Goal: Task Accomplishment & Management: Use online tool/utility

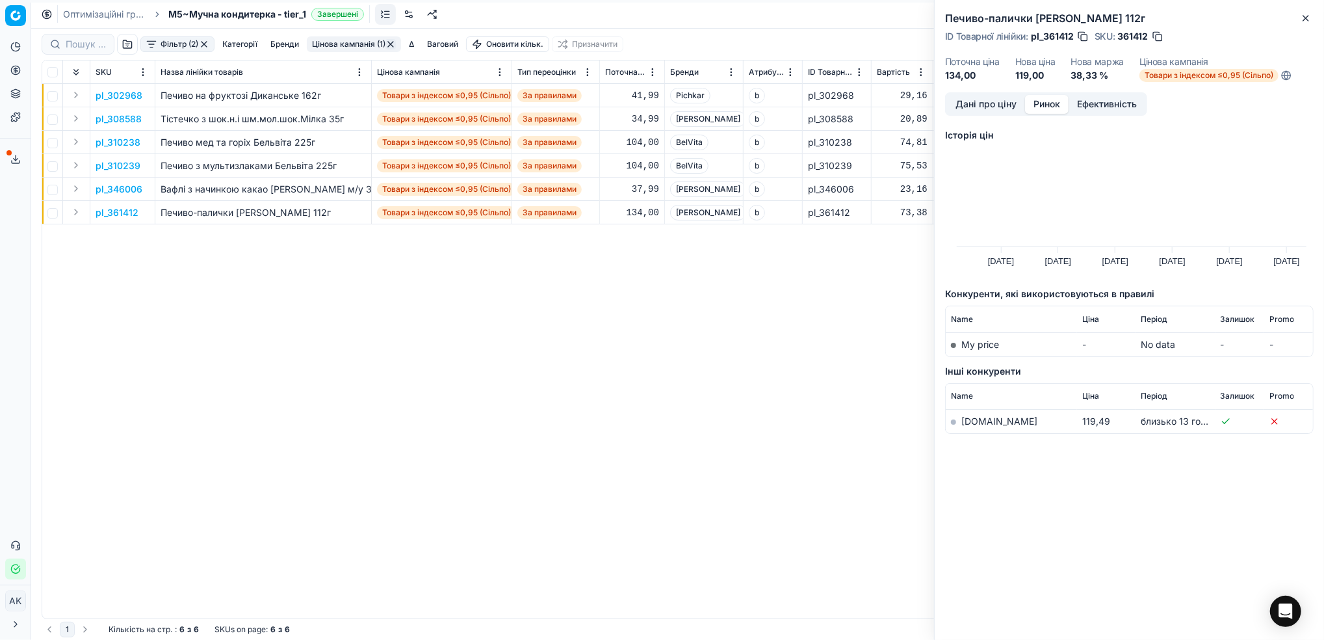
scroll to position [0, 391]
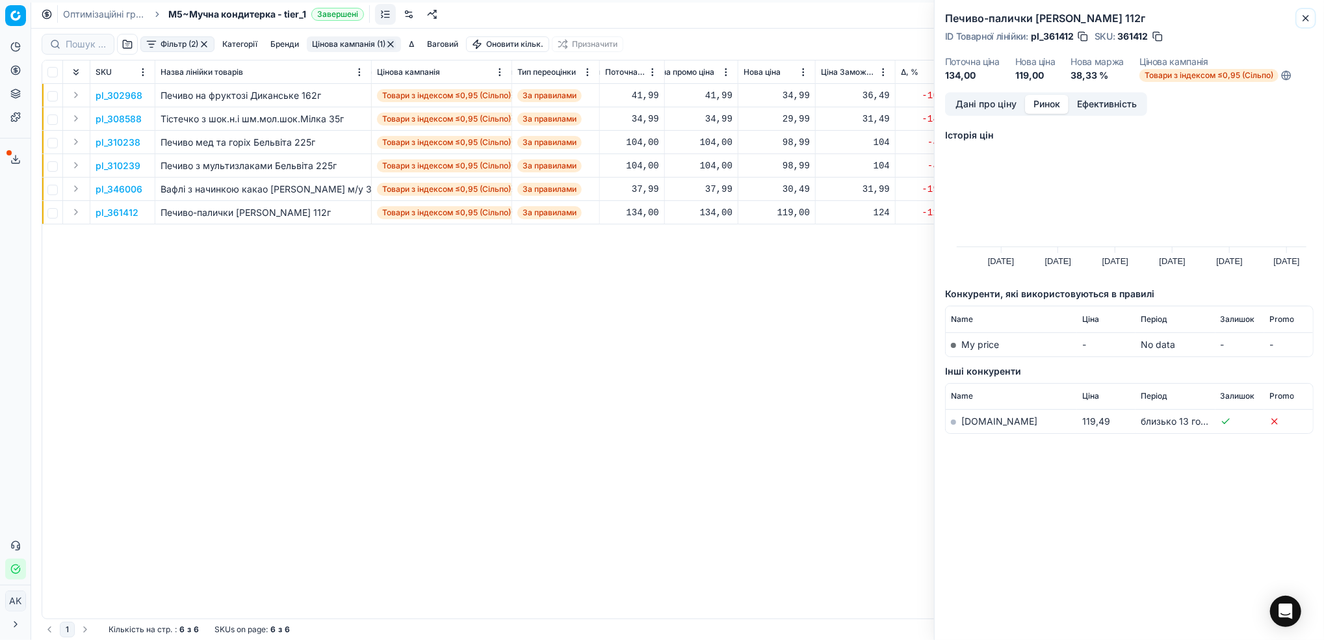
click at [1299, 17] on button "Close" at bounding box center [1306, 18] width 16 height 16
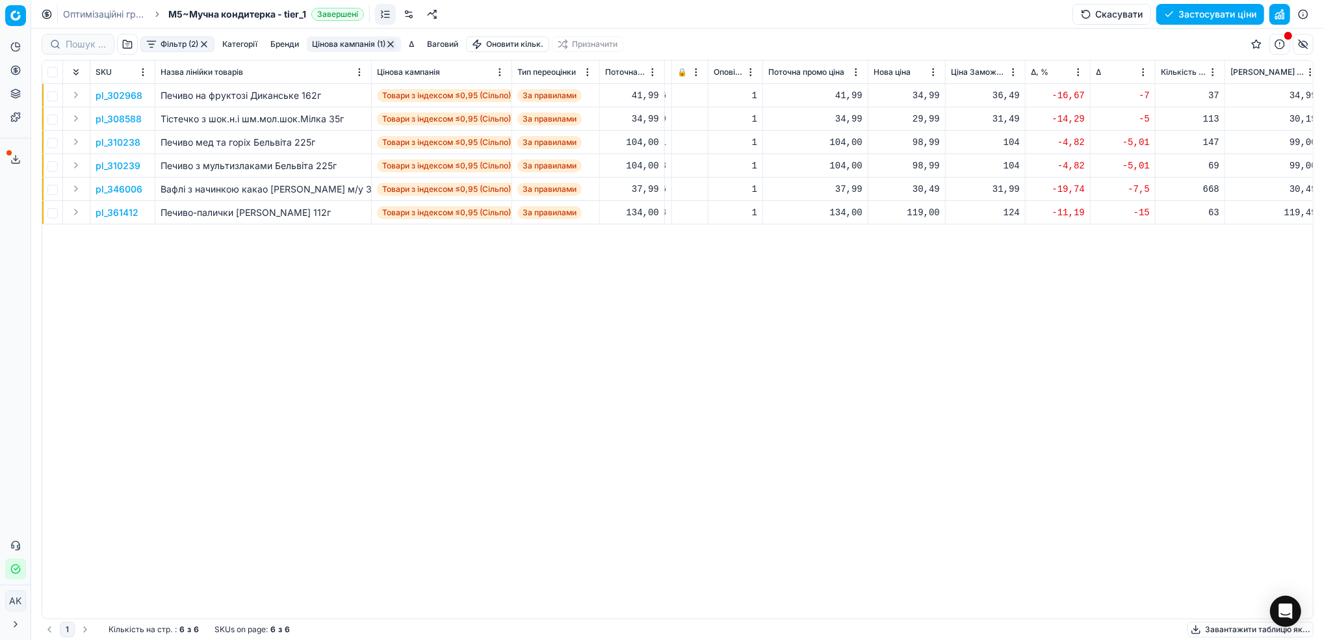
scroll to position [0, 283]
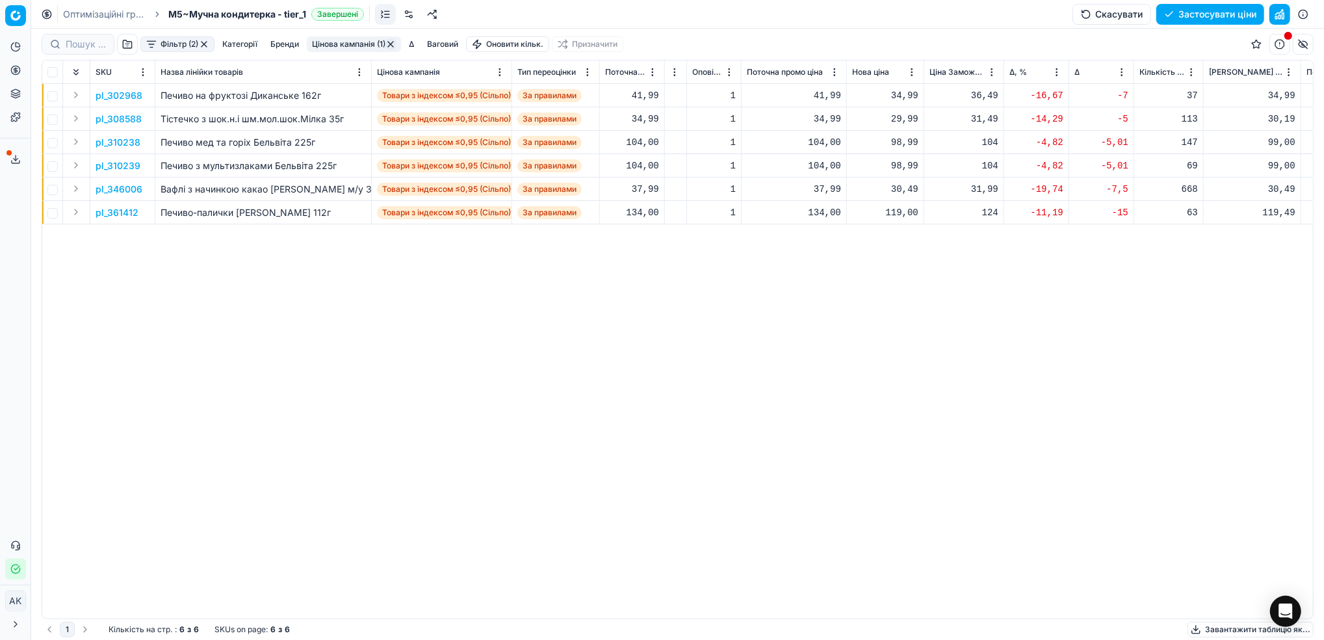
click at [350, 39] on button "Цінова кампанія (1)" at bounding box center [354, 44] width 94 height 16
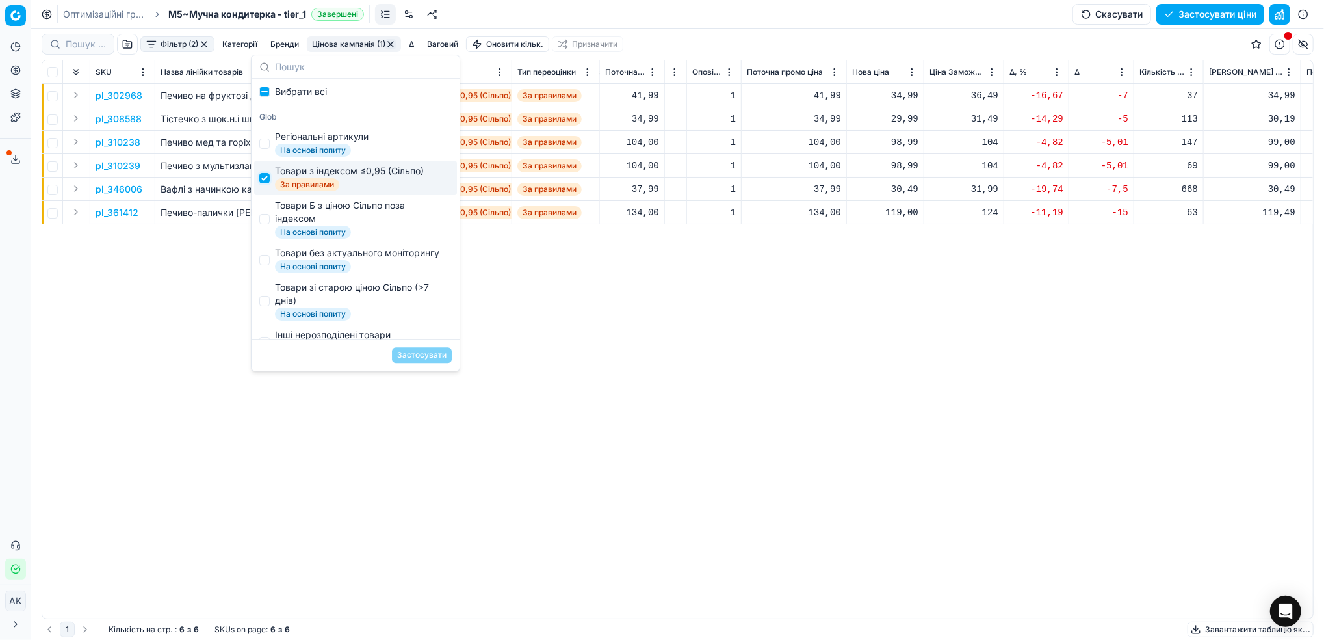
click at [268, 179] on input "Suggestions" at bounding box center [264, 178] width 10 height 10
checkbox input "false"
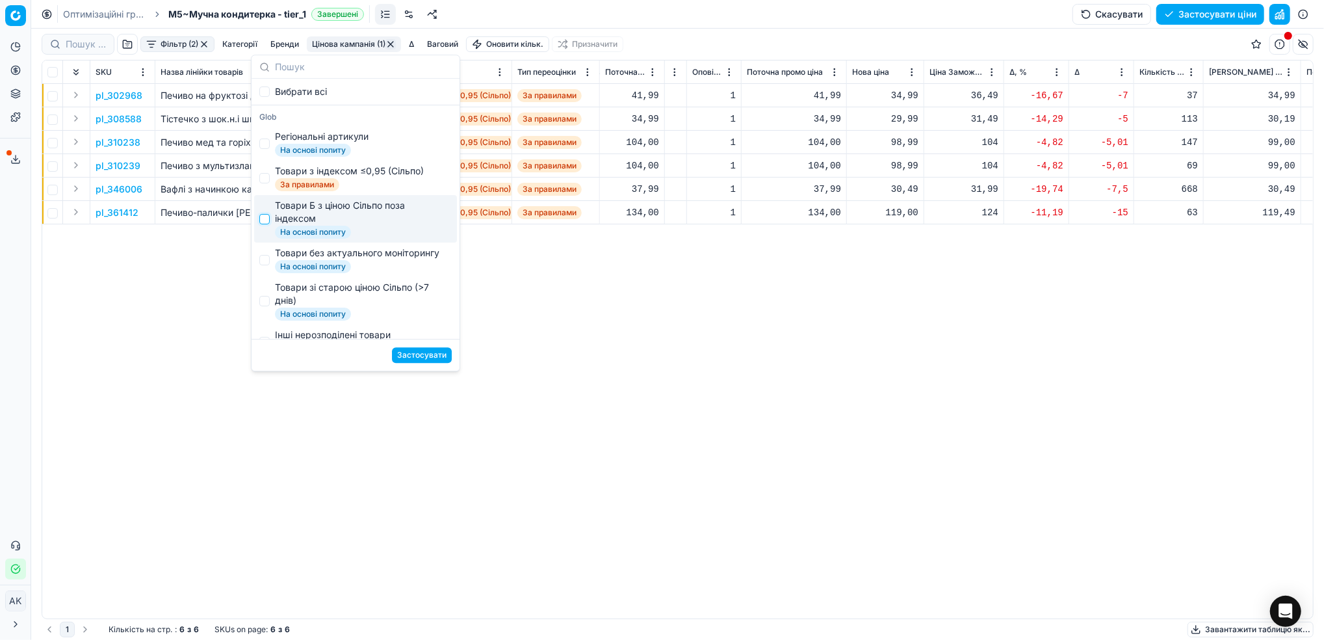
click at [268, 218] on input "Suggestions" at bounding box center [264, 219] width 10 height 10
checkbox input "true"
click at [423, 356] on button "Застосувати" at bounding box center [422, 355] width 60 height 16
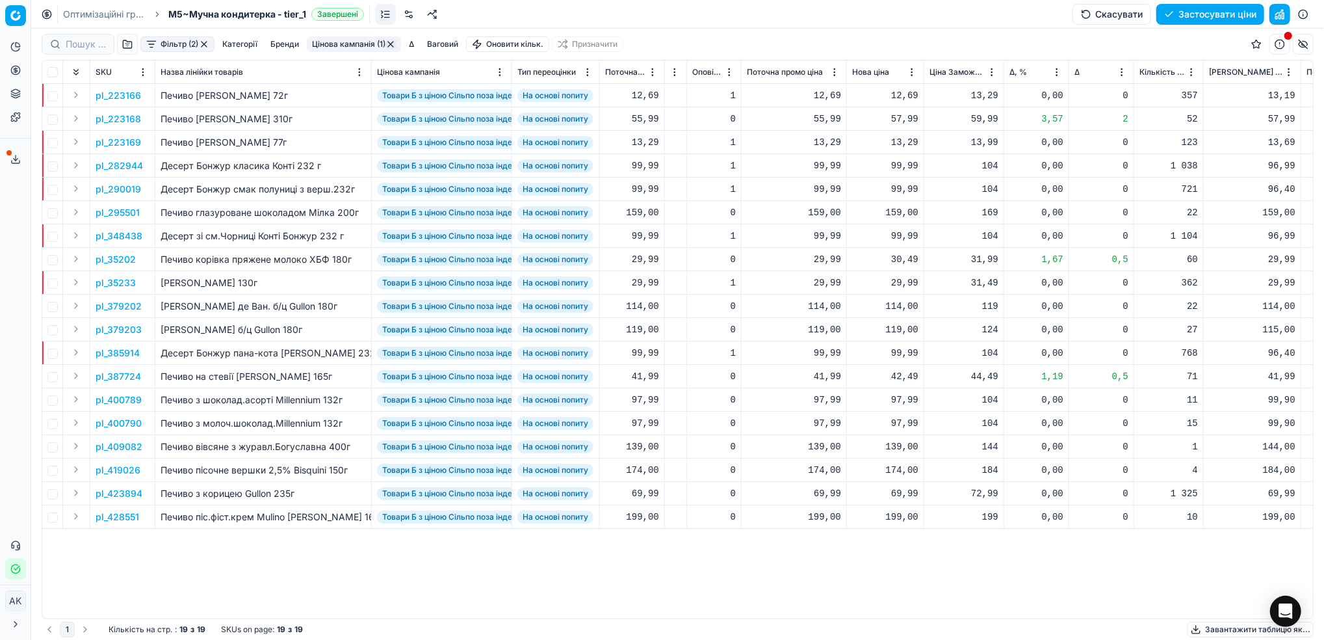
click at [1055, 72] on html "Pricing platform Аналітика Цінова оптимізація Асортимент продукції Шаблони Серв…" at bounding box center [662, 320] width 1324 height 640
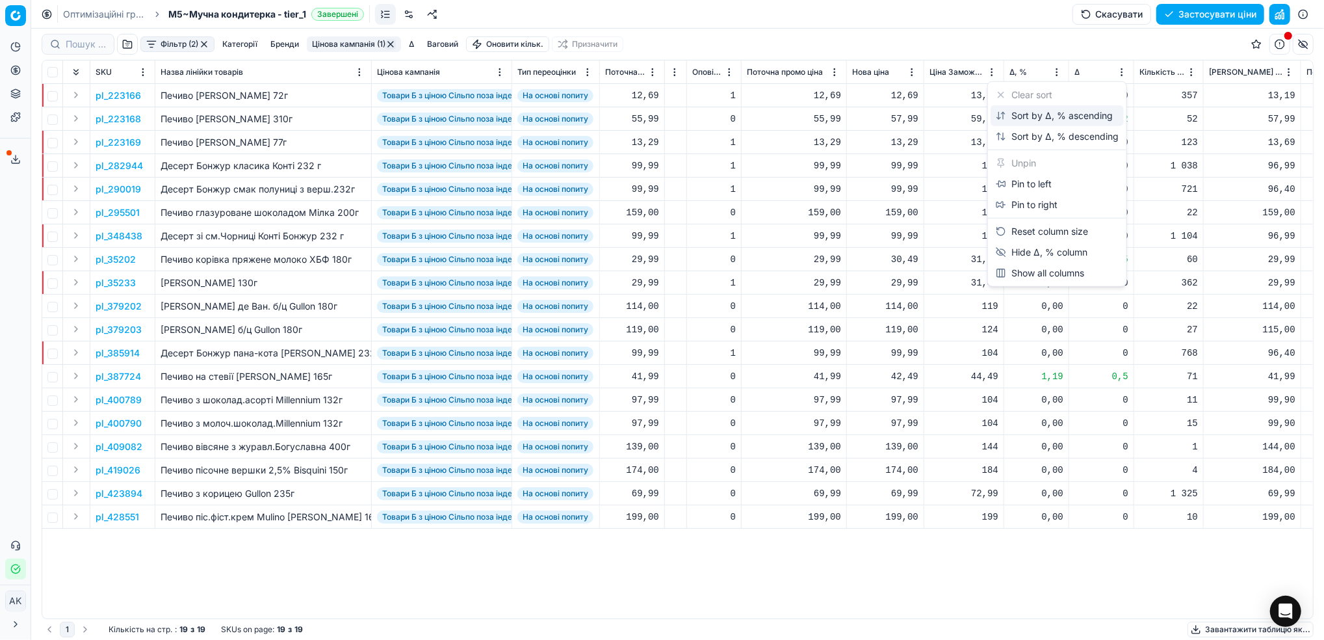
click at [1004, 116] on div "Sort by Δ, % ascending" at bounding box center [1054, 115] width 117 height 13
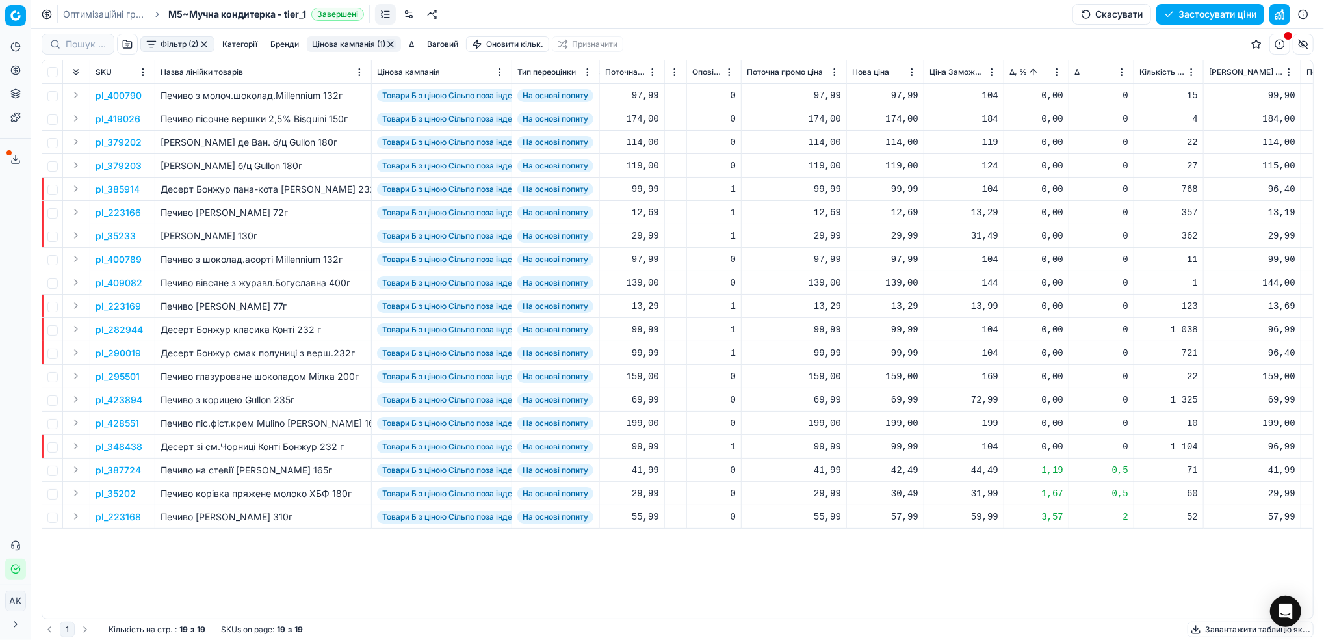
click at [1059, 75] on html "Pricing platform Аналітика Цінова оптимізація Асортимент продукції Шаблони Серв…" at bounding box center [662, 320] width 1324 height 640
click at [1036, 131] on div "Sort by Δ, % descending" at bounding box center [1057, 136] width 123 height 13
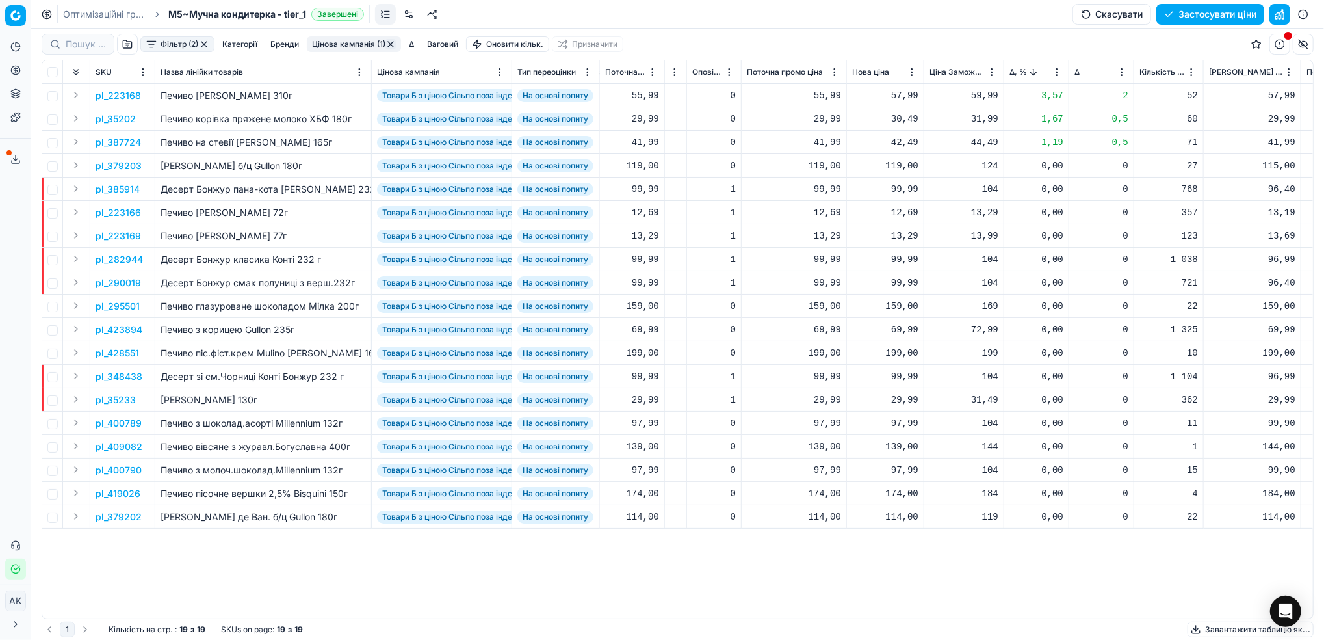
drag, startPoint x: 601, startPoint y: 633, endPoint x: 749, endPoint y: 32, distance: 619.4
click at [749, 32] on div "Фільтр (2) Категорії Бренди Цінова кампанія (1) Δ Ваговий Оновити кільк. Призна…" at bounding box center [678, 44] width 1272 height 31
click at [120, 121] on p "pl_35202" at bounding box center [116, 118] width 40 height 13
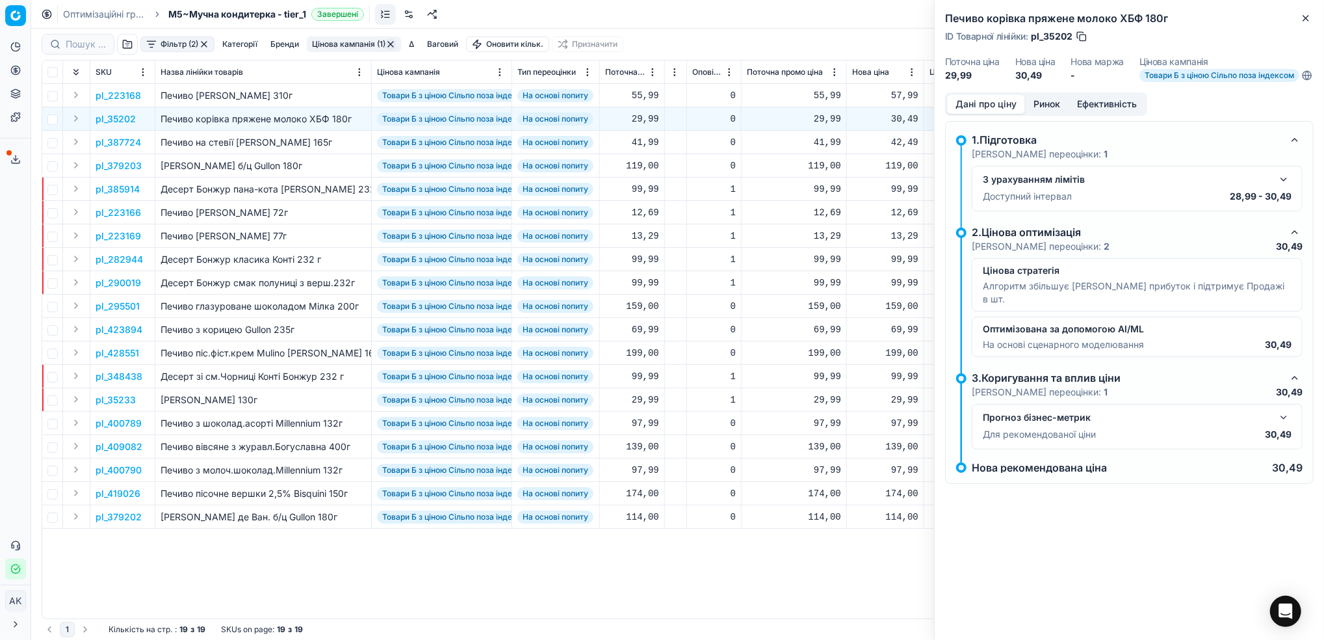
click at [1044, 111] on button "Ринок" at bounding box center [1047, 104] width 44 height 19
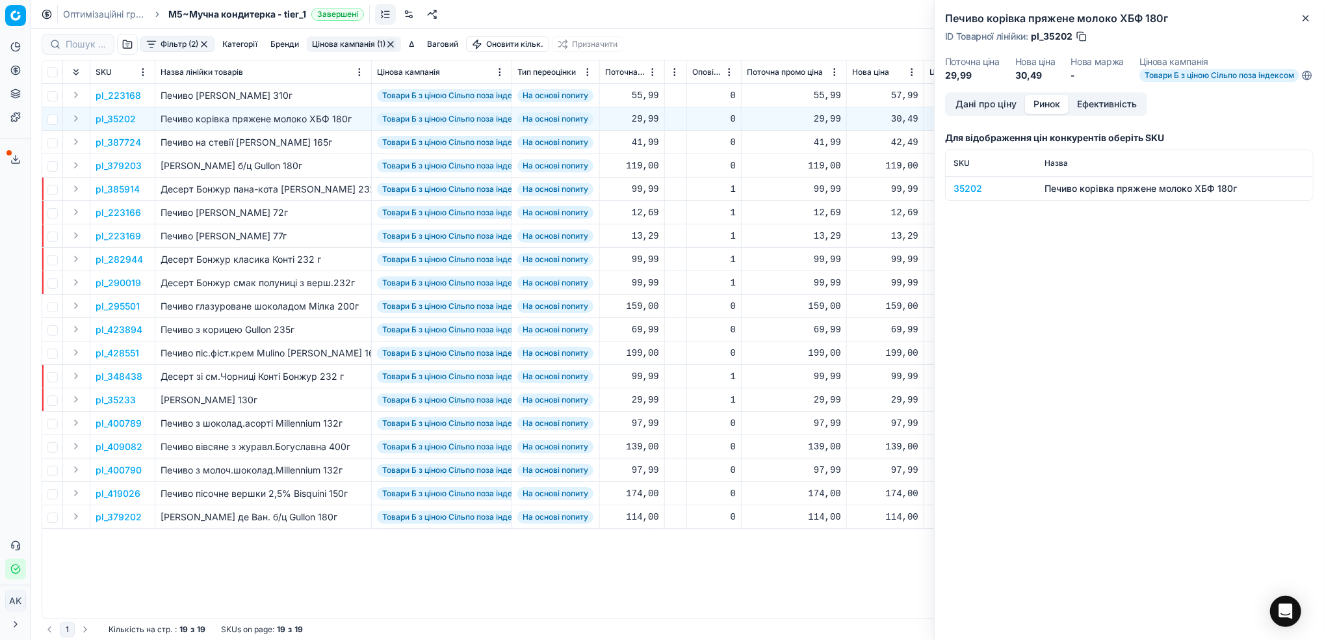
click at [976, 195] on div "35202" at bounding box center [991, 188] width 75 height 13
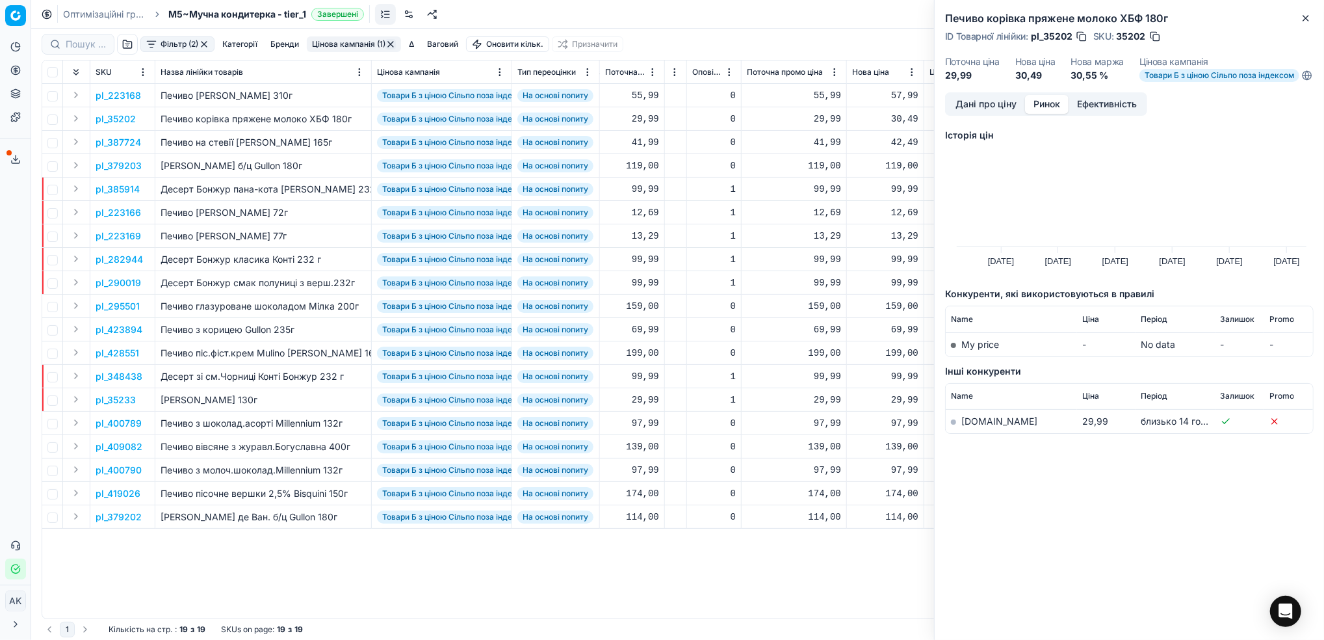
click at [981, 426] on link "[DOMAIN_NAME]" at bounding box center [1000, 420] width 76 height 11
click at [1303, 13] on icon "button" at bounding box center [1306, 18] width 10 height 10
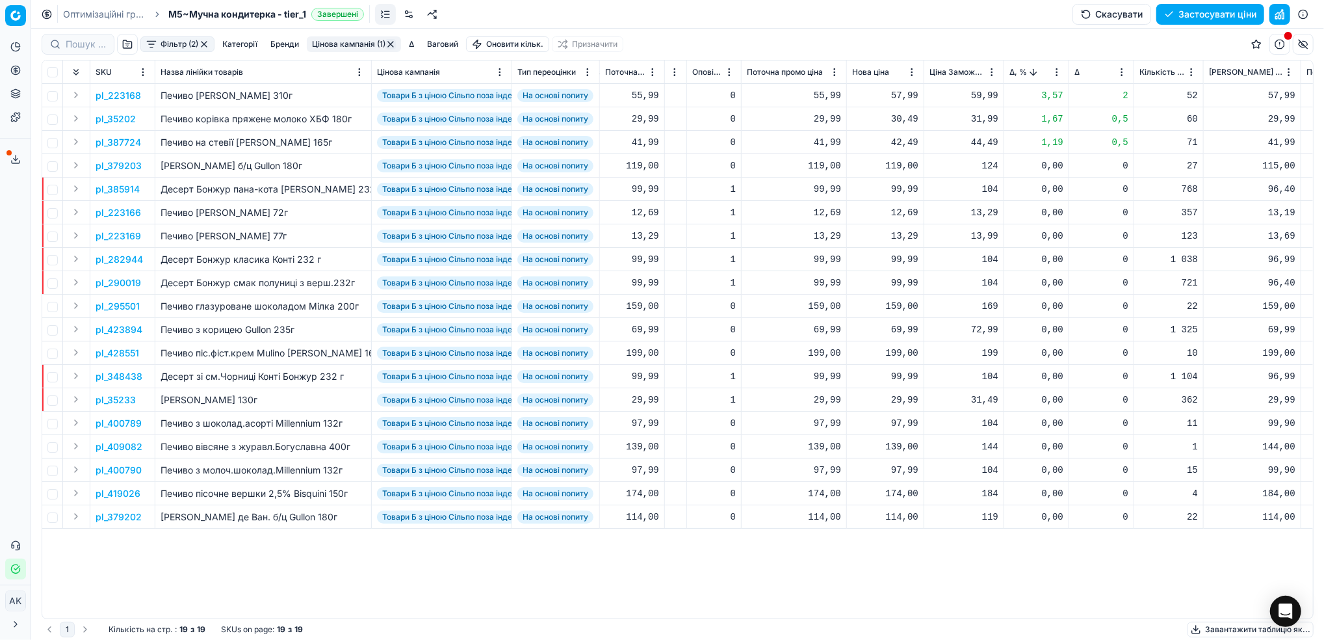
click at [893, 116] on div "30,49" at bounding box center [885, 118] width 66 height 13
drag, startPoint x: 902, startPoint y: 237, endPoint x: 889, endPoint y: 237, distance: 13.7
click at [889, 237] on input "30.49" at bounding box center [932, 233] width 94 height 21
click at [909, 233] on input "29.49" at bounding box center [932, 233] width 94 height 21
type input "29.99"
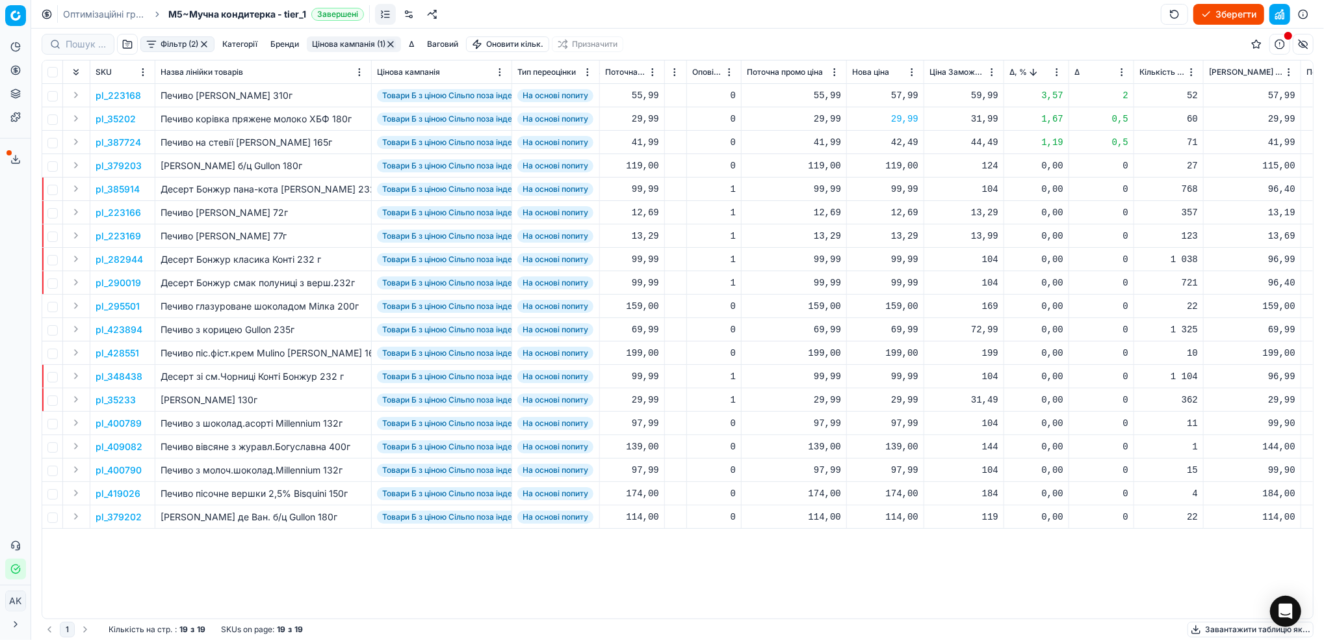
click at [118, 138] on p "pl_387724" at bounding box center [119, 142] width 46 height 13
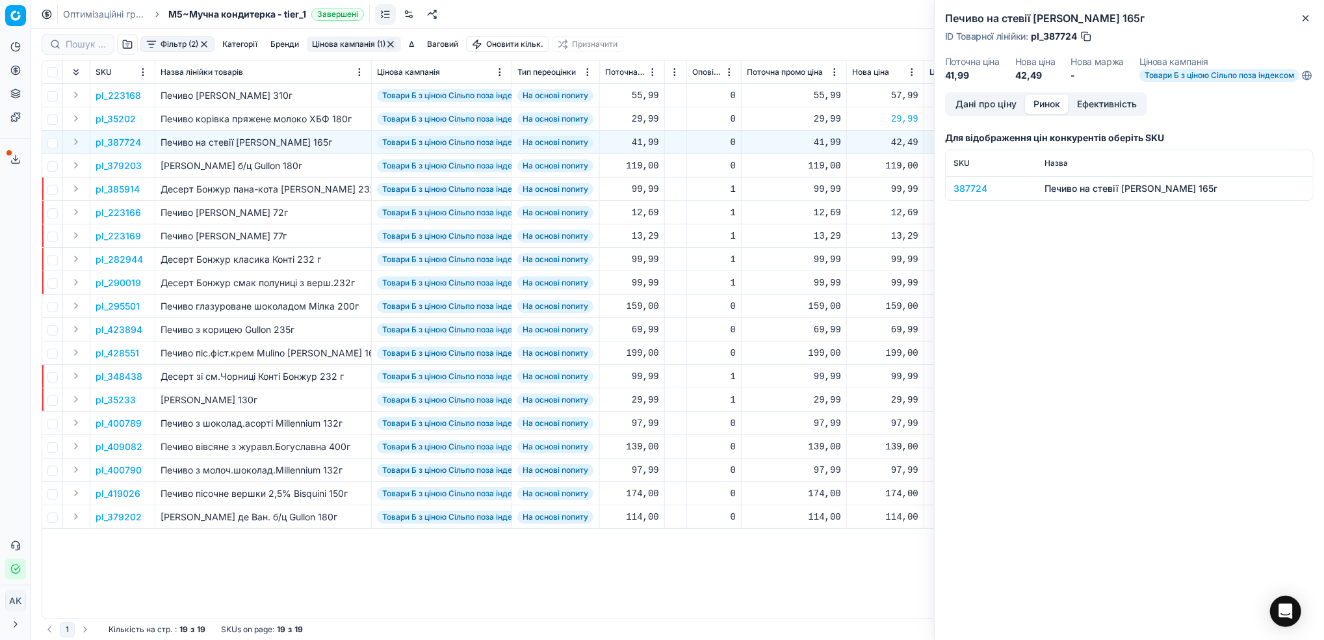
click at [1043, 112] on button "Ринок" at bounding box center [1047, 104] width 44 height 19
click at [964, 195] on div "387724" at bounding box center [991, 188] width 75 height 13
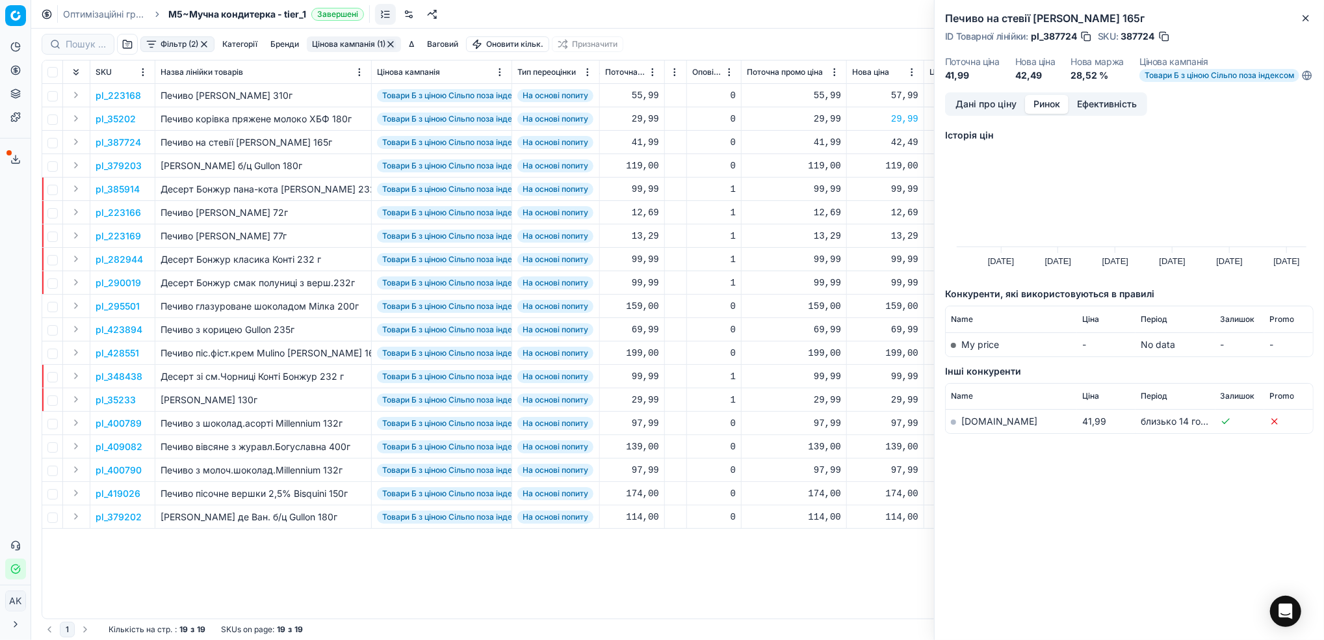
click at [972, 426] on link "[DOMAIN_NAME]" at bounding box center [1000, 420] width 76 height 11
click at [1303, 18] on icon "button" at bounding box center [1306, 18] width 10 height 10
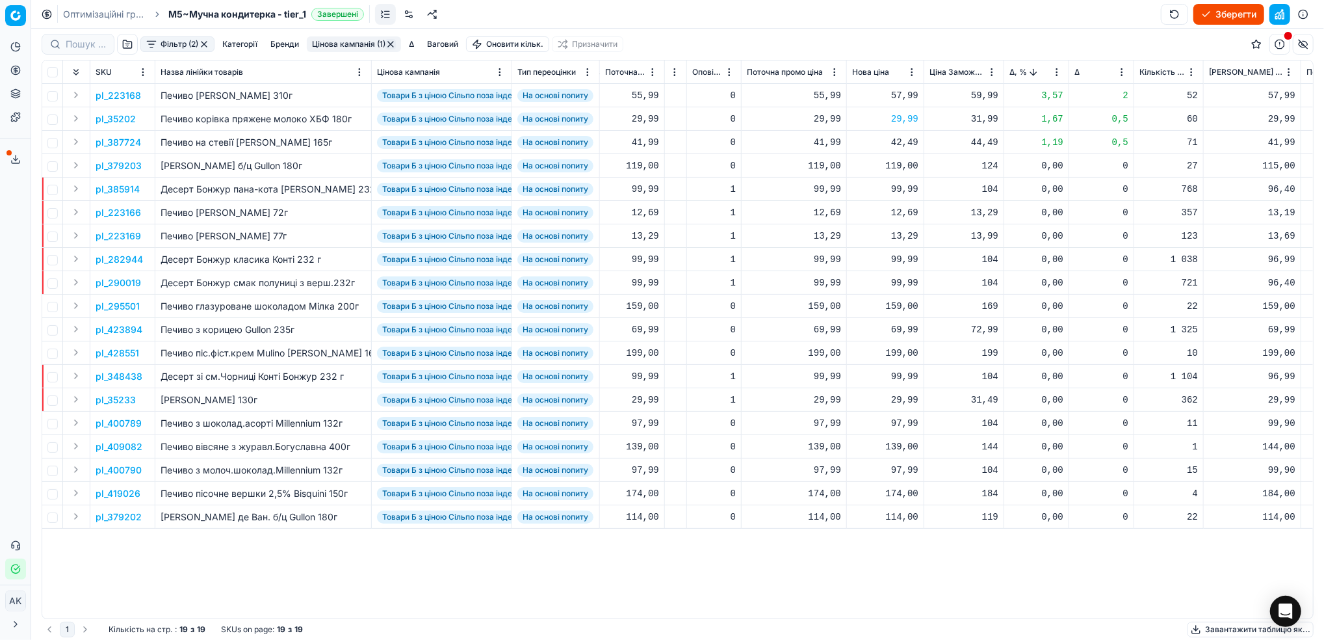
click at [820, 144] on div "41,99" at bounding box center [794, 142] width 94 height 13
click at [906, 144] on div "42,49" at bounding box center [885, 142] width 66 height 13
click at [898, 255] on input "42.49" at bounding box center [932, 256] width 94 height 21
click at [908, 253] on input "41.49" at bounding box center [932, 256] width 94 height 21
type input "41.99"
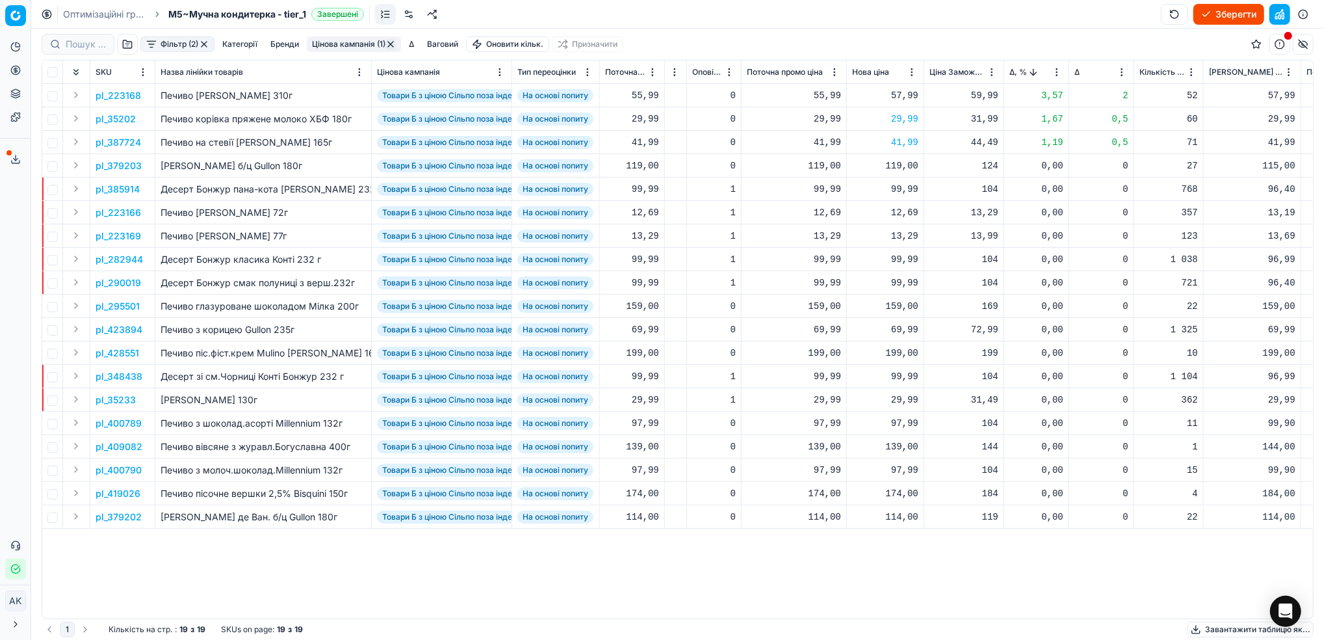
click at [339, 47] on button "Цінова кампанія (1)" at bounding box center [354, 44] width 94 height 16
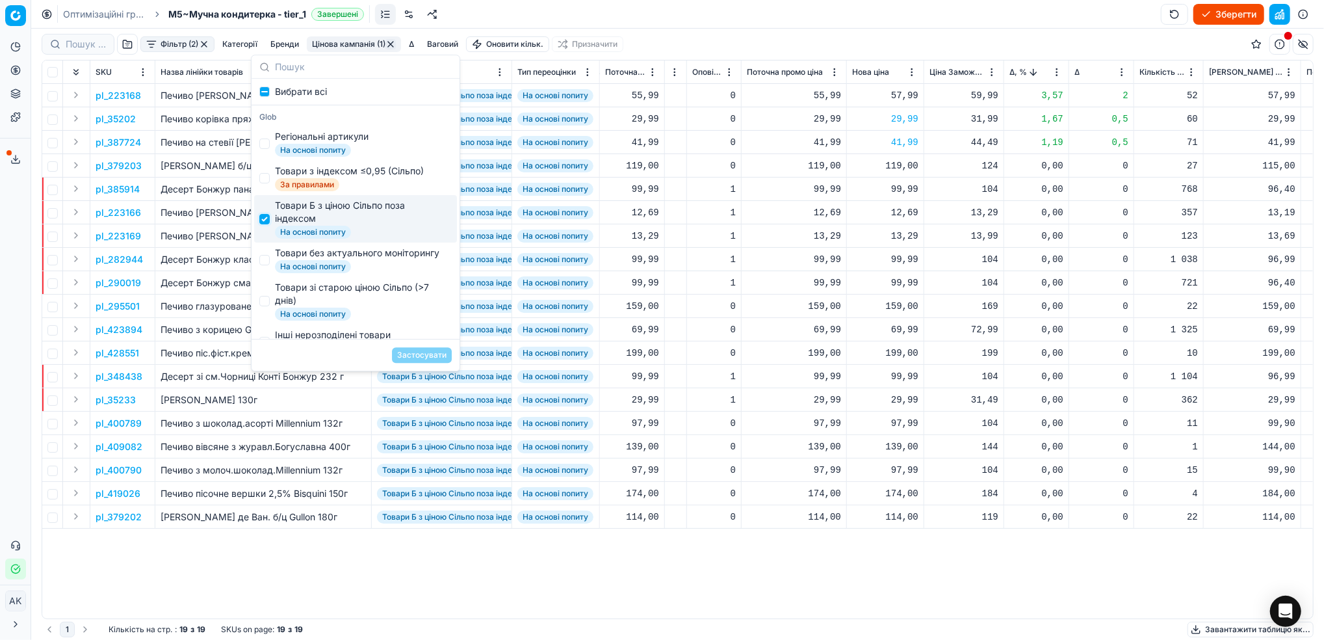
click at [268, 218] on input "Suggestions" at bounding box center [264, 219] width 10 height 10
checkbox input "false"
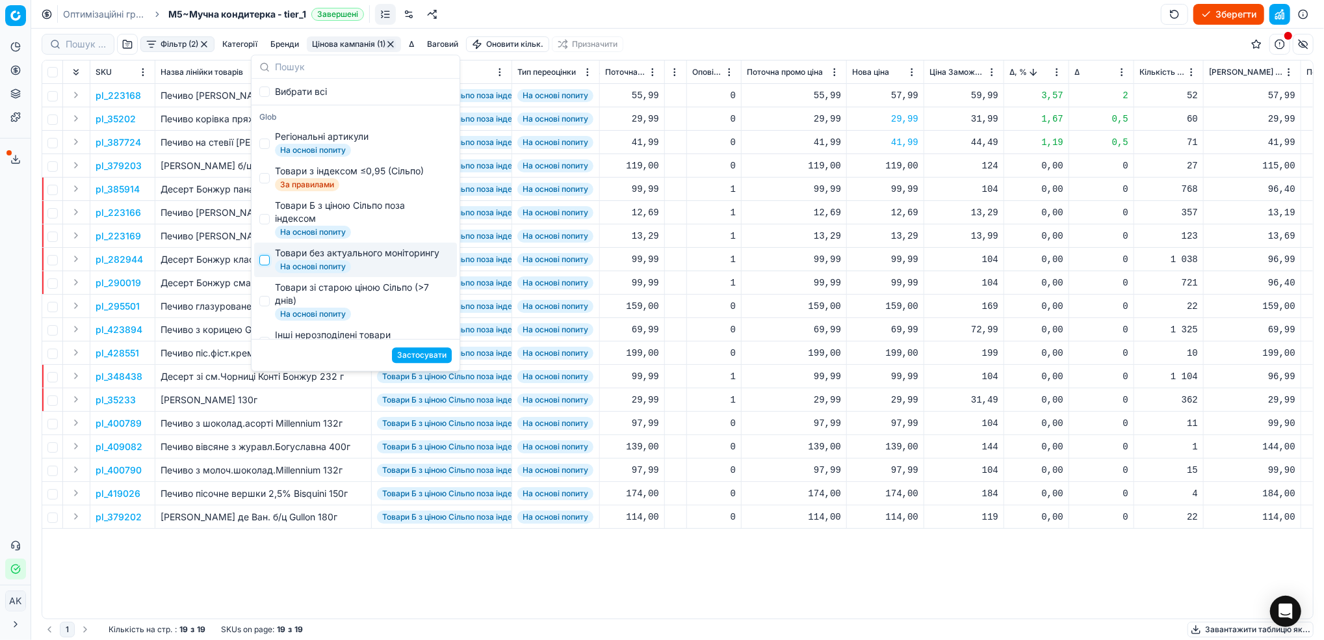
click at [267, 264] on input "Suggestions" at bounding box center [264, 260] width 10 height 10
checkbox input "true"
click at [419, 360] on button "Застосувати" at bounding box center [422, 355] width 60 height 16
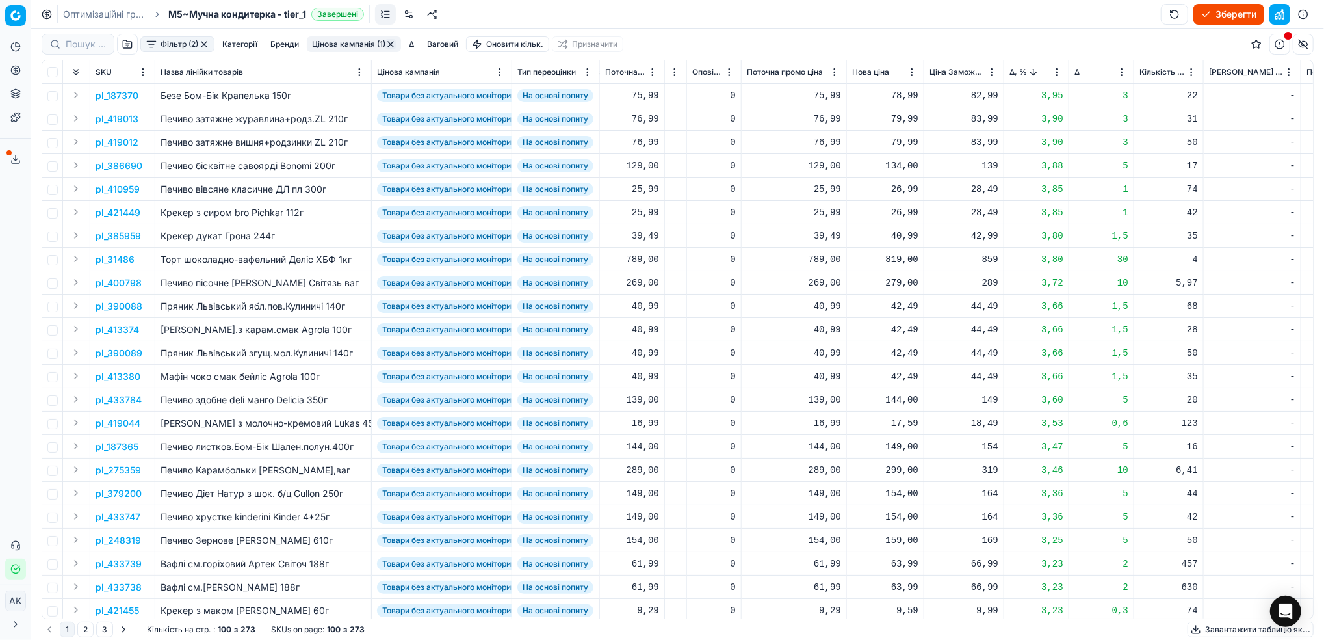
click at [111, 263] on p "pl_31486" at bounding box center [115, 259] width 39 height 13
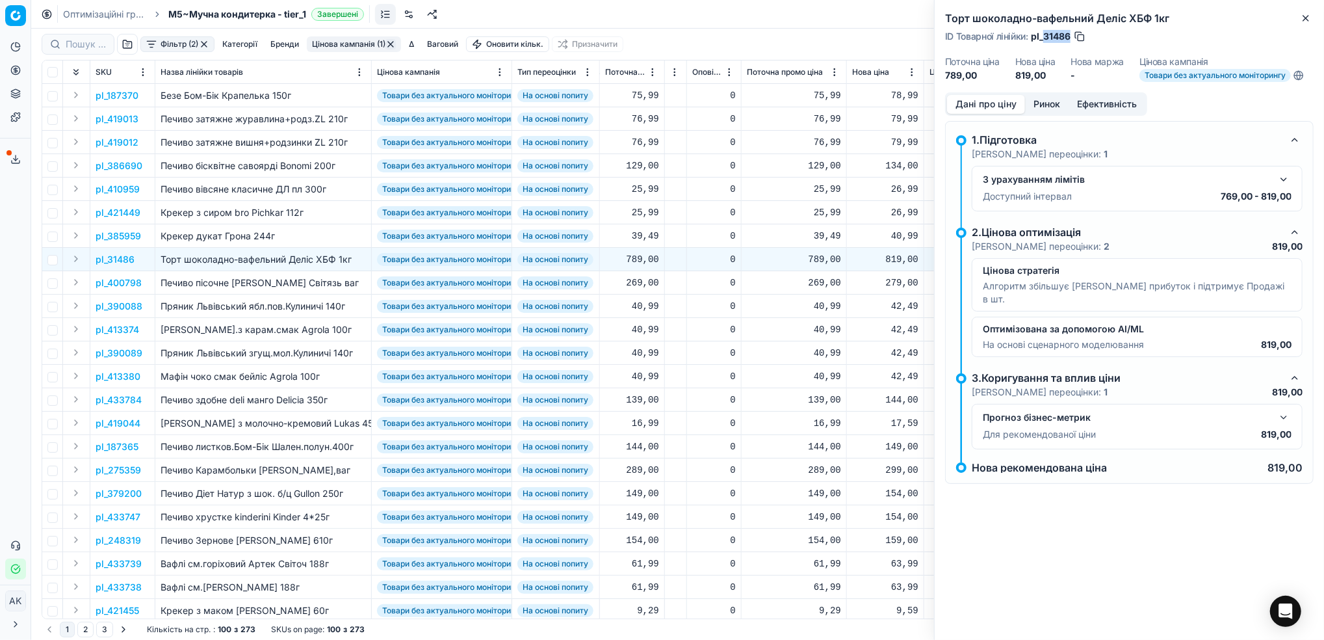
drag, startPoint x: 1069, startPoint y: 34, endPoint x: 1045, endPoint y: 36, distance: 24.8
click at [1045, 36] on span "pl_31486" at bounding box center [1051, 36] width 40 height 13
copy span "31486"
click at [1302, 13] on icon "button" at bounding box center [1306, 18] width 10 height 10
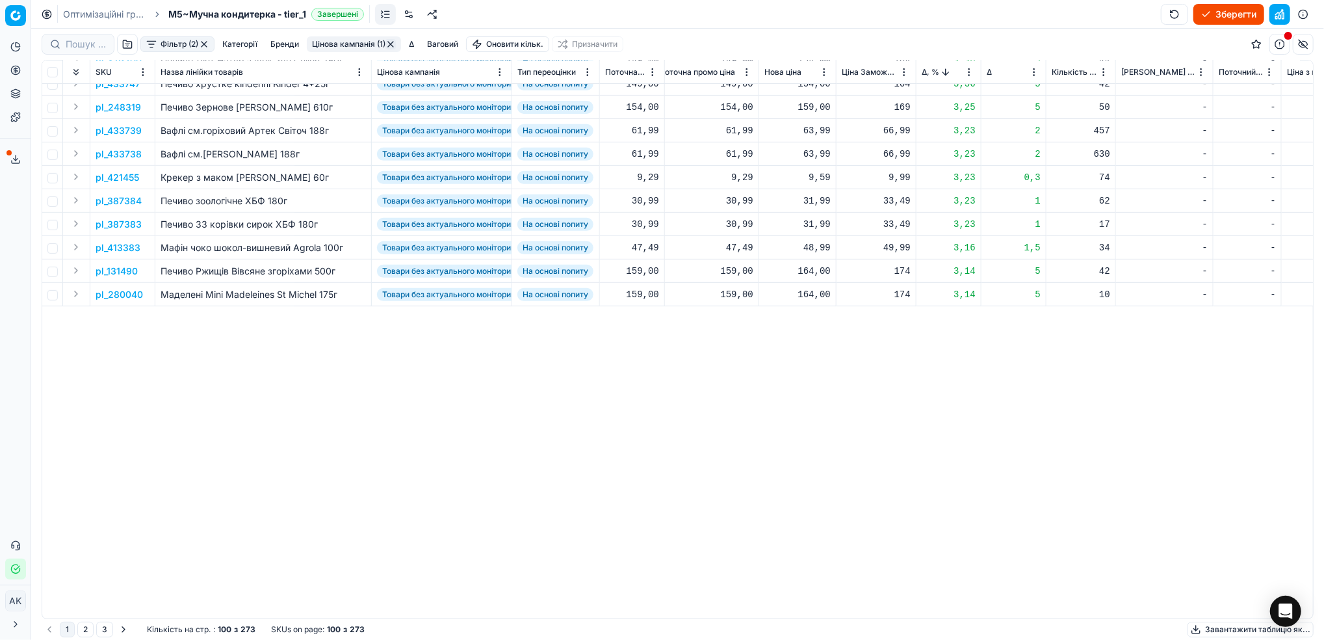
scroll to position [0, 371]
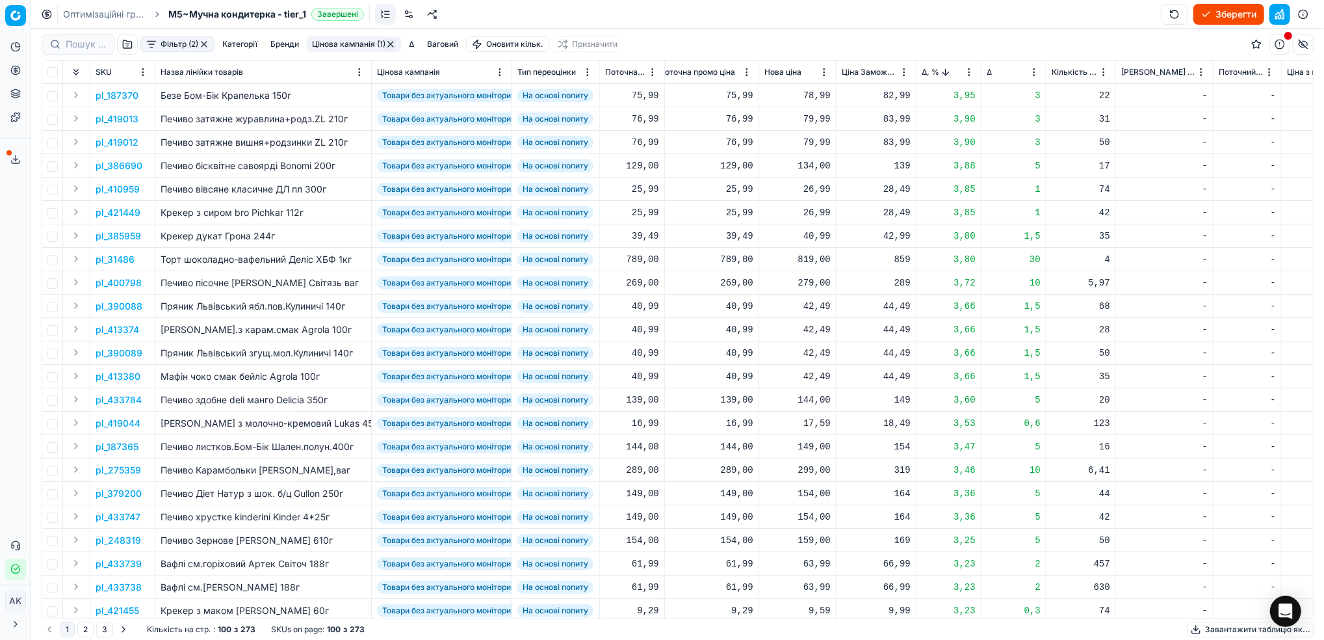
click at [113, 257] on p "pl_31486" at bounding box center [115, 259] width 39 height 13
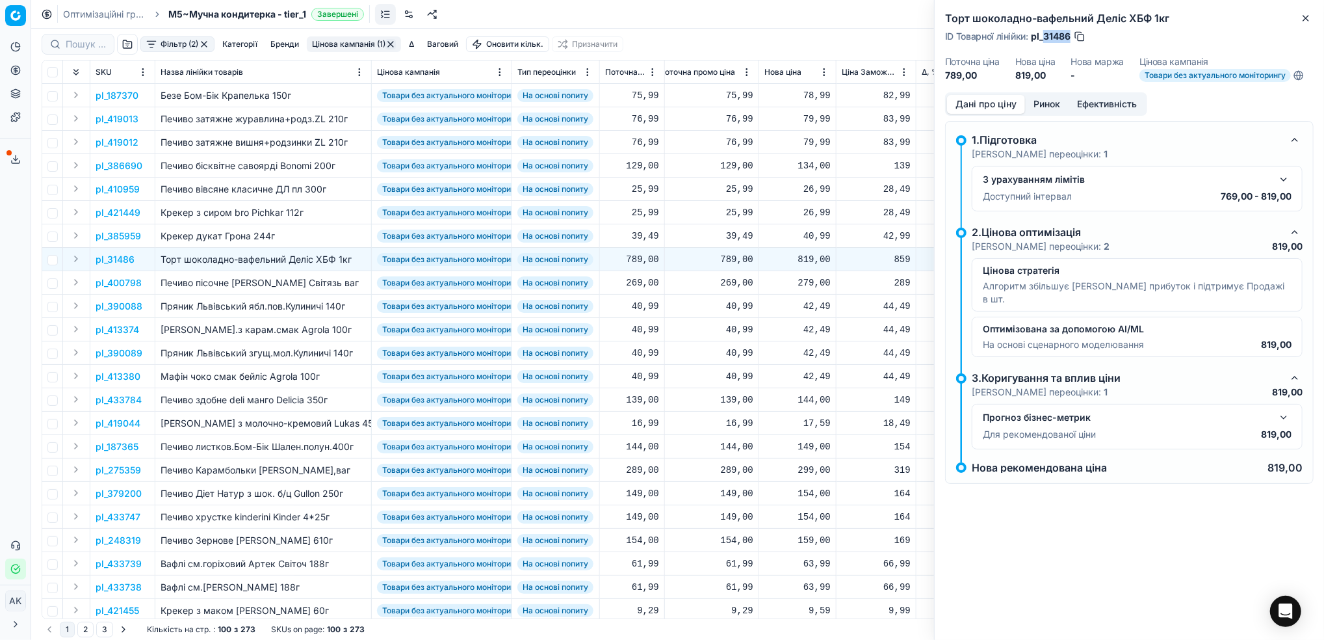
drag, startPoint x: 1070, startPoint y: 37, endPoint x: 1045, endPoint y: 38, distance: 25.4
click at [1045, 38] on span "pl_31486" at bounding box center [1051, 36] width 40 height 13
drag, startPoint x: 1047, startPoint y: 37, endPoint x: 1053, endPoint y: 40, distance: 7.0
copy span "31486"
click at [814, 263] on div "819,00" at bounding box center [798, 259] width 66 height 13
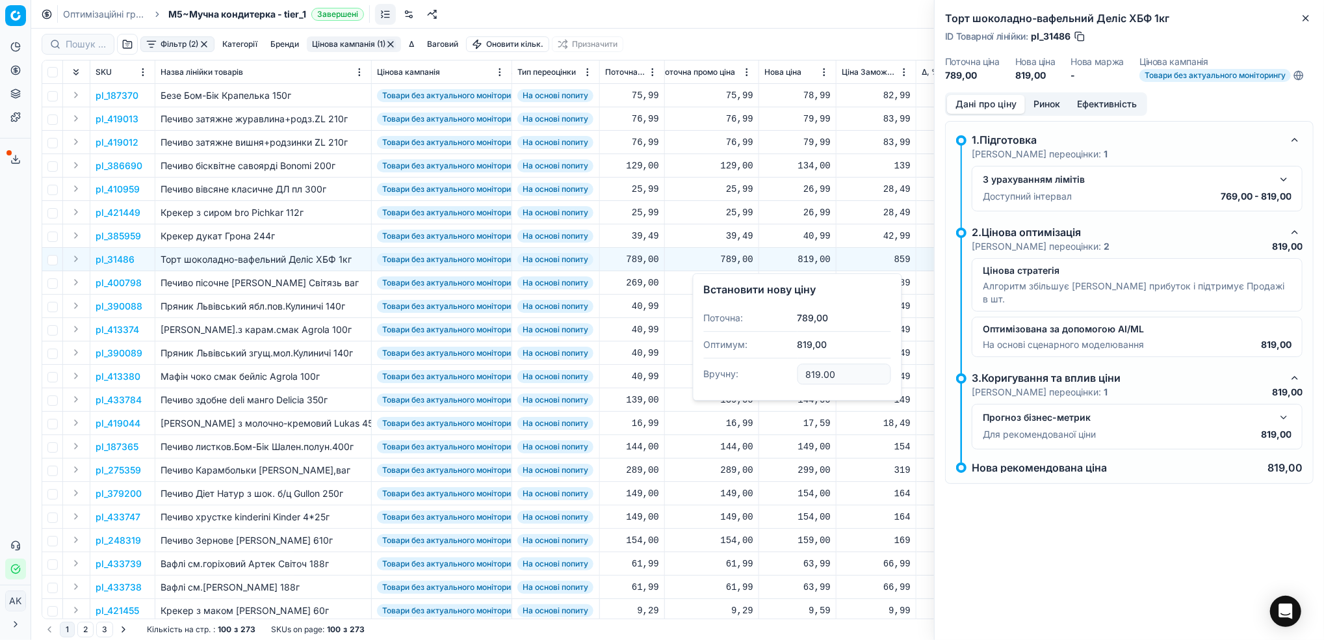
drag, startPoint x: 819, startPoint y: 374, endPoint x: 805, endPoint y: 374, distance: 14.3
click at [805, 374] on input "819.00" at bounding box center [845, 373] width 94 height 21
type input "769.00"
click at [1309, 18] on icon "button" at bounding box center [1306, 18] width 10 height 10
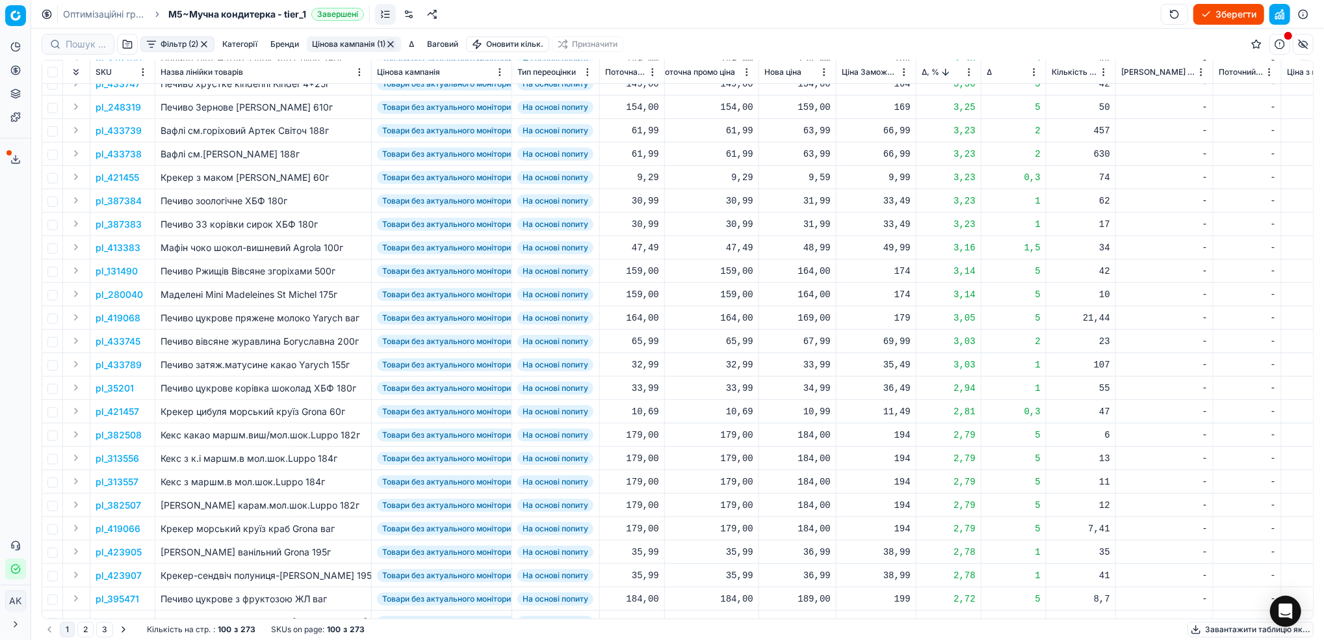
scroll to position [520, 371]
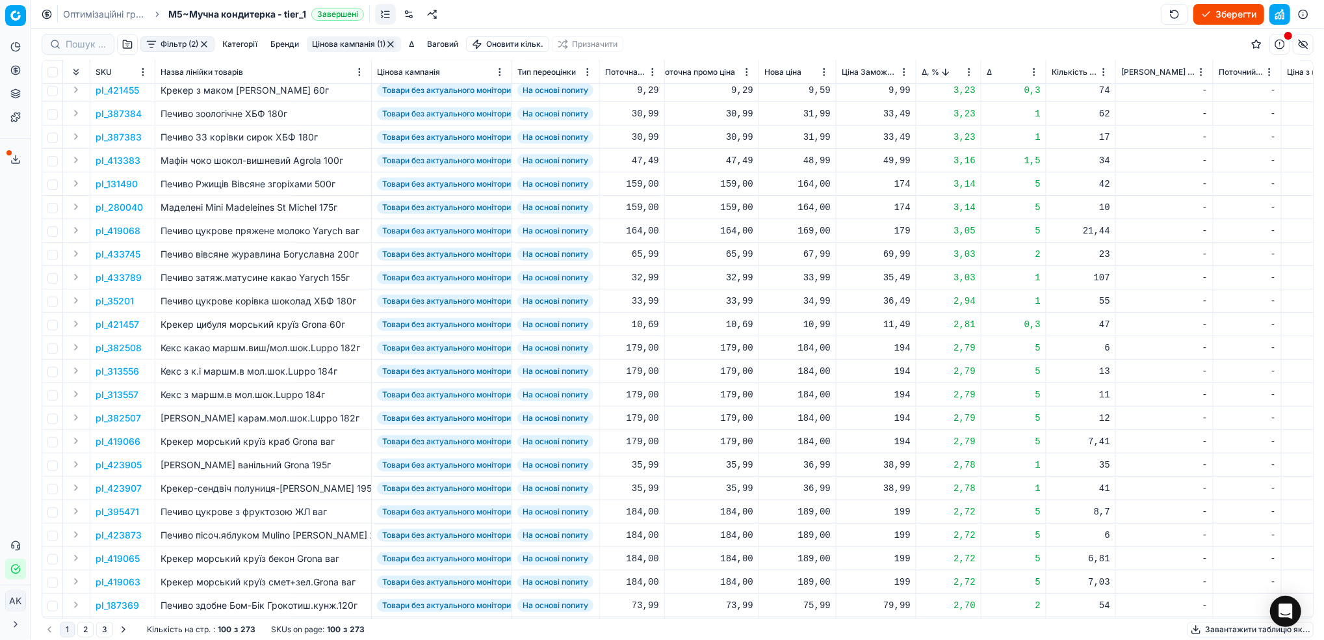
click at [118, 347] on p "pl_382508" at bounding box center [119, 347] width 46 height 13
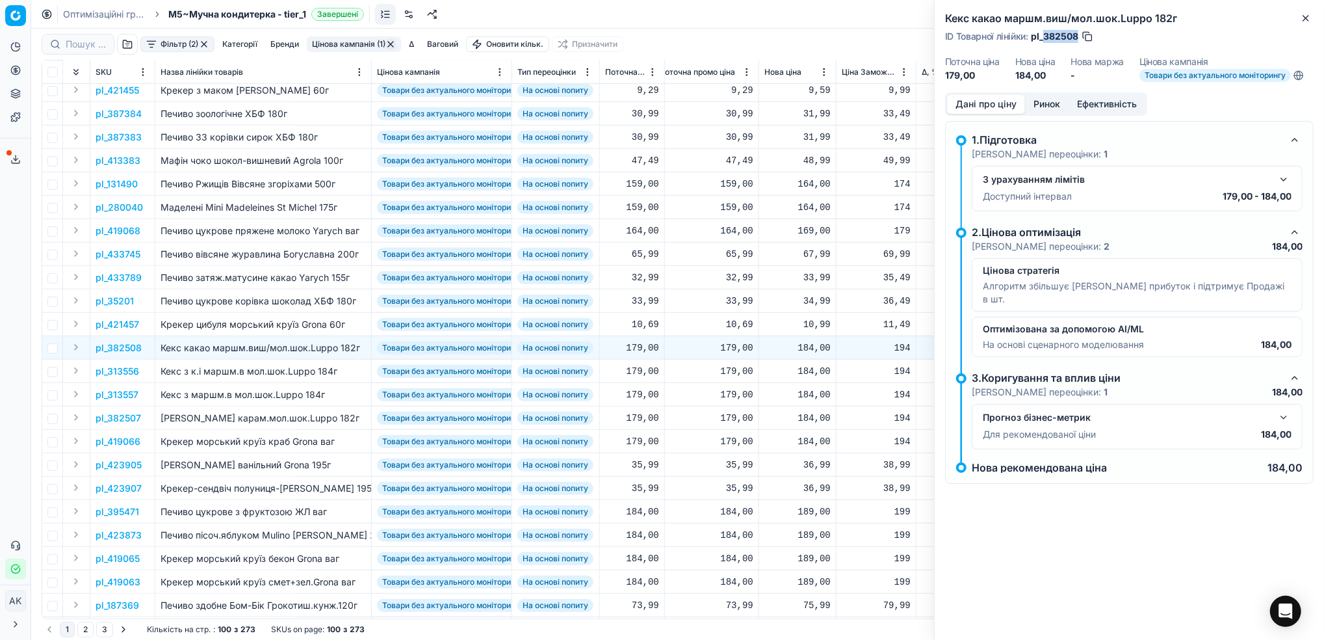
drag, startPoint x: 1077, startPoint y: 33, endPoint x: 1046, endPoint y: 37, distance: 31.4
click at [1046, 37] on span "pl_382508" at bounding box center [1054, 36] width 47 height 13
copy span "382508"
click at [1303, 21] on icon "button" at bounding box center [1306, 18] width 10 height 10
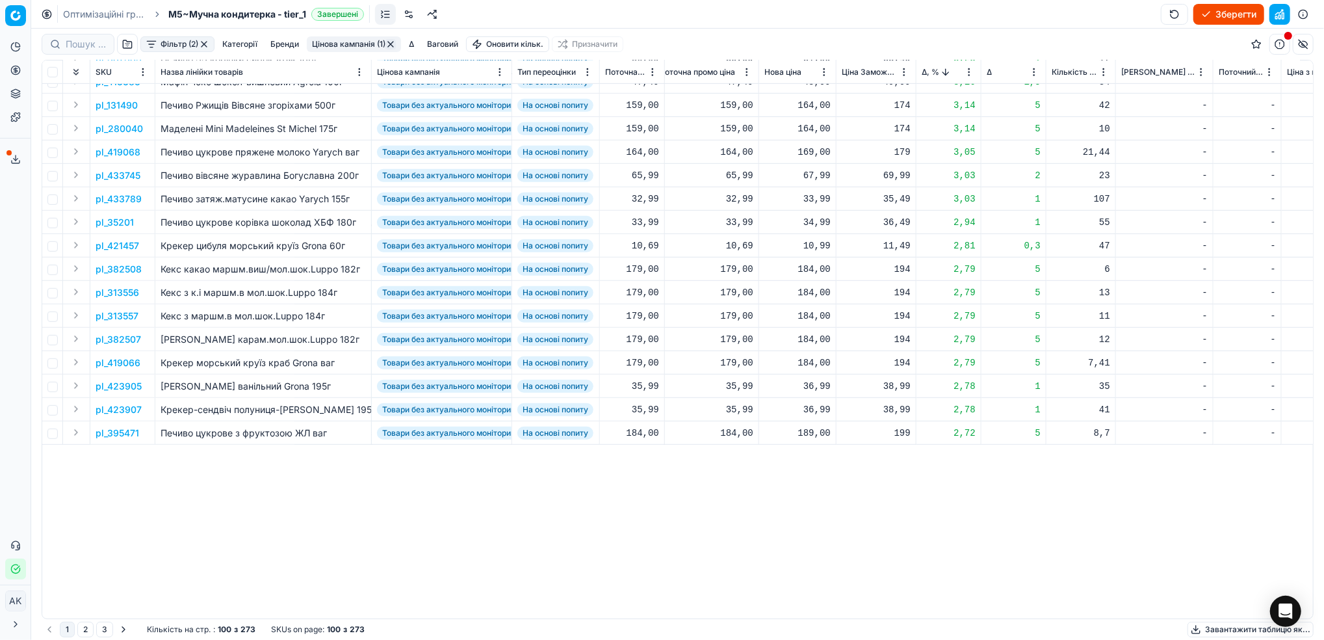
scroll to position [0, 371]
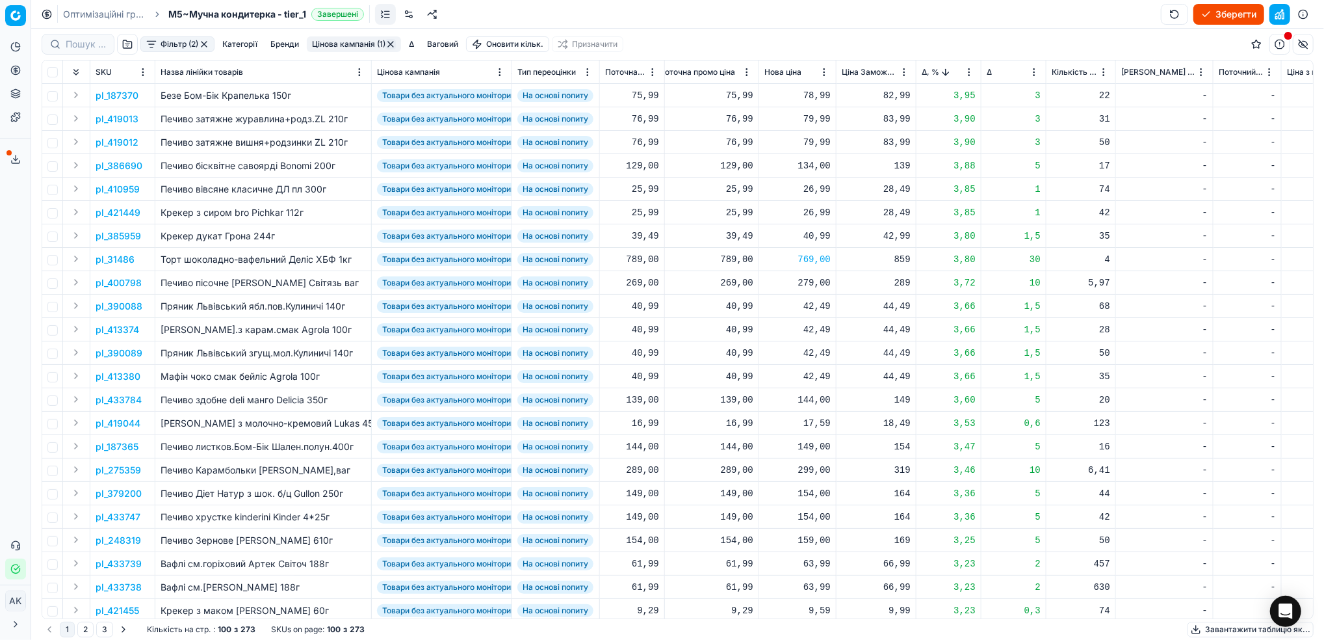
click at [968, 73] on html "Pricing platform Аналітика Цінова оптимізація Асортимент продукції Шаблони Серв…" at bounding box center [662, 320] width 1324 height 640
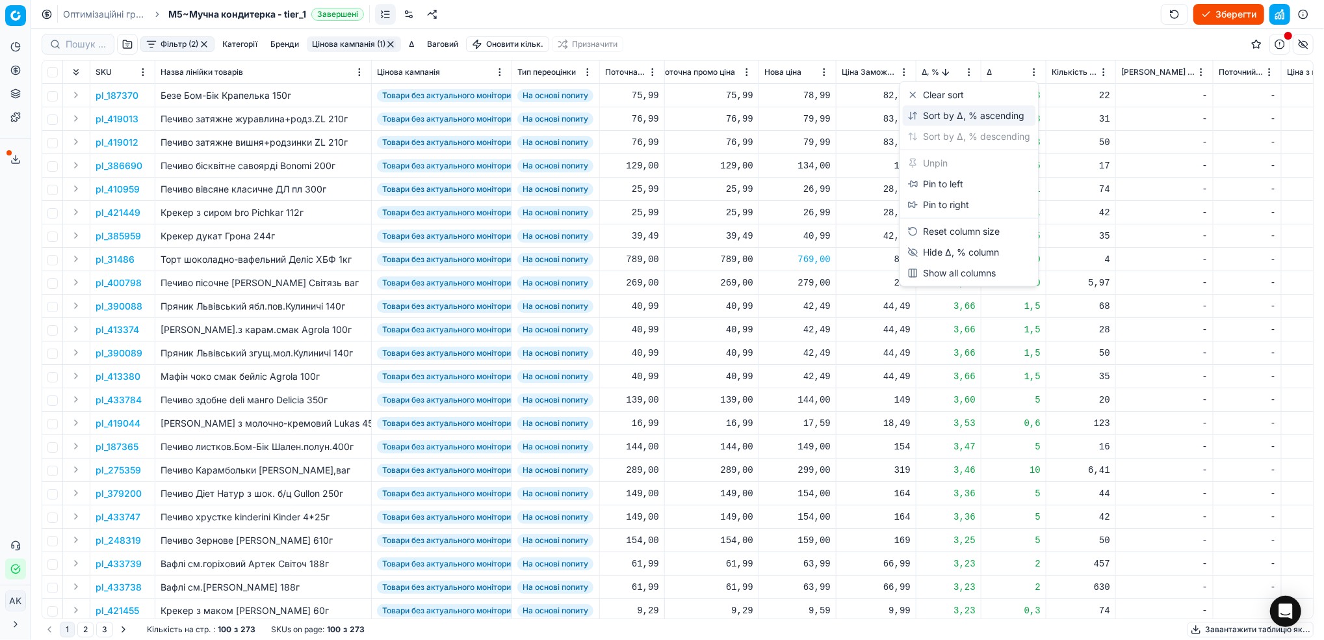
click at [967, 111] on div "Sort by Δ, % ascending" at bounding box center [966, 115] width 117 height 13
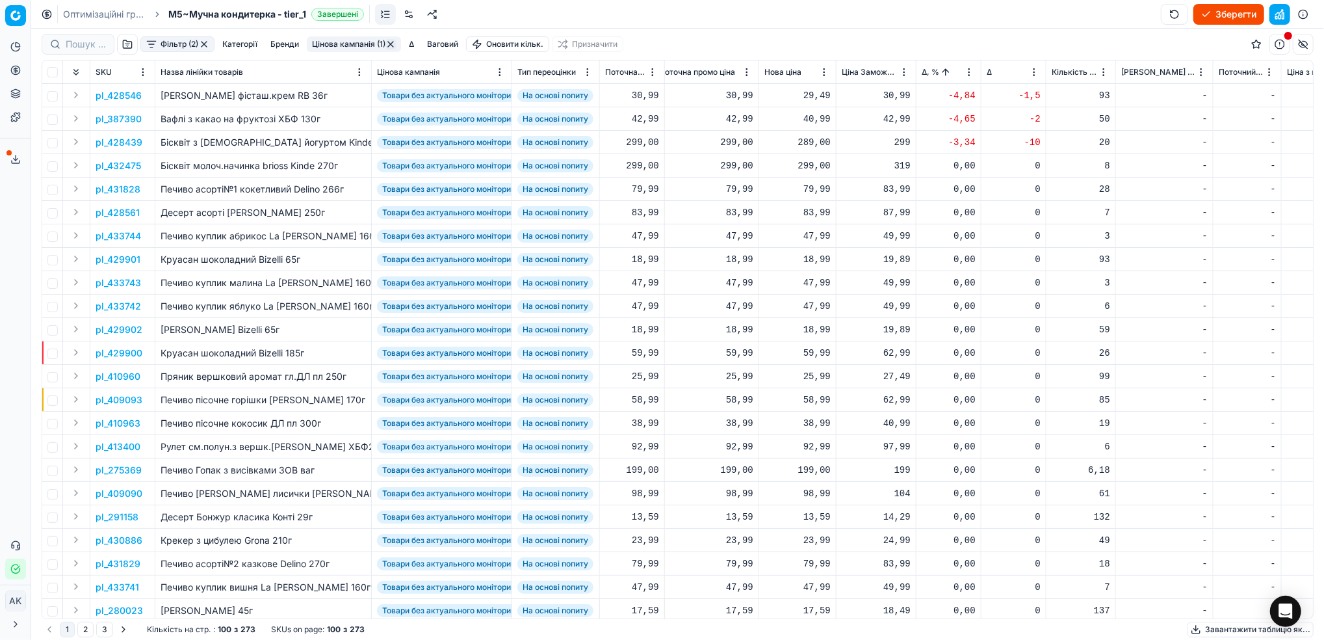
click at [124, 92] on p "pl_428546" at bounding box center [119, 95] width 46 height 13
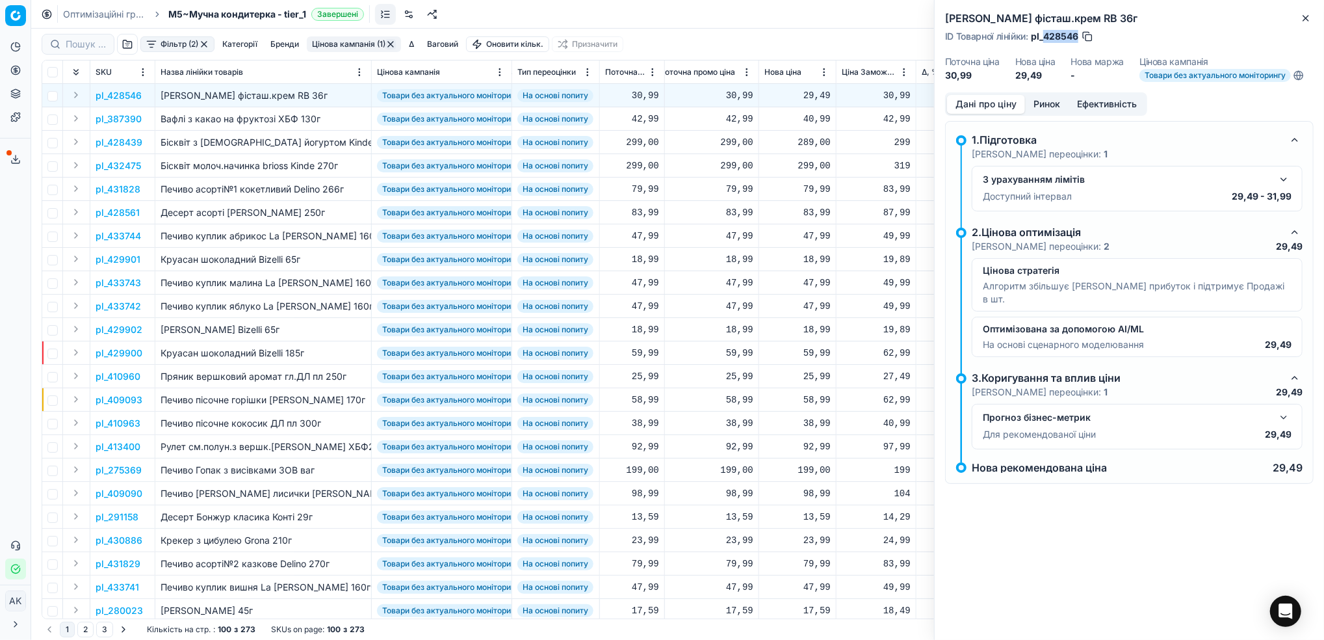
drag, startPoint x: 1079, startPoint y: 34, endPoint x: 1045, endPoint y: 34, distance: 33.8
click at [1045, 34] on span "pl_428546" at bounding box center [1054, 36] width 47 height 13
copy span "428546"
click at [1309, 19] on icon "button" at bounding box center [1306, 18] width 10 height 10
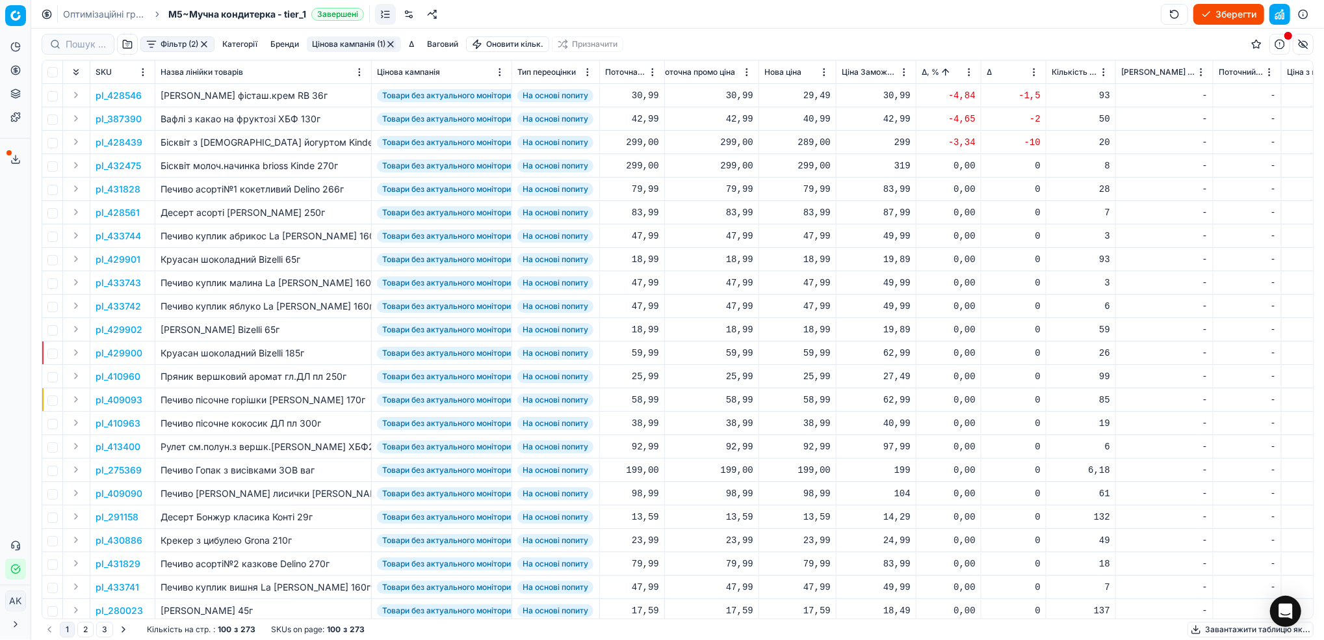
click at [111, 121] on p "pl_387390" at bounding box center [119, 118] width 46 height 13
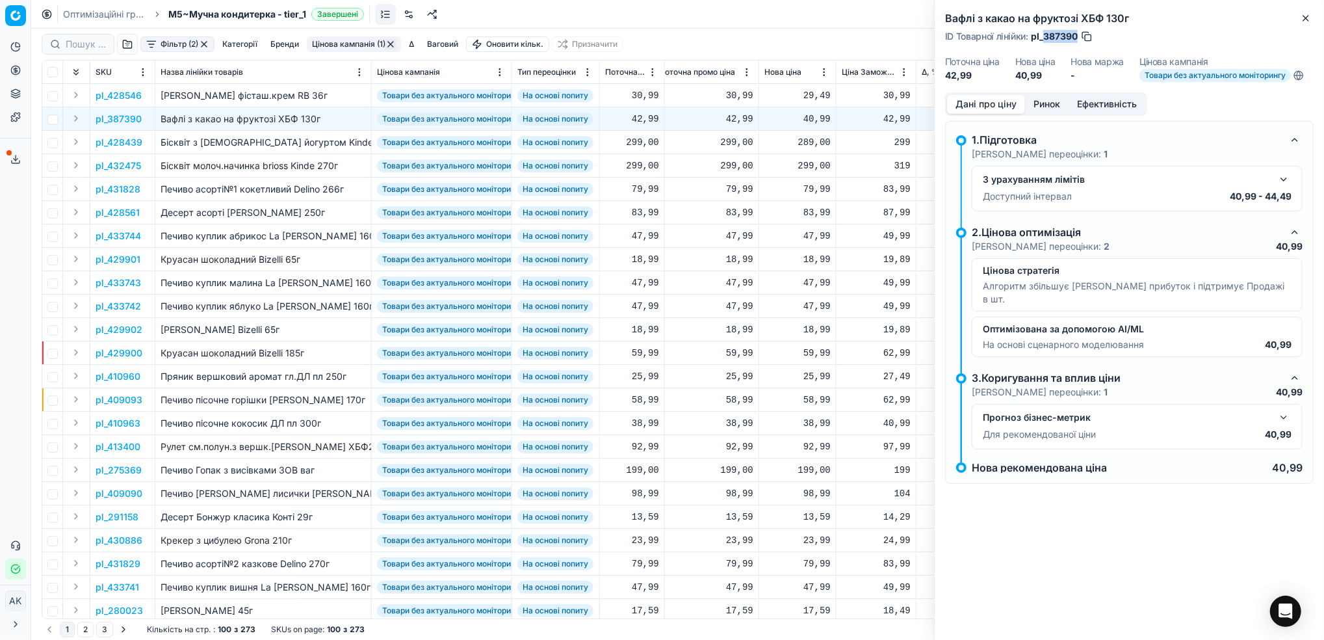
drag, startPoint x: 1077, startPoint y: 35, endPoint x: 1043, endPoint y: 35, distance: 33.8
click at [1043, 35] on span "pl_387390" at bounding box center [1054, 36] width 47 height 13
copy span "387390"
click at [1309, 16] on icon "button" at bounding box center [1305, 18] width 5 height 5
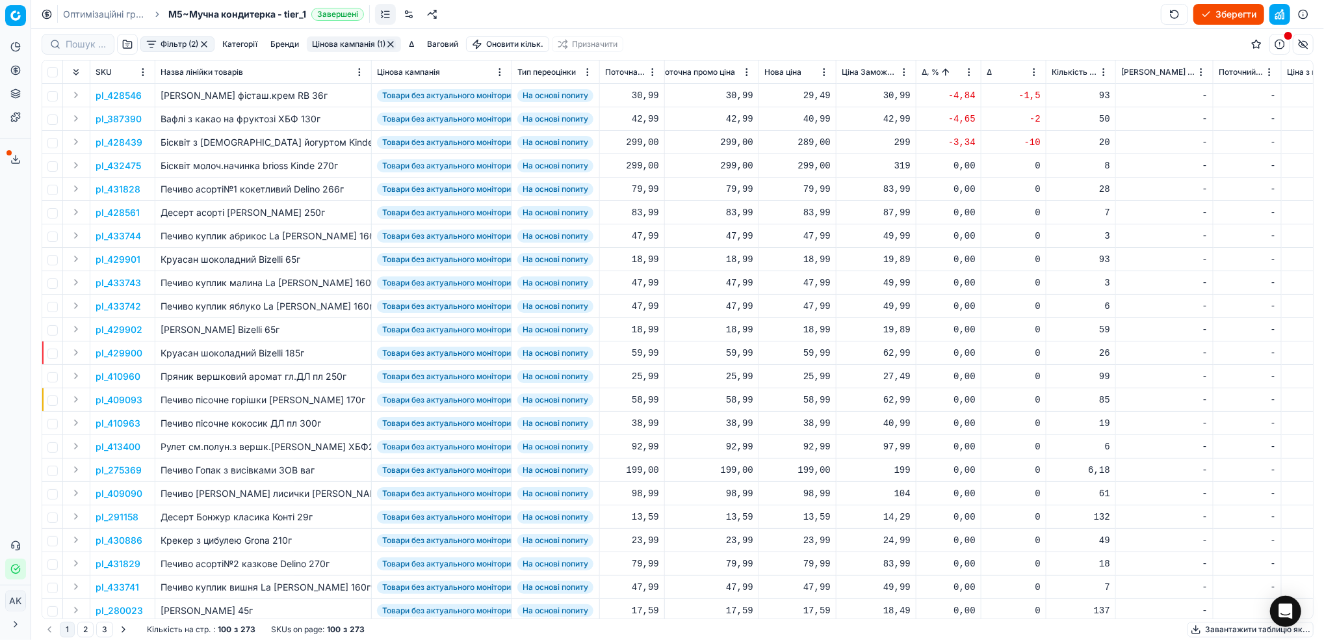
click at [117, 142] on p "pl_428439" at bounding box center [119, 142] width 47 height 13
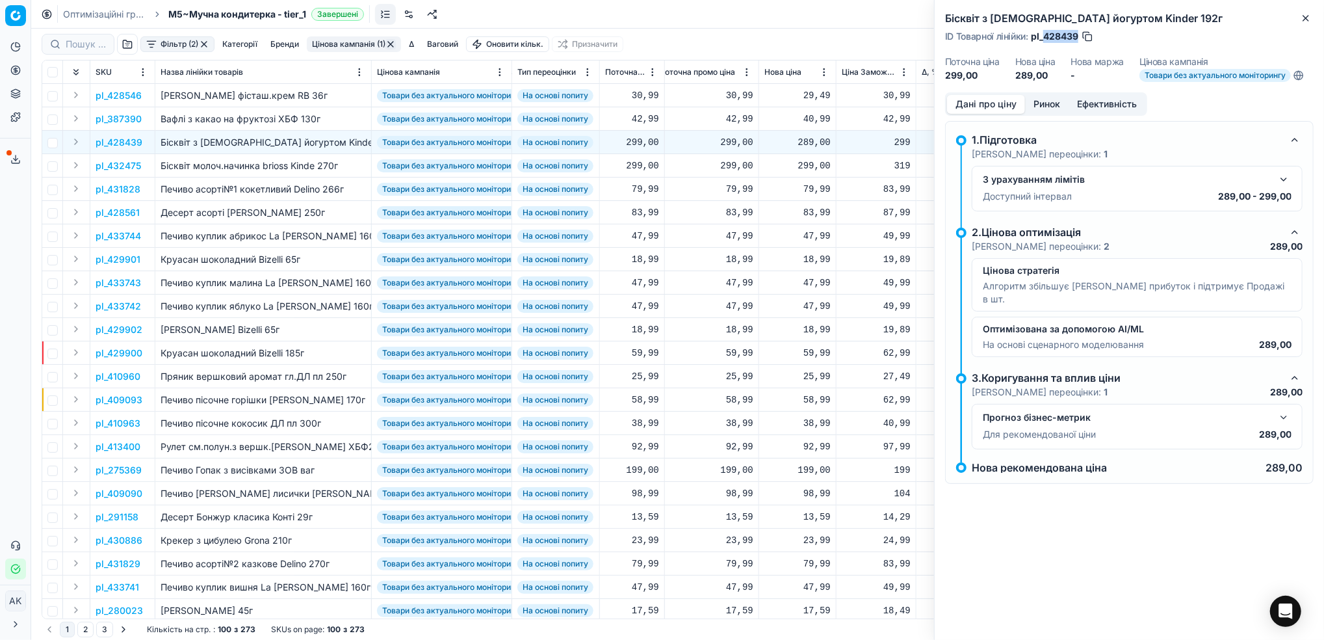
drag, startPoint x: 1079, startPoint y: 36, endPoint x: 1045, endPoint y: 36, distance: 33.2
click at [1045, 36] on span "pl_428439" at bounding box center [1054, 36] width 47 height 13
copy span "428439"
click at [1302, 21] on icon "button" at bounding box center [1306, 18] width 10 height 10
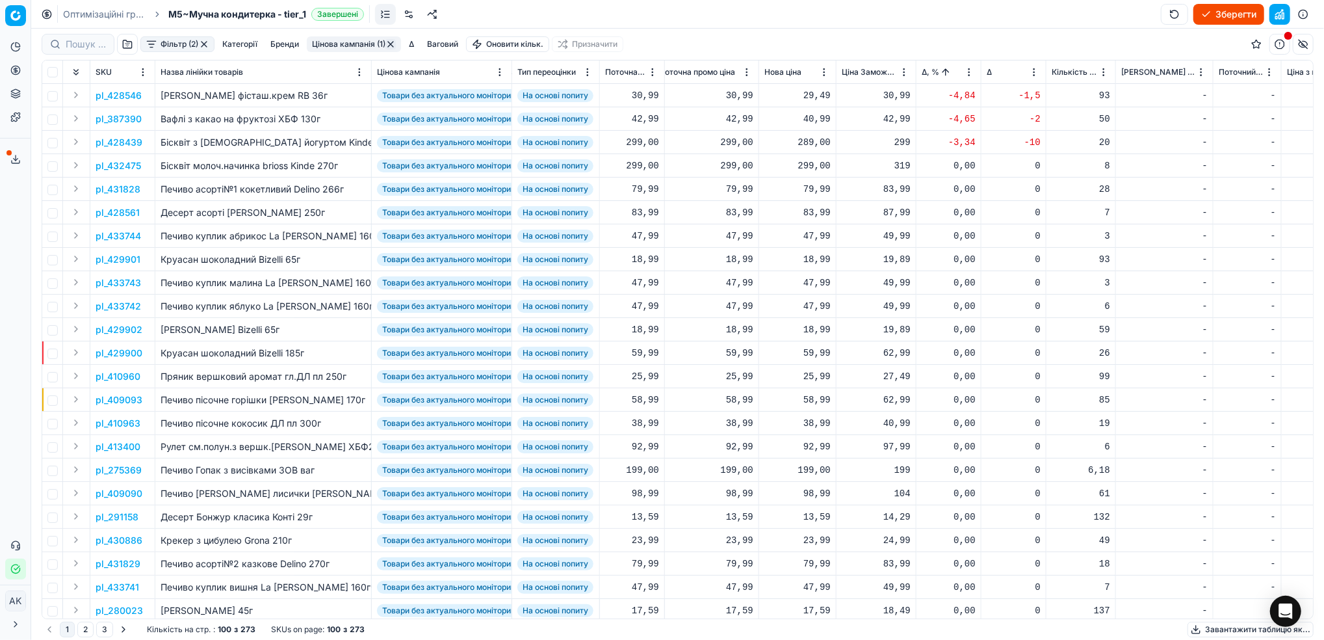
click at [810, 142] on div "289,00" at bounding box center [798, 142] width 66 height 13
click at [813, 257] on input "289.00" at bounding box center [845, 256] width 94 height 21
type input "299.00"
click at [360, 42] on button "Цінова кампанія (1)" at bounding box center [354, 44] width 94 height 16
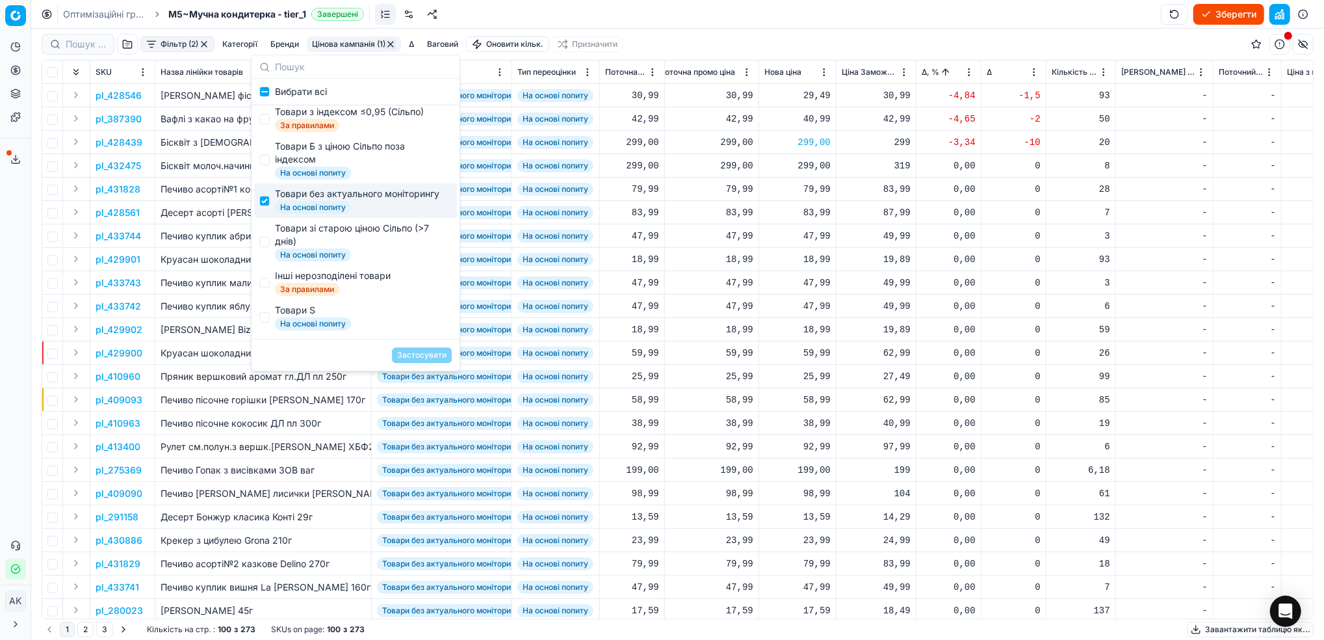
scroll to position [86, 0]
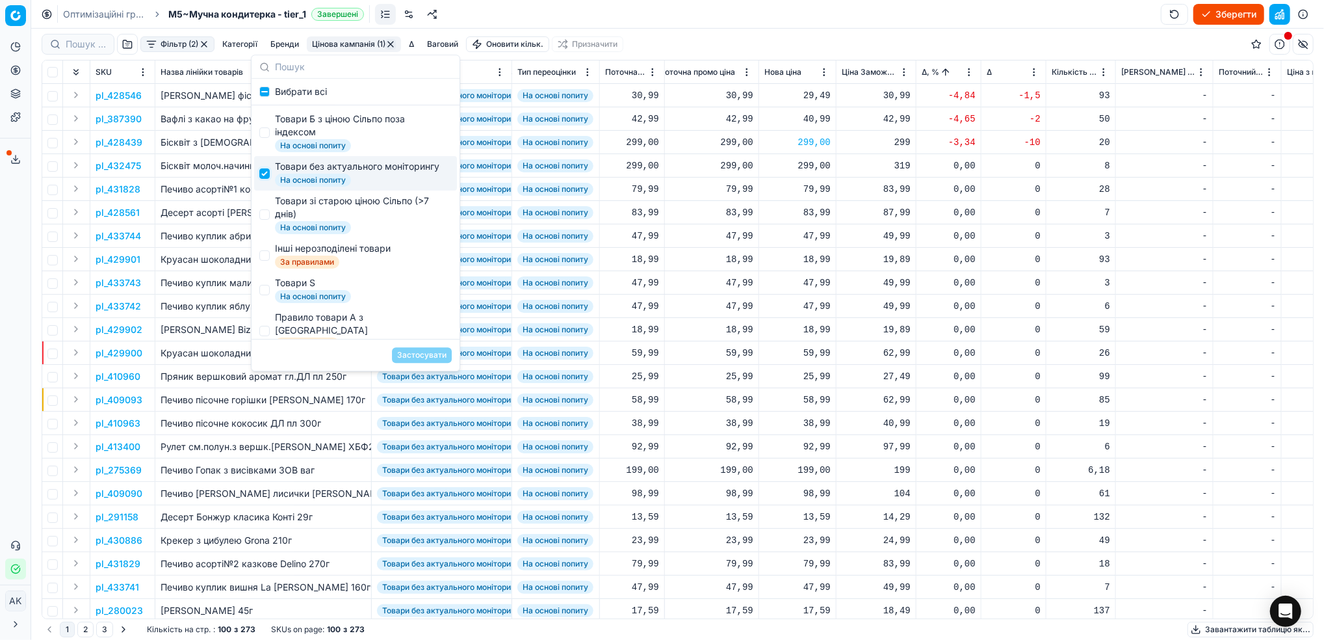
click at [268, 179] on input "Suggestions" at bounding box center [264, 173] width 10 height 10
checkbox input "false"
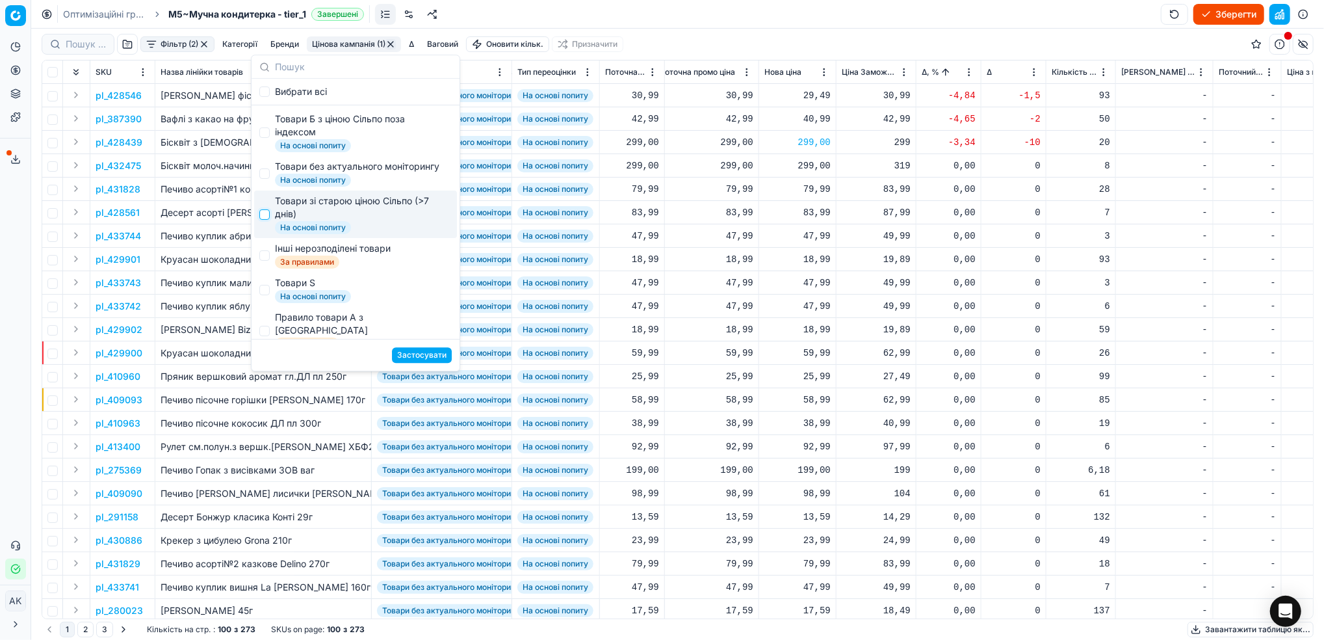
click at [259, 220] on input "Suggestions" at bounding box center [264, 214] width 10 height 10
checkbox input "true"
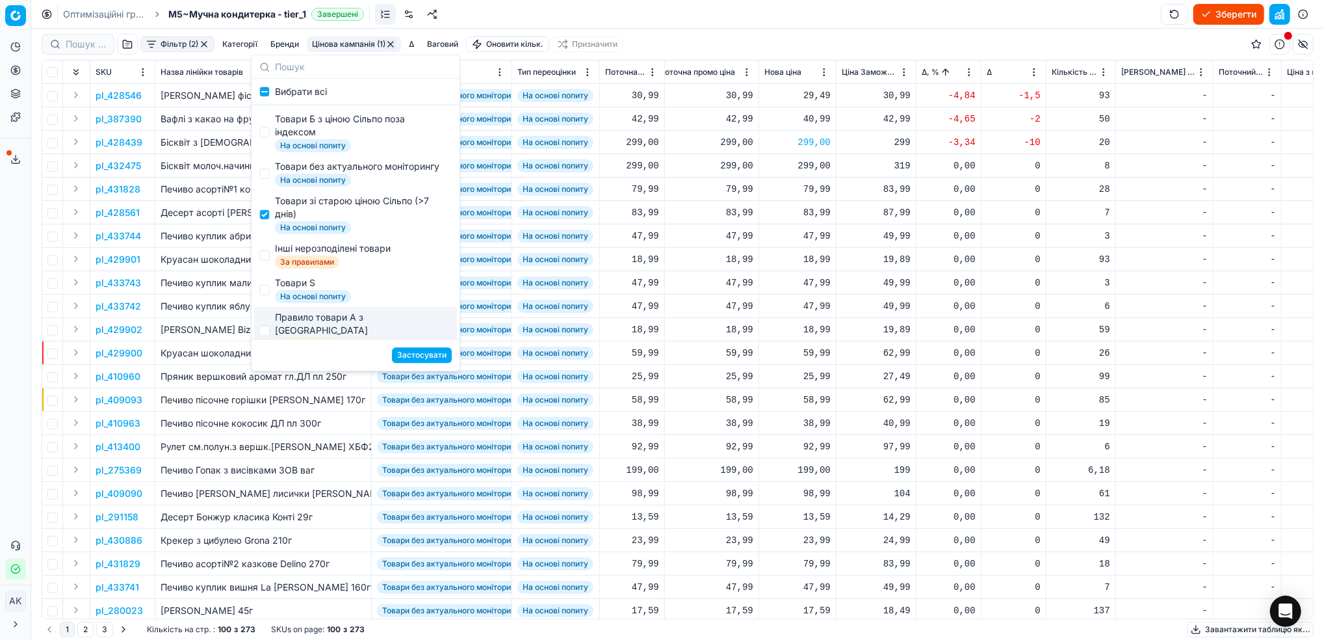
click at [416, 352] on button "Застосувати" at bounding box center [422, 355] width 60 height 16
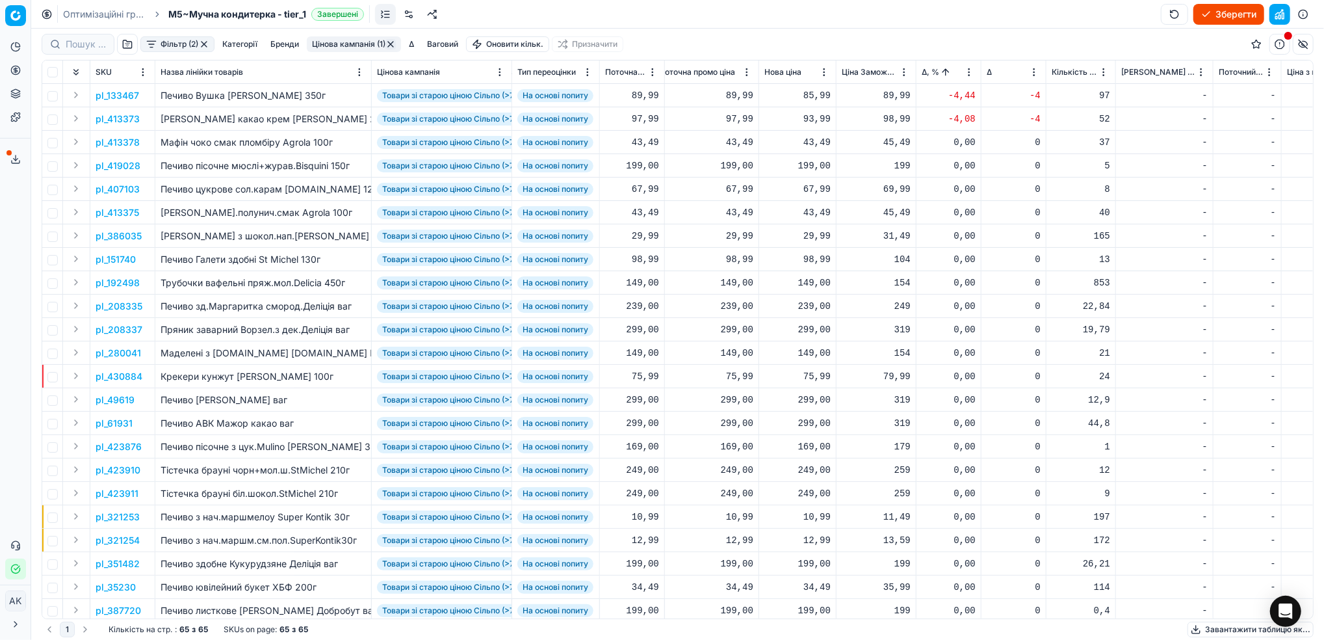
click at [129, 95] on p "pl_133467" at bounding box center [118, 95] width 44 height 13
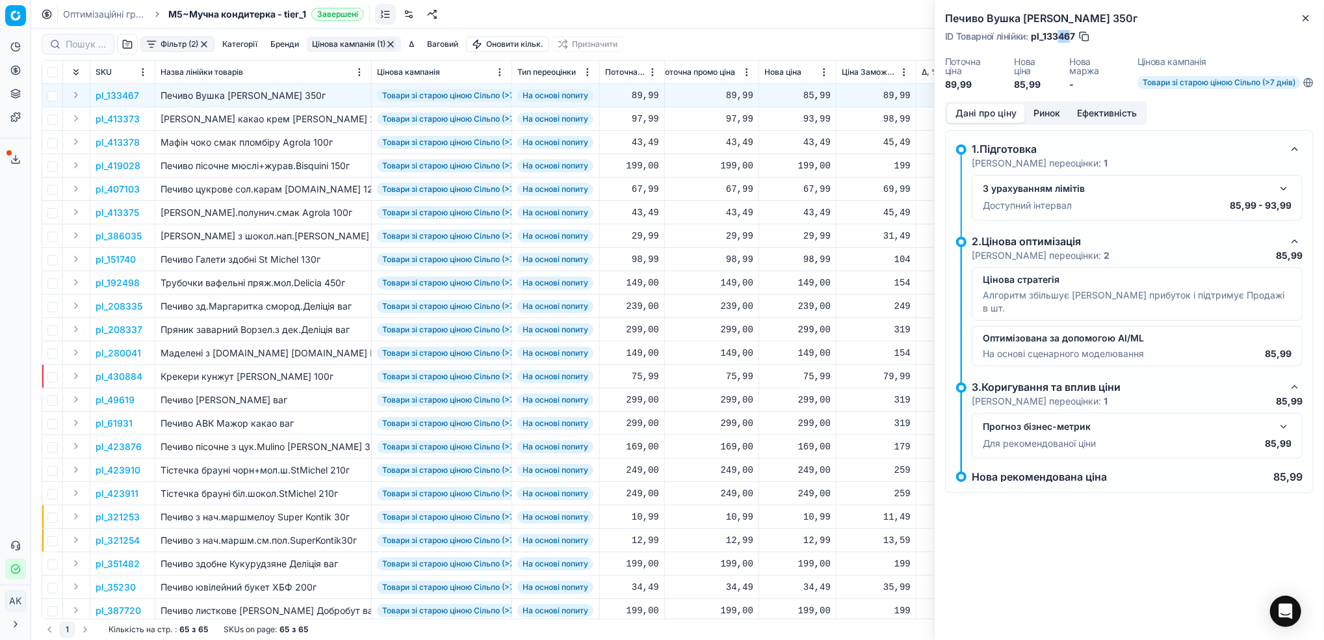
drag, startPoint x: 1073, startPoint y: 40, endPoint x: 1057, endPoint y: 38, distance: 16.4
click at [1057, 38] on span "pl_133467" at bounding box center [1053, 36] width 44 height 13
drag, startPoint x: 1076, startPoint y: 38, endPoint x: 1045, endPoint y: 38, distance: 30.6
click at [1045, 38] on span "pl_133467" at bounding box center [1053, 36] width 44 height 13
click at [1059, 41] on span "pl_133467" at bounding box center [1053, 36] width 44 height 13
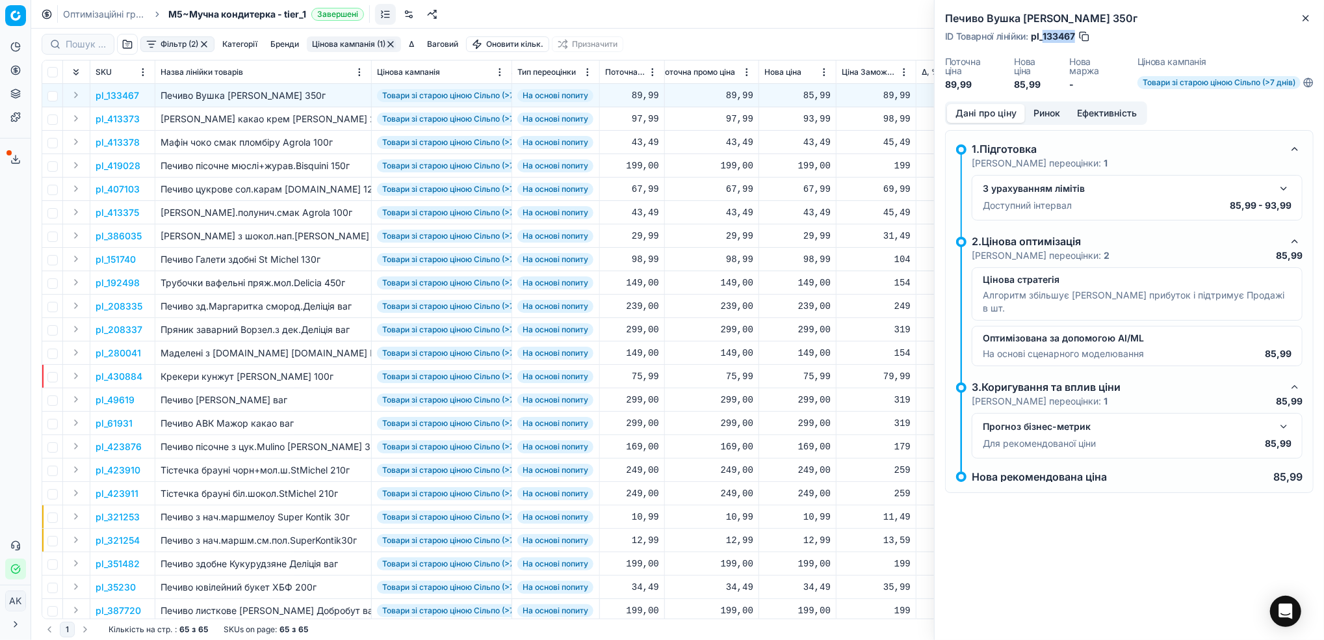
drag, startPoint x: 1075, startPoint y: 33, endPoint x: 1043, endPoint y: 35, distance: 31.3
click at [1043, 35] on span "pl_133467" at bounding box center [1053, 36] width 44 height 13
copy span "133467"
click at [1306, 21] on icon "button" at bounding box center [1306, 18] width 10 height 10
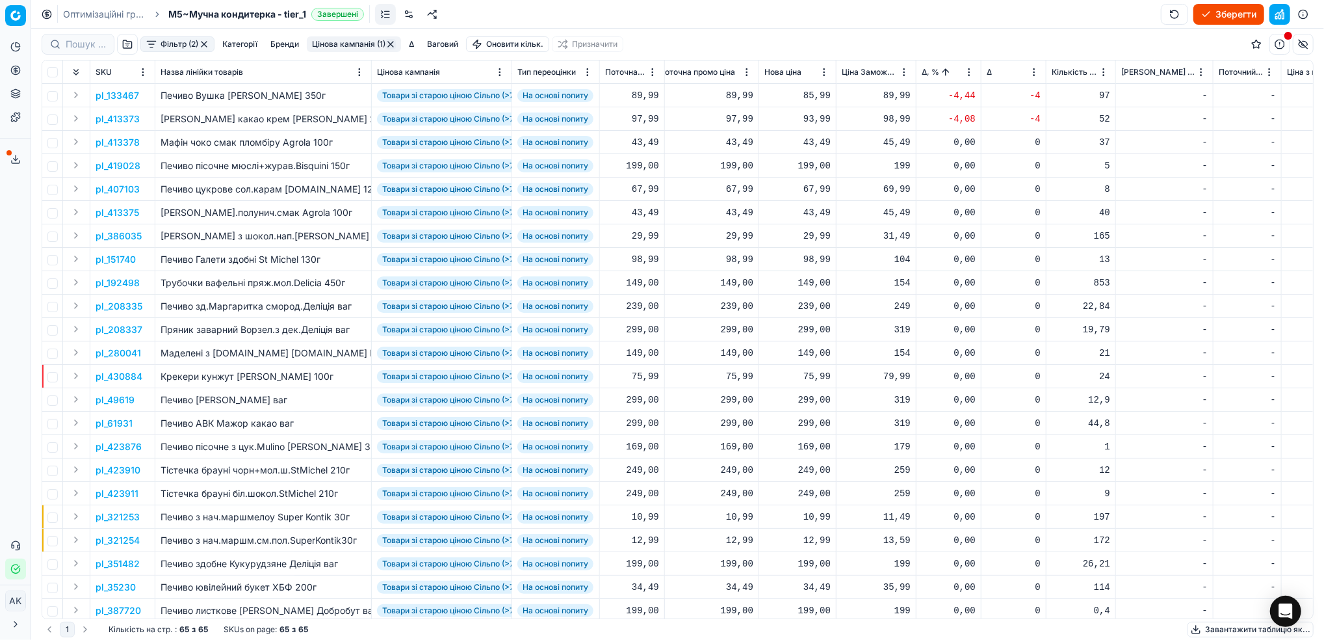
click at [965, 70] on html "Pricing platform Аналітика Цінова оптимізація Асортимент продукції Шаблони Серв…" at bounding box center [662, 320] width 1324 height 640
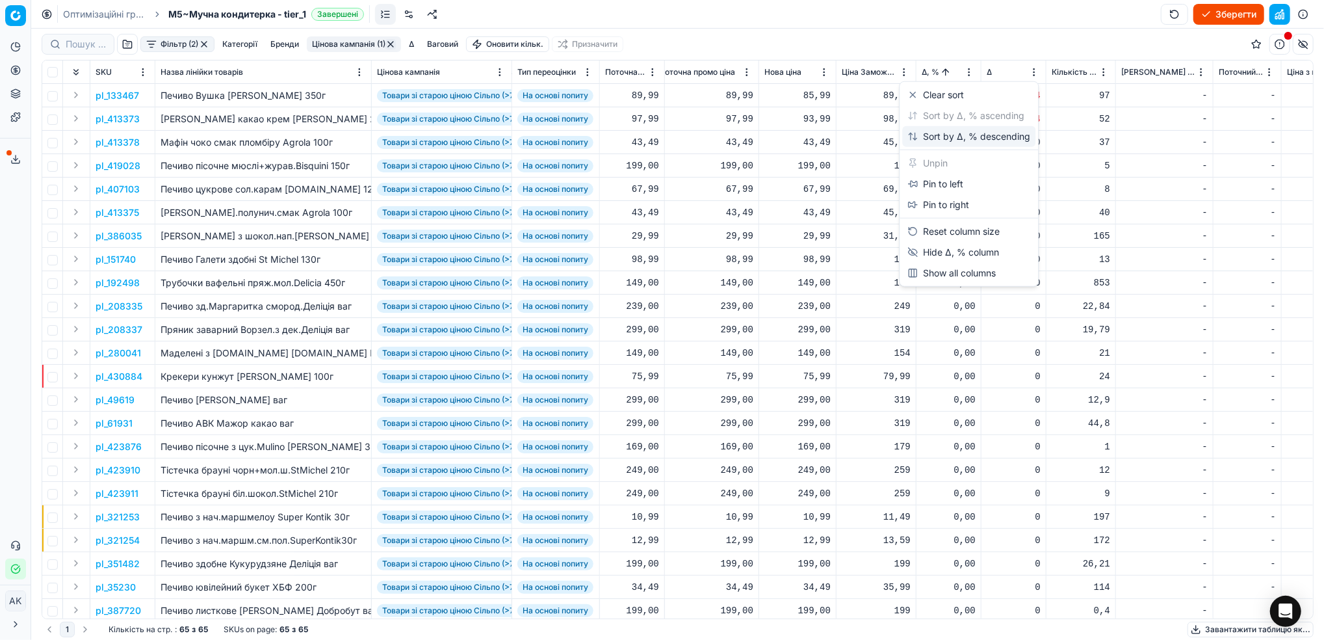
click at [940, 136] on div "Sort by Δ, % descending" at bounding box center [969, 136] width 123 height 13
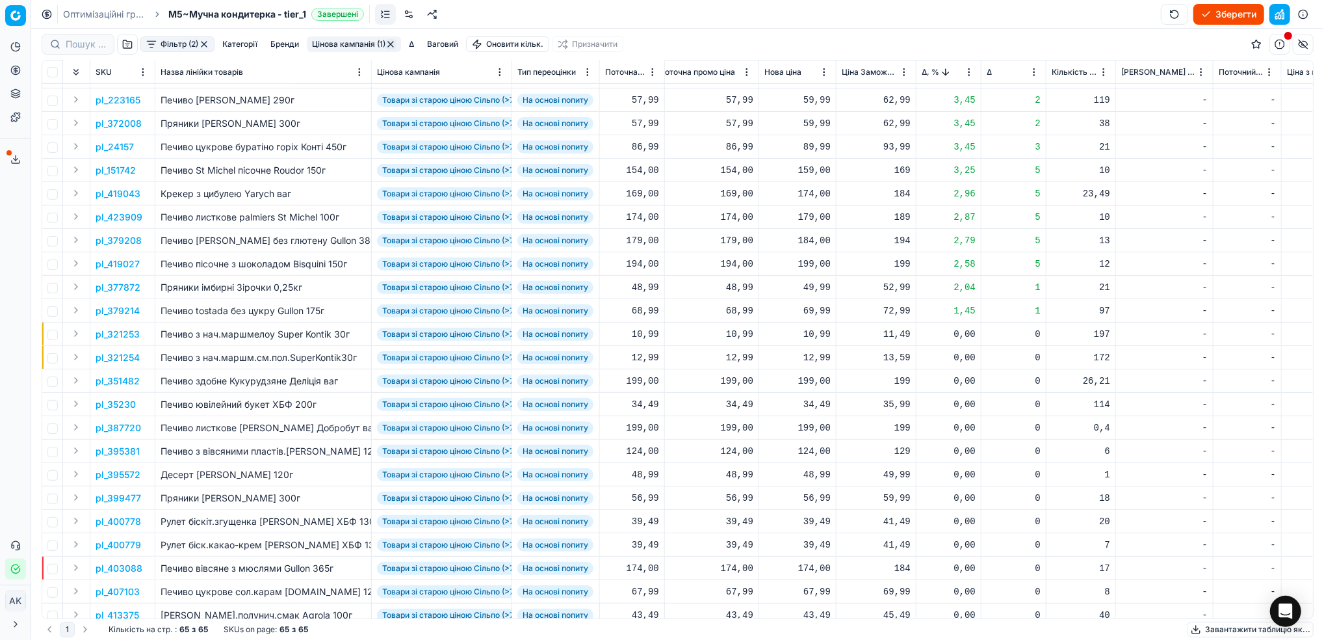
scroll to position [0, 371]
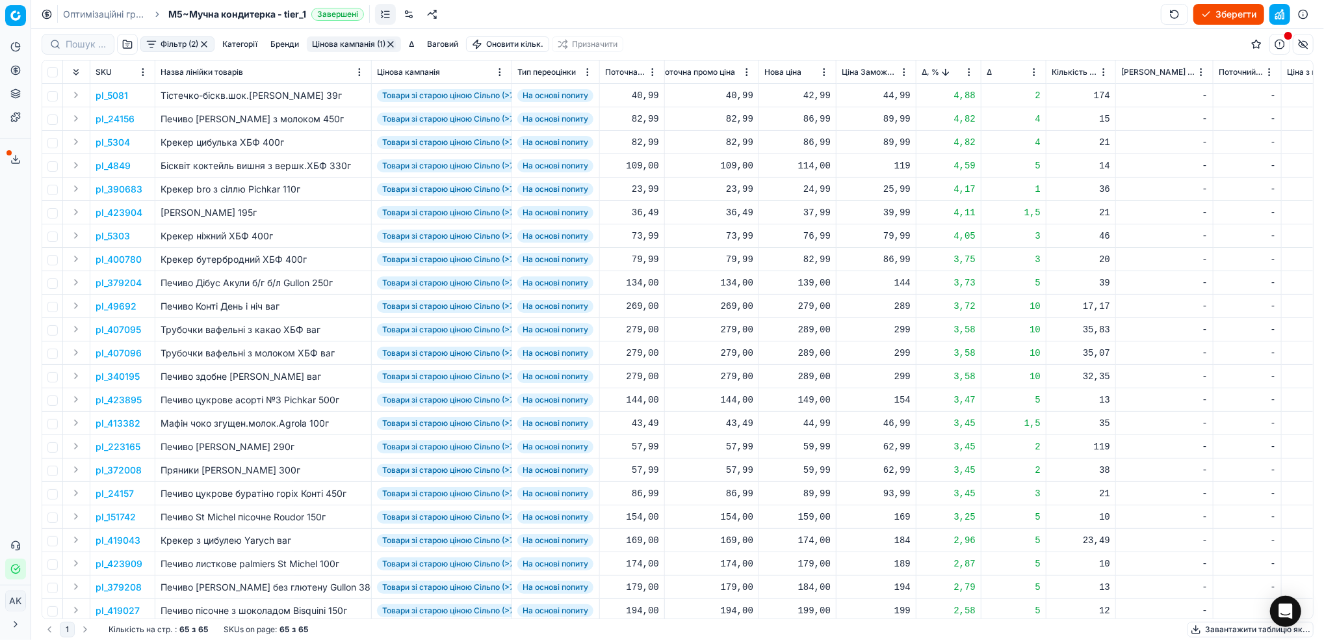
click at [341, 43] on button "Цінова кампанія (1)" at bounding box center [354, 44] width 94 height 16
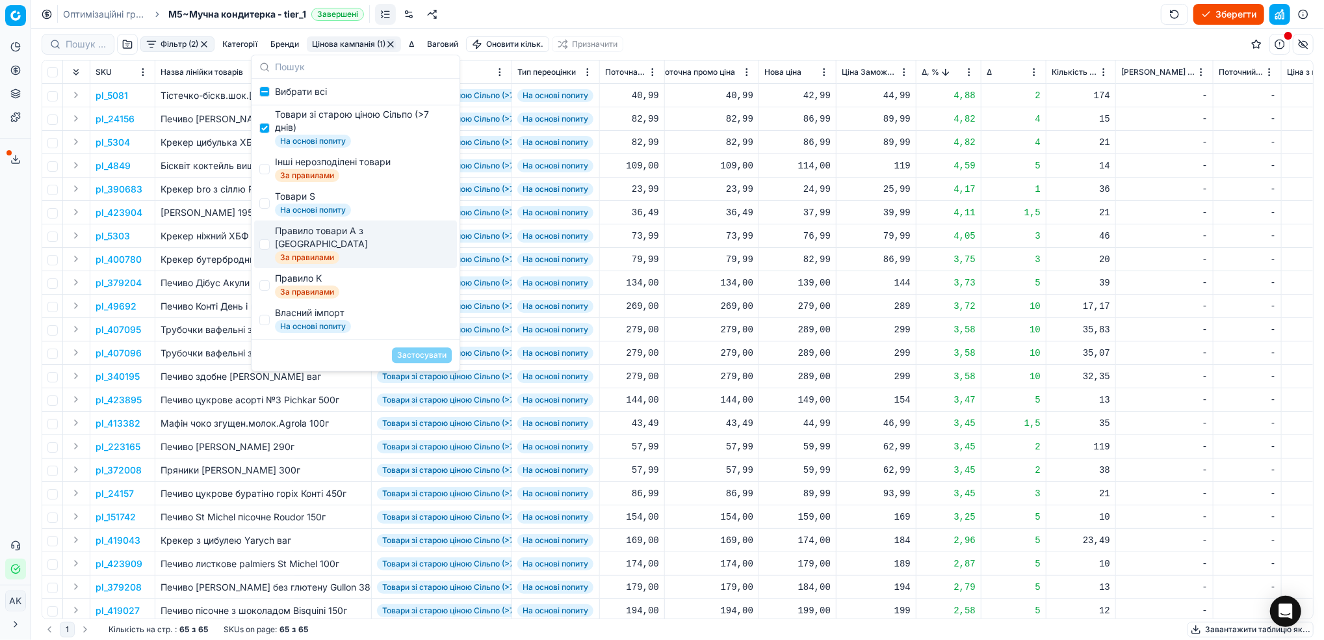
scroll to position [86, 0]
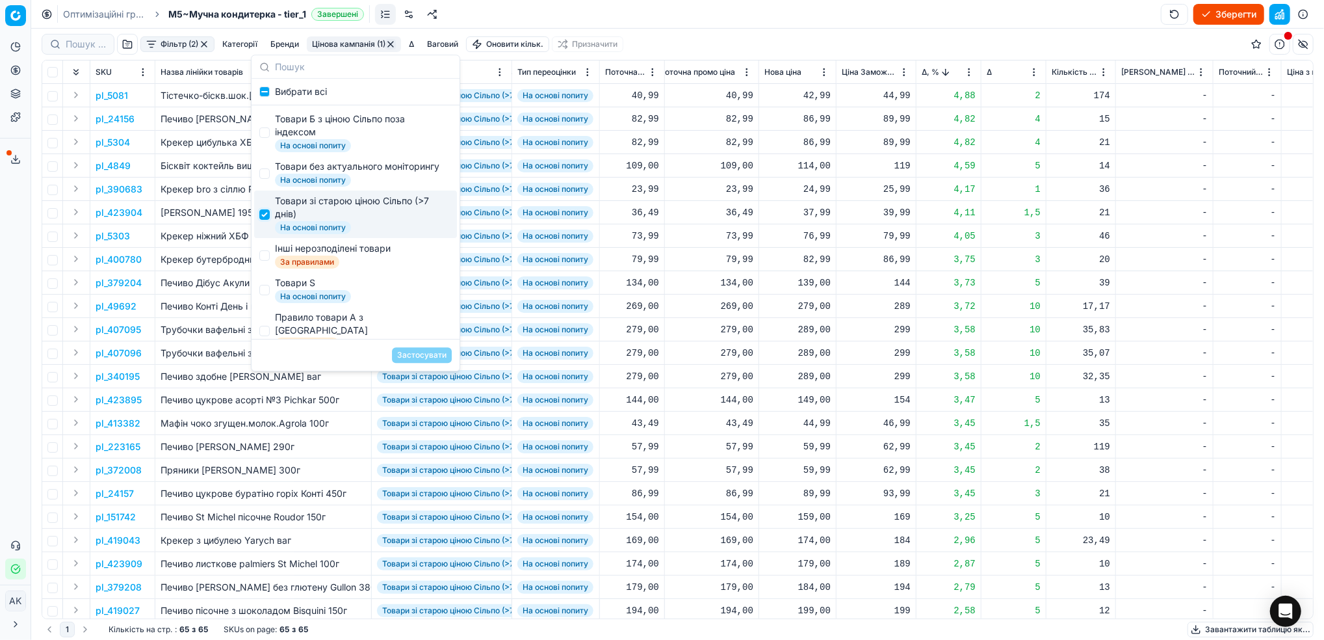
click at [267, 220] on input "Suggestions" at bounding box center [264, 214] width 10 height 10
checkbox input "false"
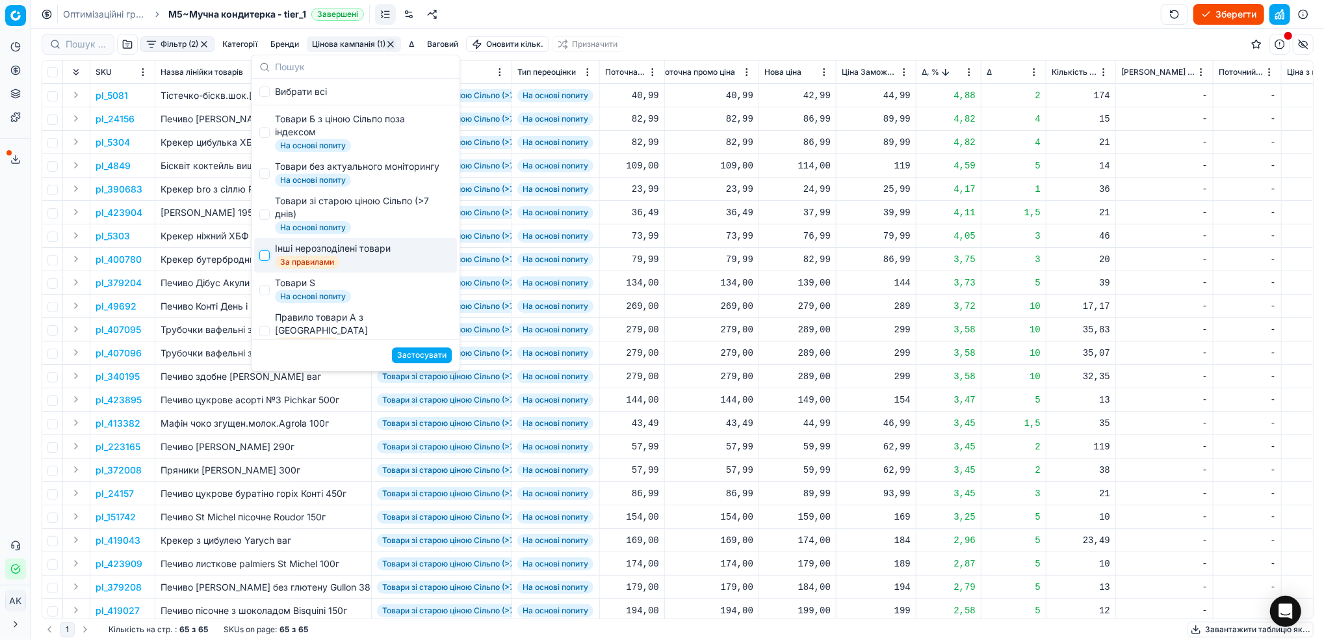
click at [265, 261] on input "Suggestions" at bounding box center [264, 255] width 10 height 10
checkbox input "true"
click at [420, 356] on button "Застосувати" at bounding box center [422, 355] width 60 height 16
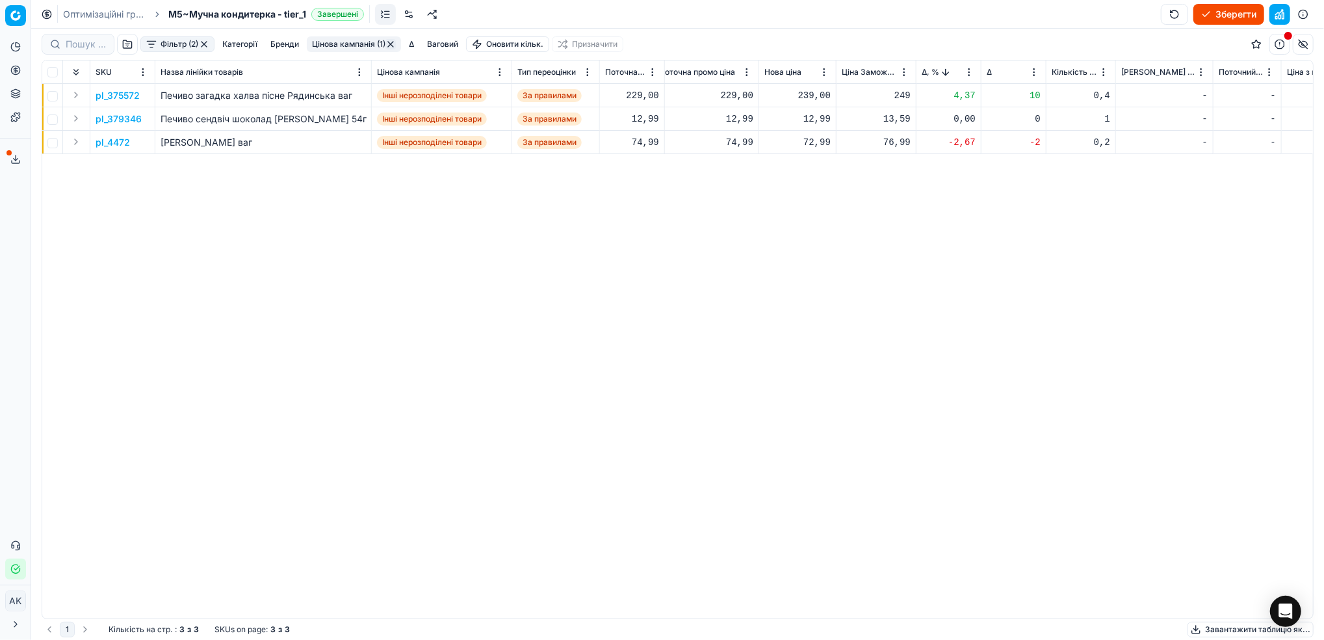
click at [125, 98] on p "pl_375572" at bounding box center [118, 95] width 44 height 13
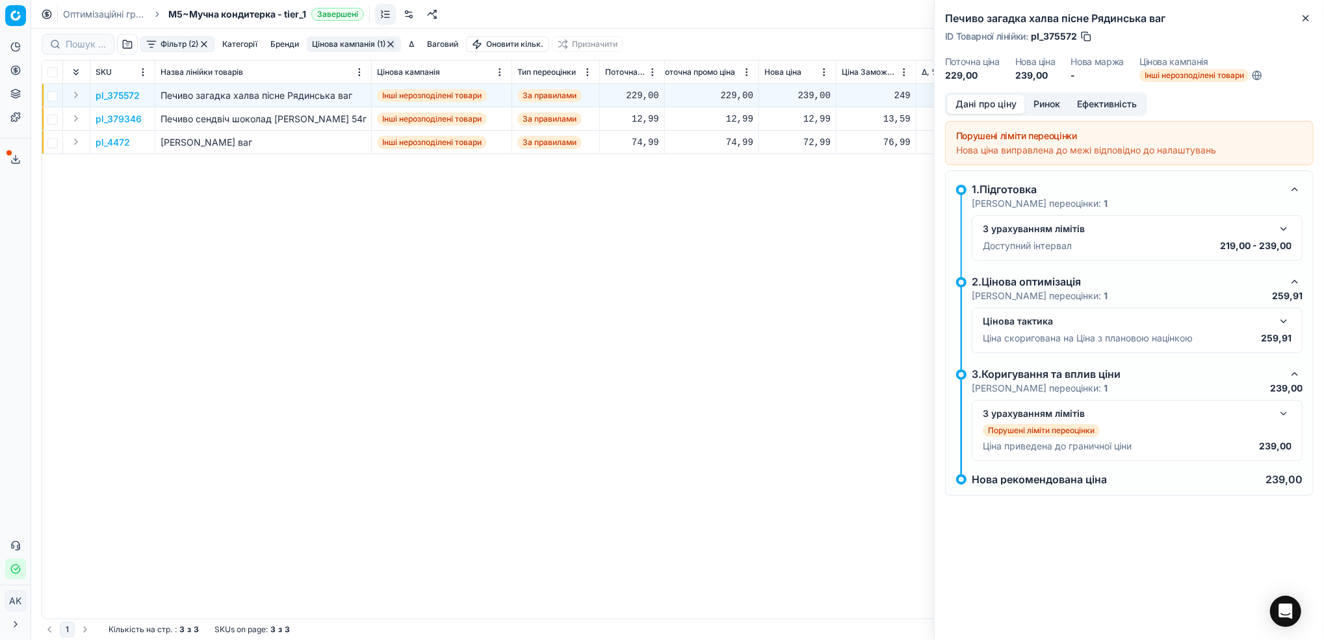
drag, startPoint x: 1079, startPoint y: 35, endPoint x: 1052, endPoint y: 33, distance: 27.4
click at [1052, 33] on div "ID Товарної лінійки : pl_375572" at bounding box center [1019, 36] width 148 height 13
drag, startPoint x: 1077, startPoint y: 34, endPoint x: 1045, endPoint y: 34, distance: 31.9
click at [1045, 34] on span "pl_375572" at bounding box center [1054, 36] width 46 height 13
copy span "375572"
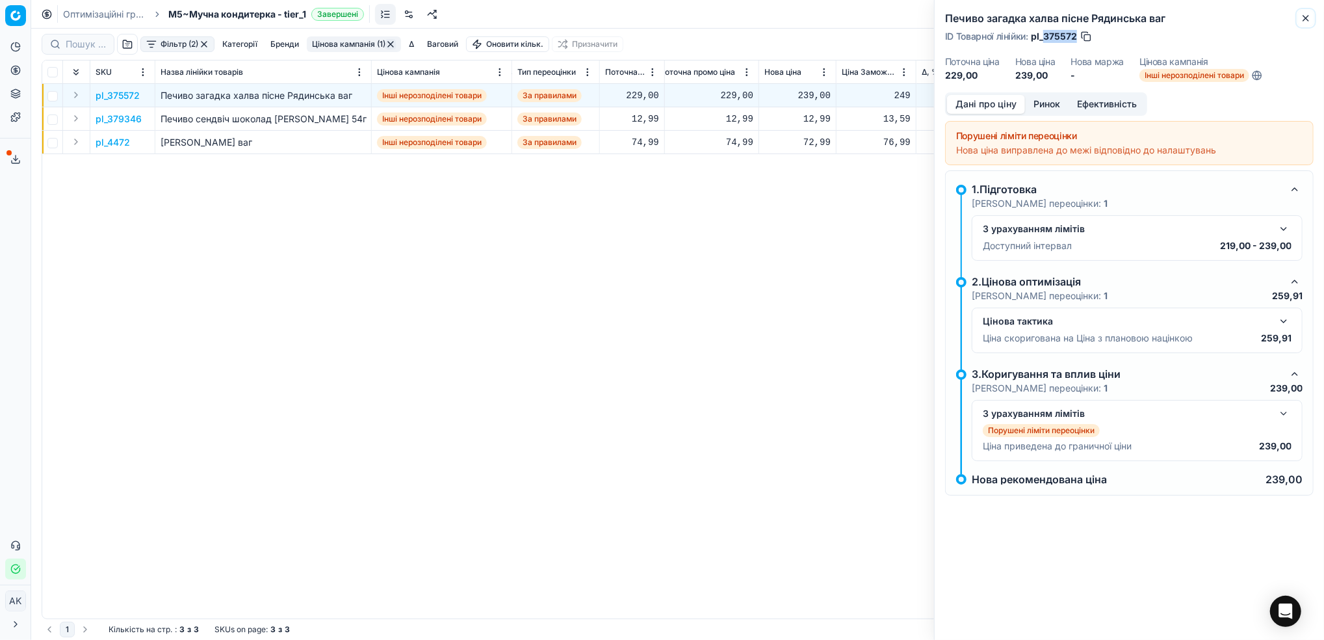
click at [1302, 22] on icon "button" at bounding box center [1306, 18] width 10 height 10
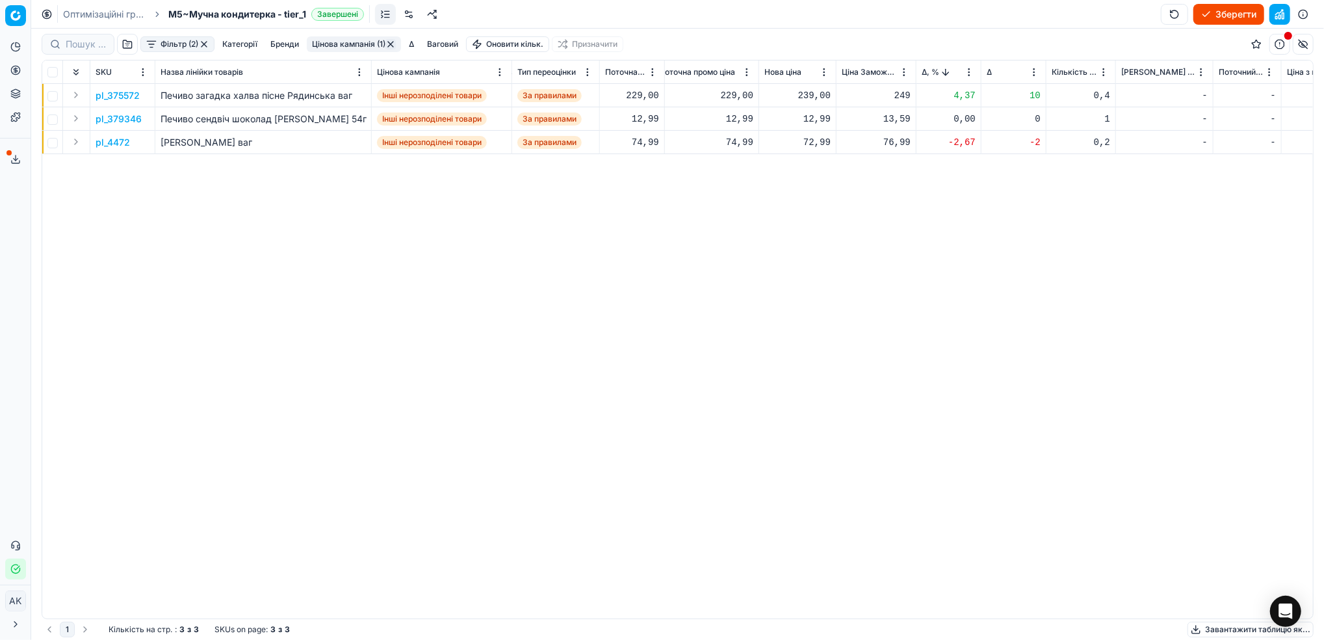
click at [809, 97] on div "239,00" at bounding box center [798, 95] width 66 height 13
drag, startPoint x: 815, startPoint y: 212, endPoint x: 809, endPoint y: 209, distance: 7.3
click at [809, 209] on input "239.00" at bounding box center [845, 210] width 94 height 21
type input "229.00"
click at [119, 144] on p "pl_4472" at bounding box center [113, 142] width 34 height 13
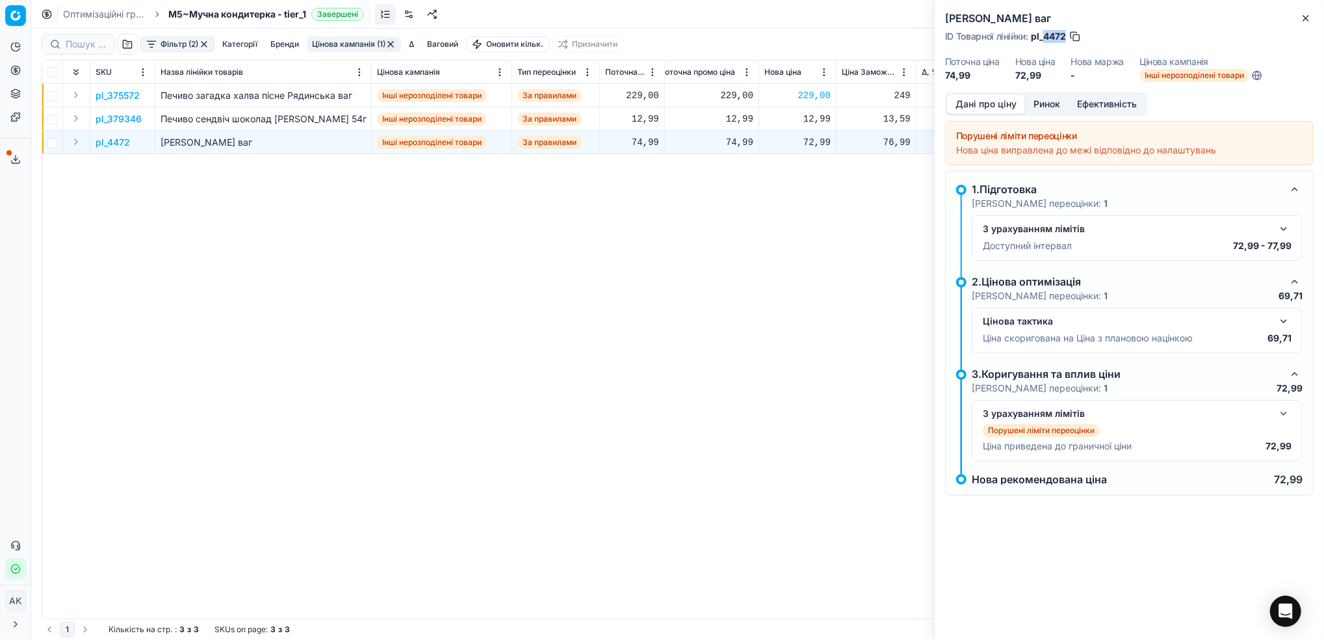
drag, startPoint x: 1065, startPoint y: 37, endPoint x: 1044, endPoint y: 34, distance: 21.1
click at [1044, 34] on span "pl_4472" at bounding box center [1048, 36] width 35 height 13
copy span "4472"
click at [1308, 24] on button "Close" at bounding box center [1306, 18] width 16 height 16
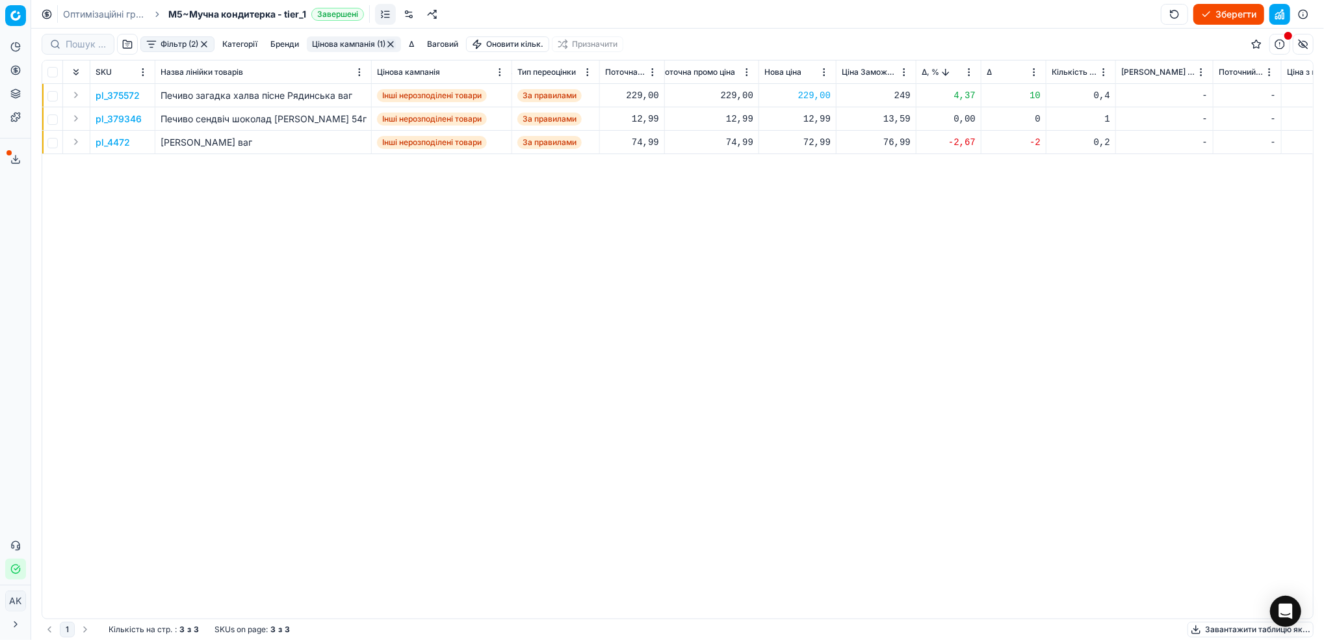
click at [812, 140] on div "72,99" at bounding box center [798, 142] width 66 height 13
click at [812, 259] on input "72.99" at bounding box center [845, 256] width 94 height 21
type input "74.99"
click at [392, 46] on button "button" at bounding box center [391, 44] width 10 height 10
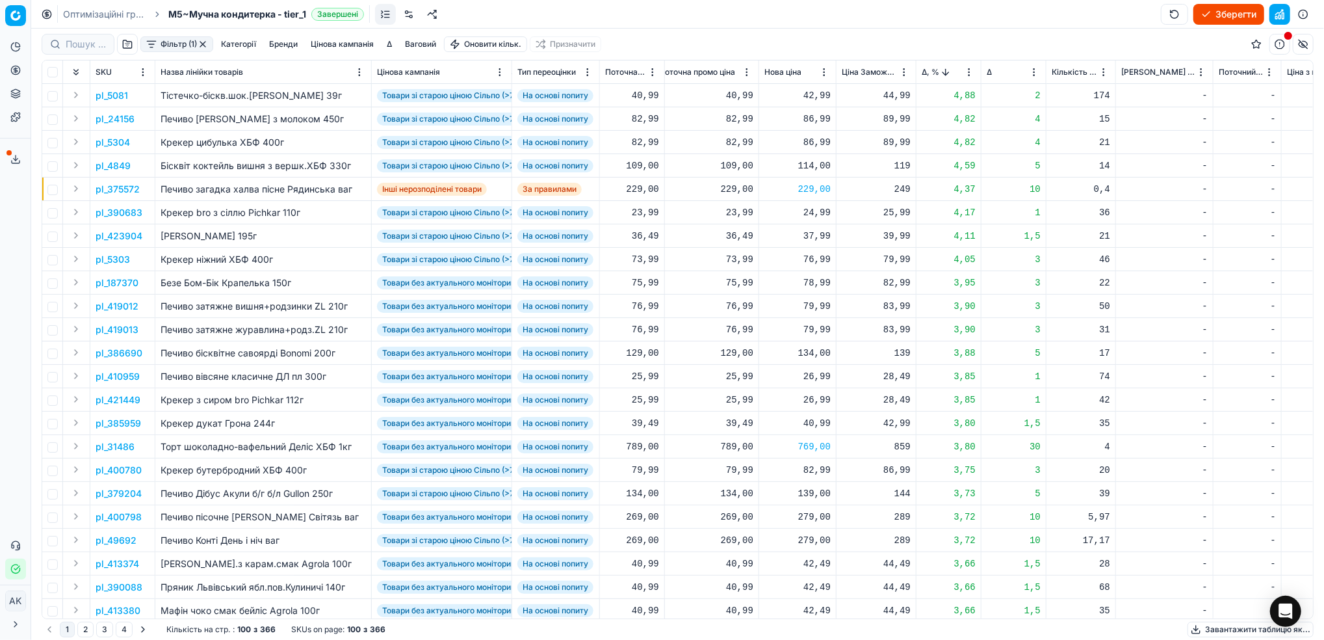
click at [202, 46] on button "button" at bounding box center [203, 44] width 10 height 10
click at [1224, 12] on button "Зберегти" at bounding box center [1229, 14] width 71 height 21
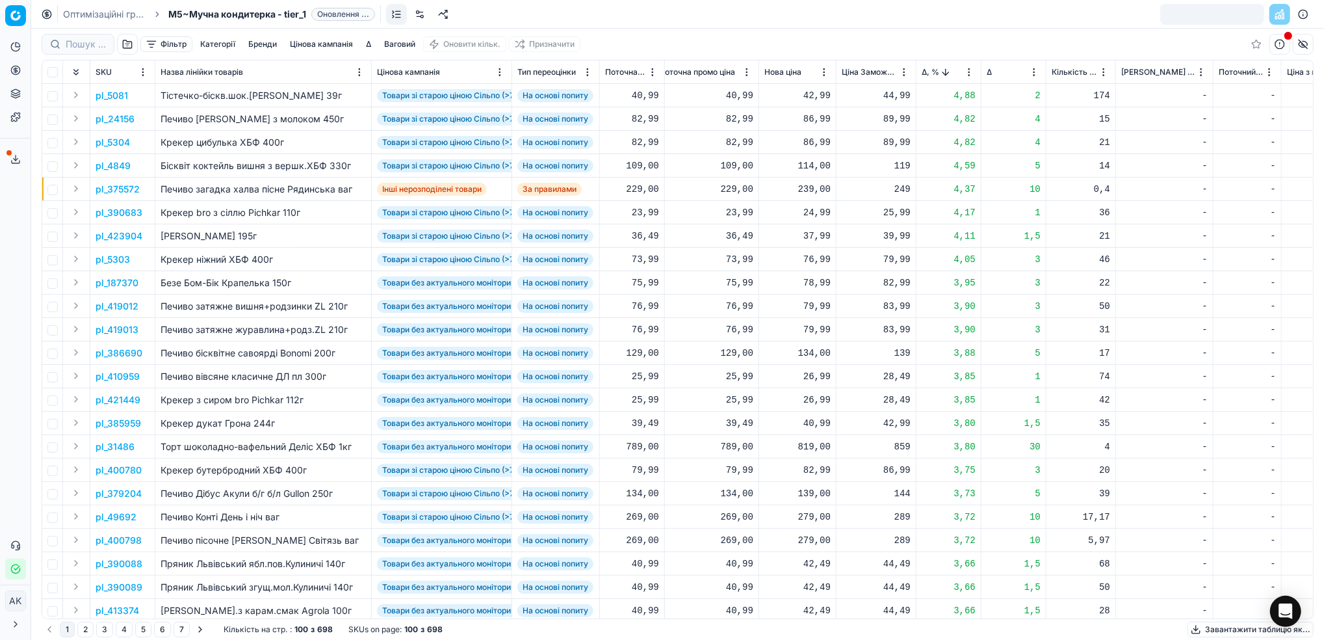
drag, startPoint x: 70, startPoint y: 17, endPoint x: 232, endPoint y: 44, distance: 164.2
click at [70, 17] on link "Оптимізаційні групи" at bounding box center [104, 14] width 83 height 13
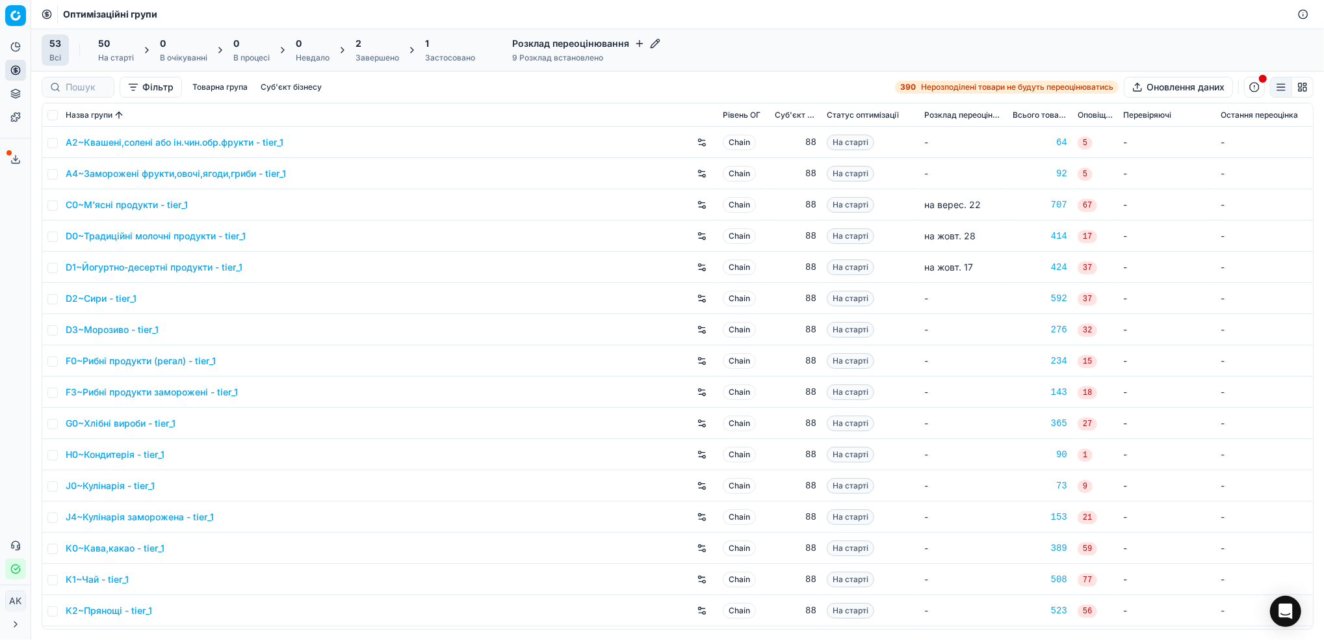
click at [378, 55] on div "Завершено" at bounding box center [378, 58] width 44 height 10
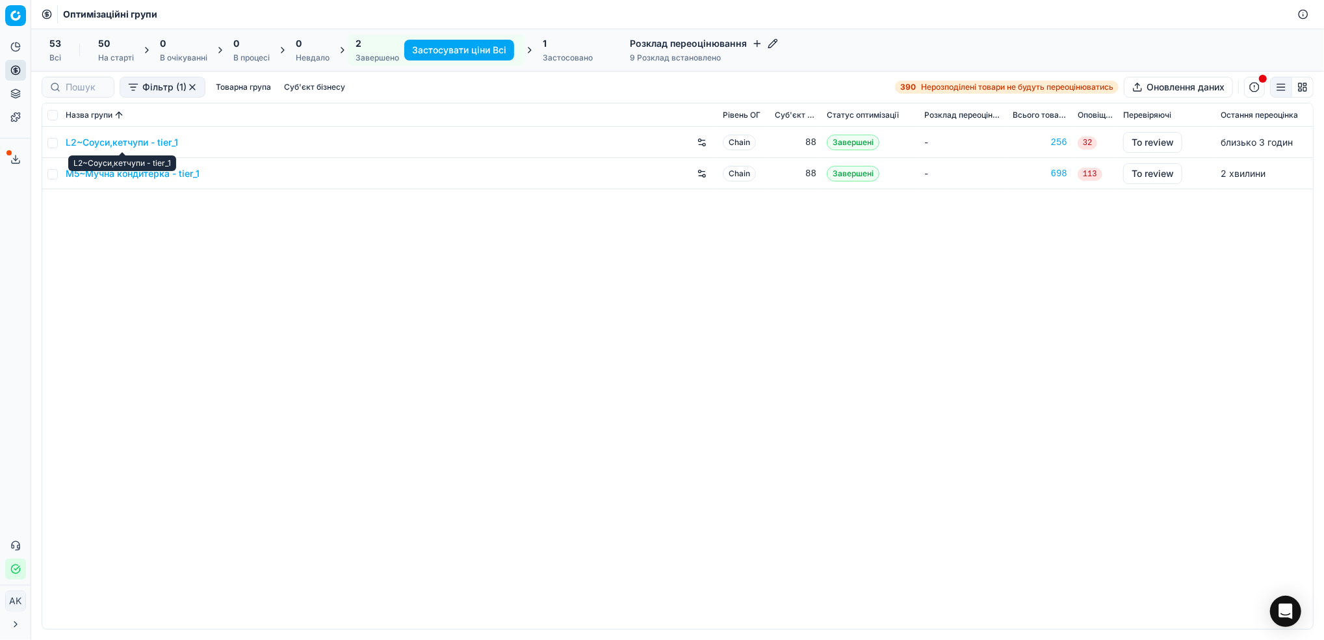
click at [109, 146] on link "L2~Соуси,кетчупи - tier_1" at bounding box center [122, 142] width 112 height 13
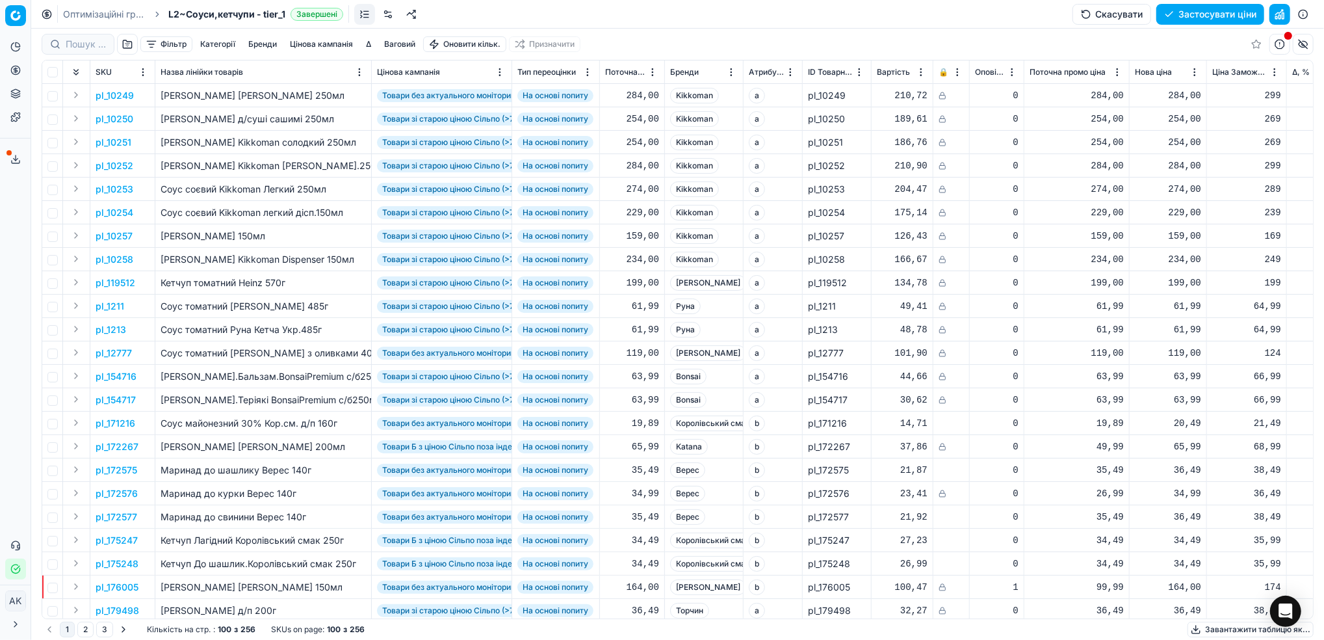
click at [306, 47] on button "Цінова кампанія" at bounding box center [321, 44] width 73 height 16
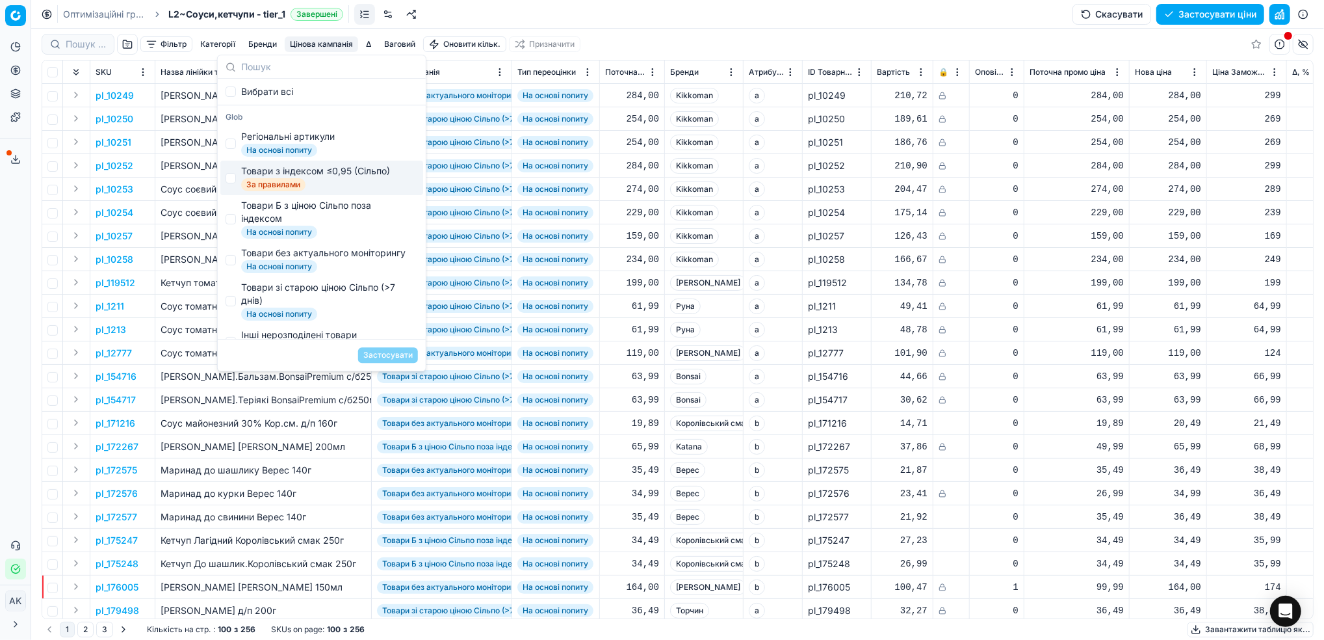
click at [300, 183] on span "За правилами" at bounding box center [273, 184] width 64 height 13
checkbox input "true"
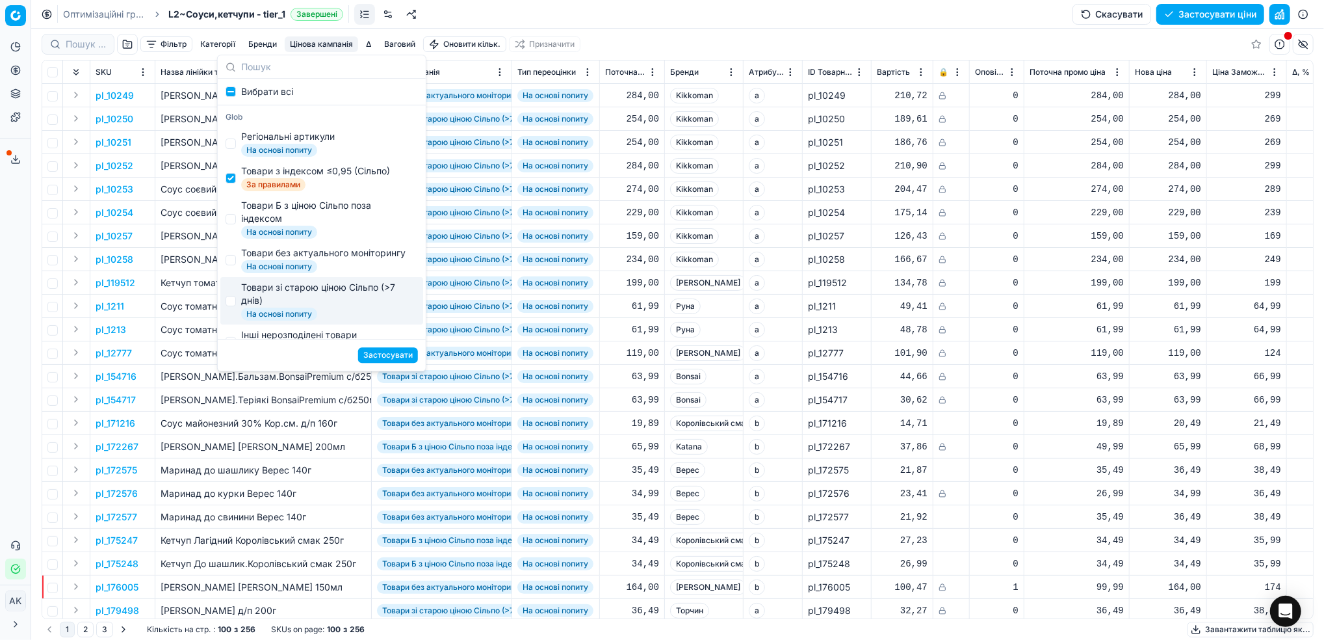
click at [395, 354] on button "Застосувати" at bounding box center [388, 355] width 60 height 16
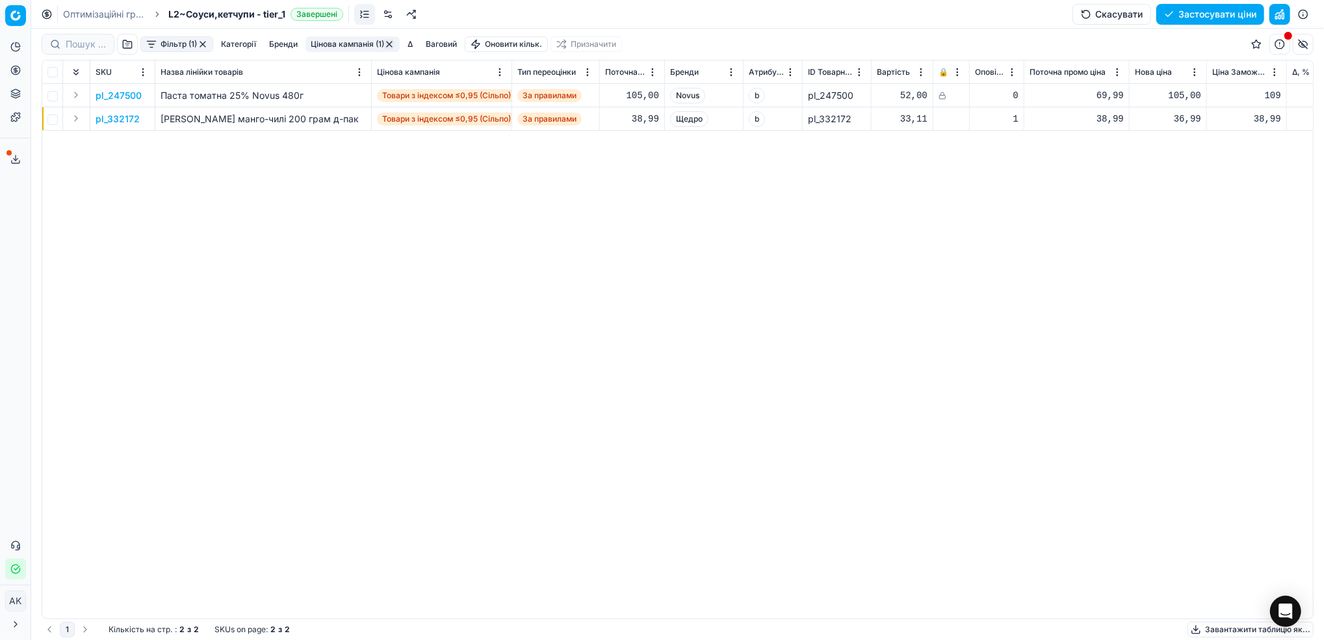
click at [169, 42] on button "Фільтр (1)" at bounding box center [176, 44] width 73 height 16
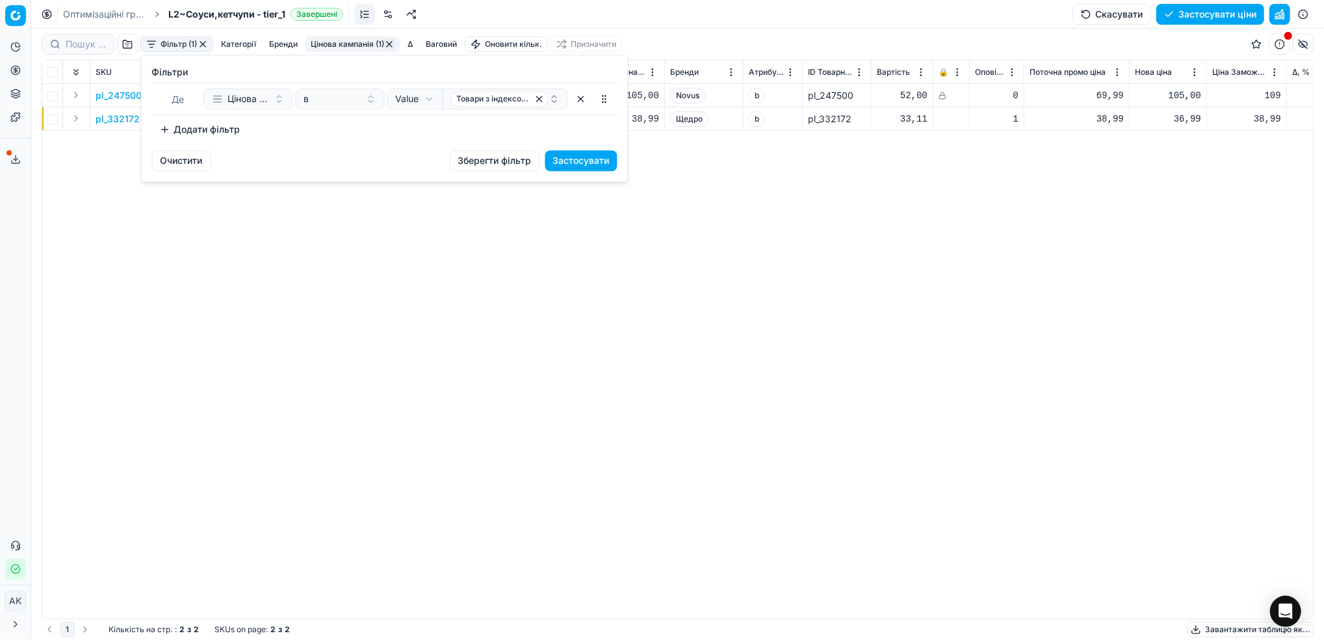
click at [198, 133] on button "Додати фільтр" at bounding box center [200, 129] width 96 height 21
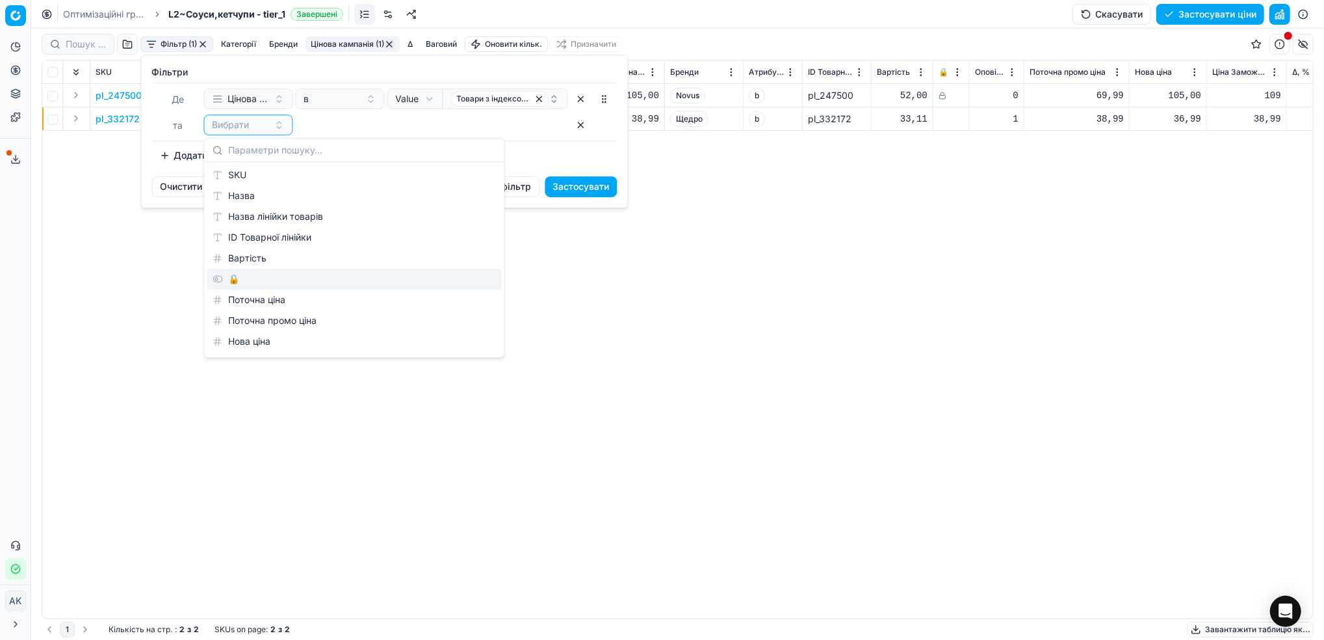
click at [237, 268] on div "🔒" at bounding box center [354, 278] width 295 height 21
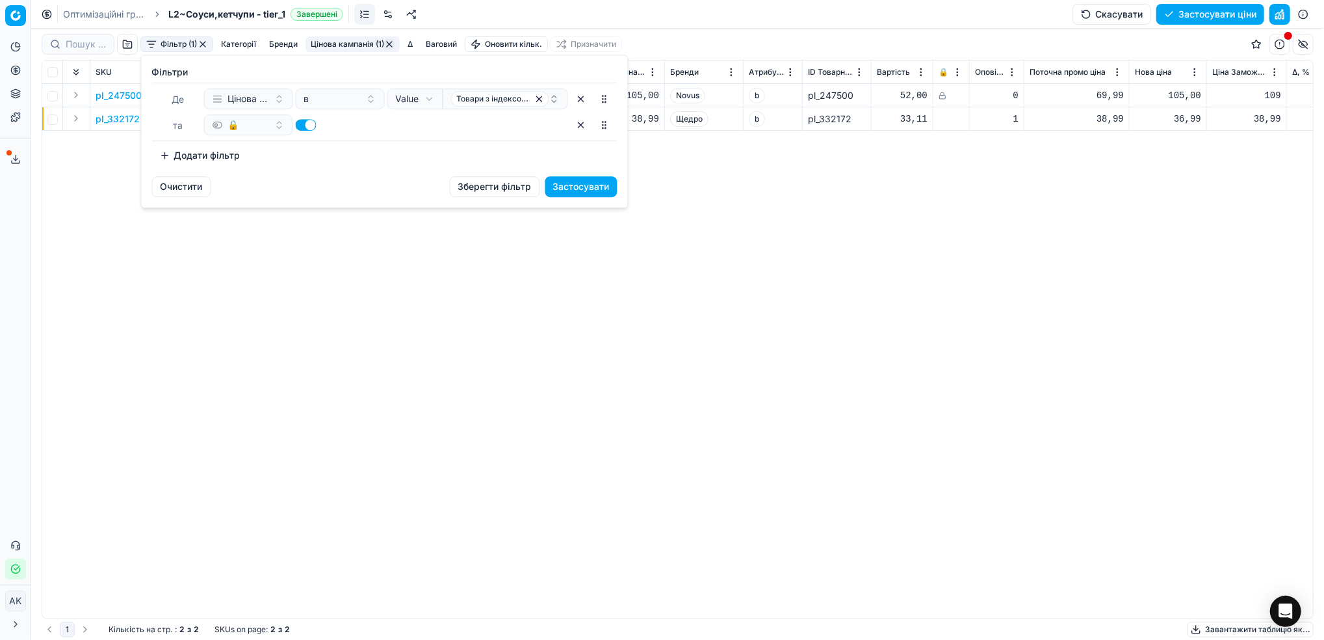
click at [297, 124] on button "button" at bounding box center [306, 125] width 21 height 12
checkbox input "false"
click at [589, 189] on button "Застосувати" at bounding box center [581, 186] width 72 height 21
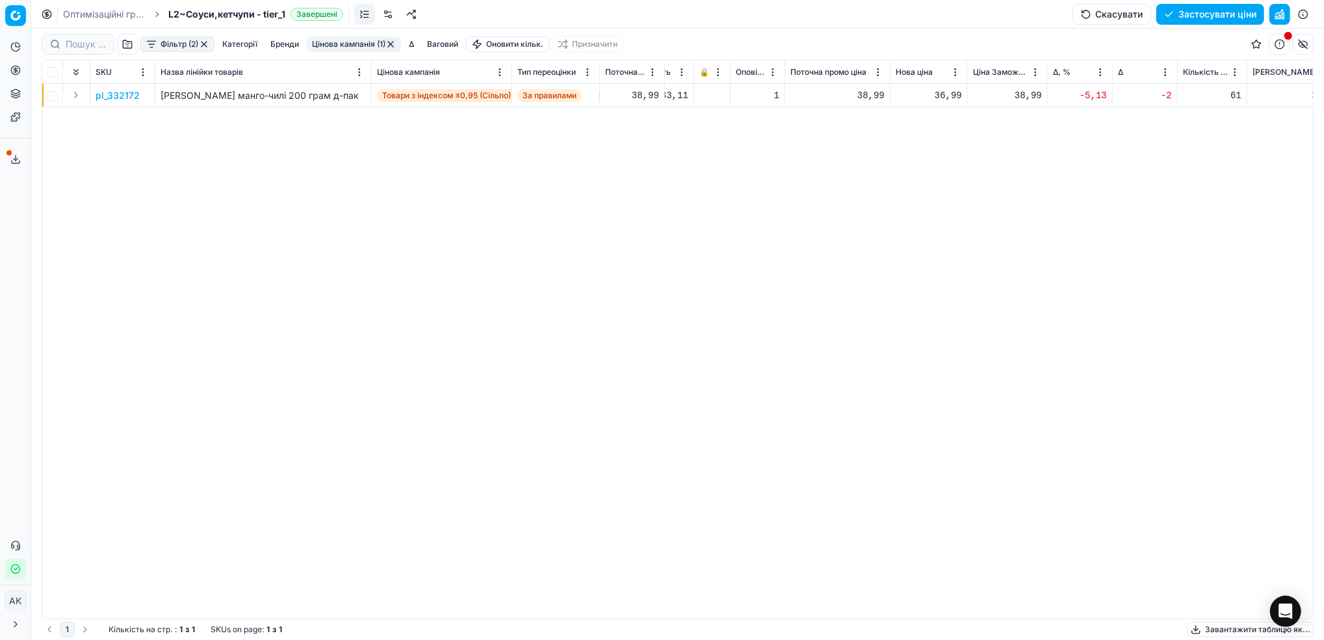
scroll to position [0, 267]
click at [122, 95] on p "pl_332172" at bounding box center [118, 95] width 44 height 13
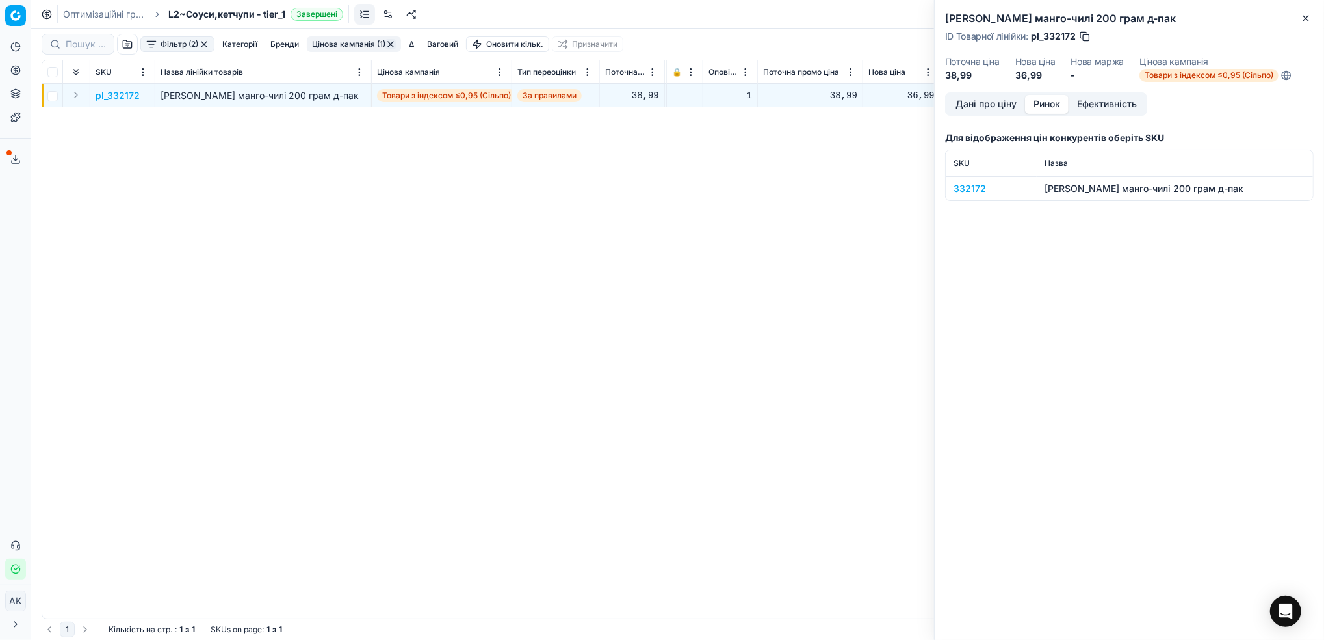
click at [1051, 106] on button "Ринок" at bounding box center [1047, 104] width 44 height 19
click at [969, 190] on div "332172" at bounding box center [991, 188] width 75 height 13
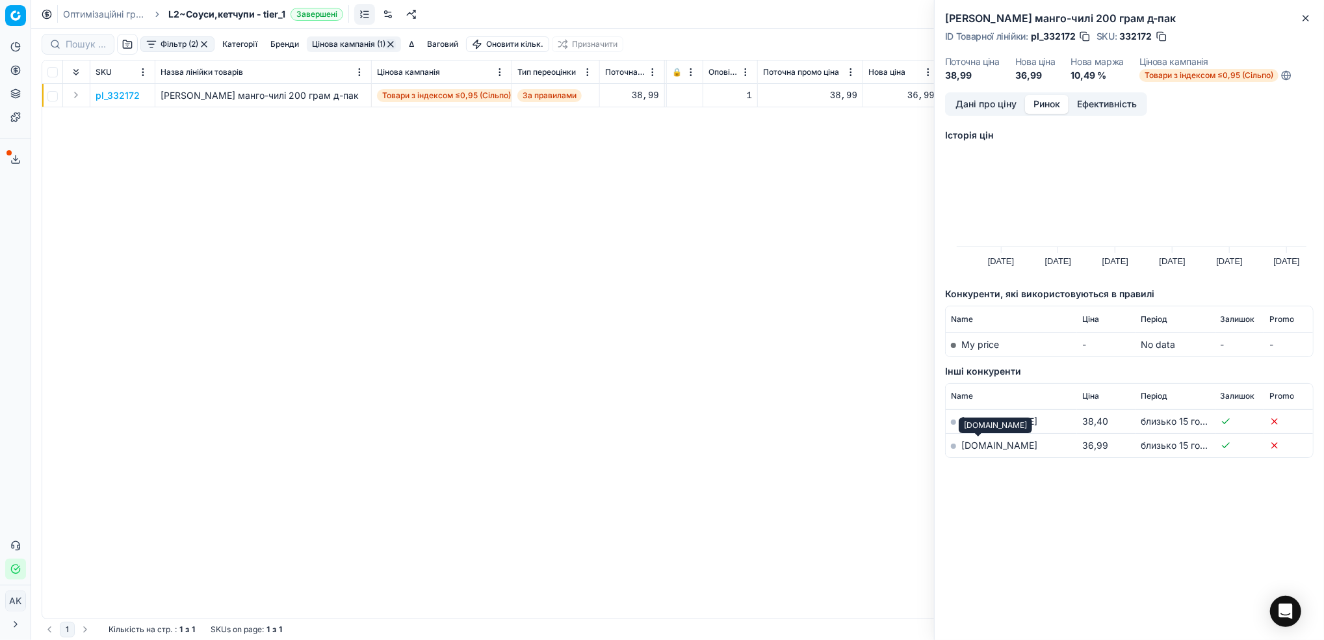
click at [976, 450] on link "[DOMAIN_NAME]" at bounding box center [1000, 444] width 76 height 11
click at [90, 12] on link "Оптимізаційні групи" at bounding box center [104, 14] width 83 height 13
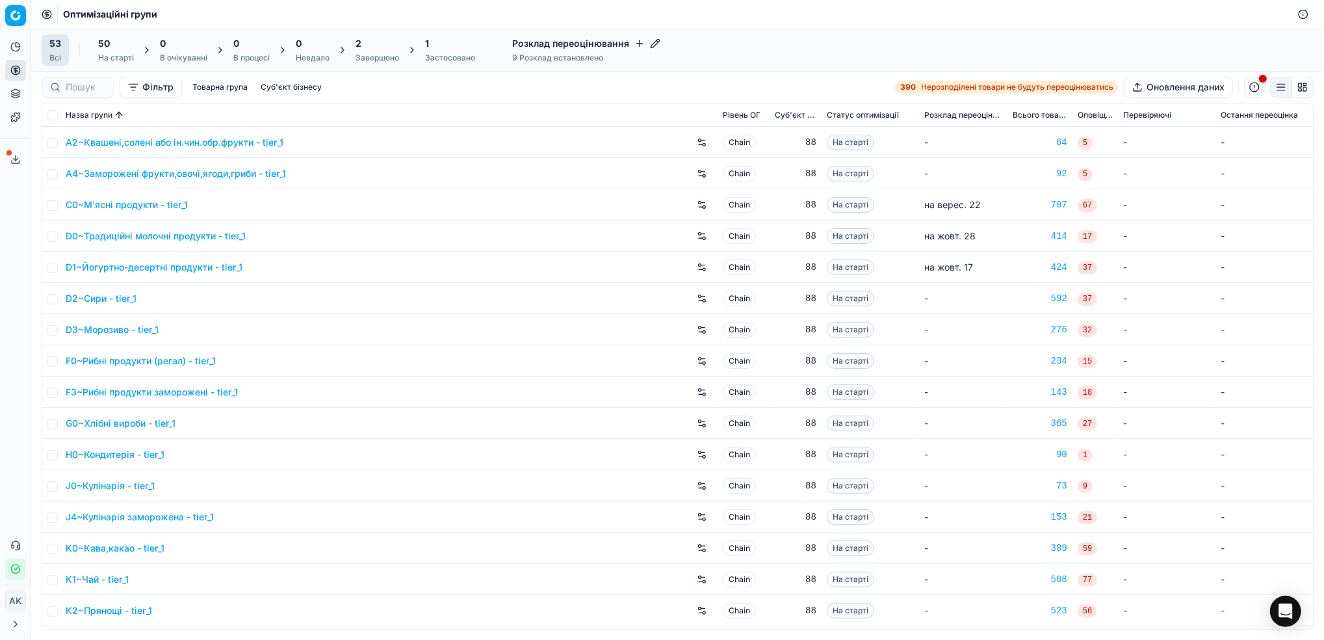
click at [377, 46] on div "2" at bounding box center [378, 43] width 44 height 13
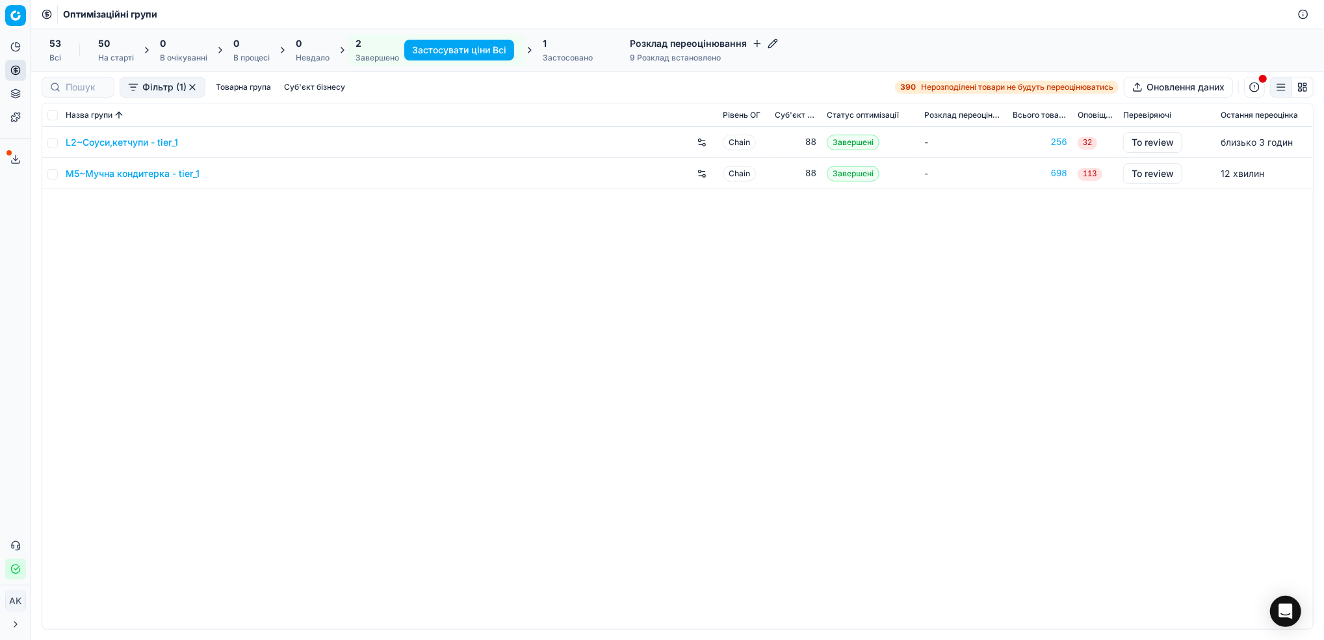
click at [454, 53] on button "Застосувати ціни Всі" at bounding box center [459, 50] width 110 height 21
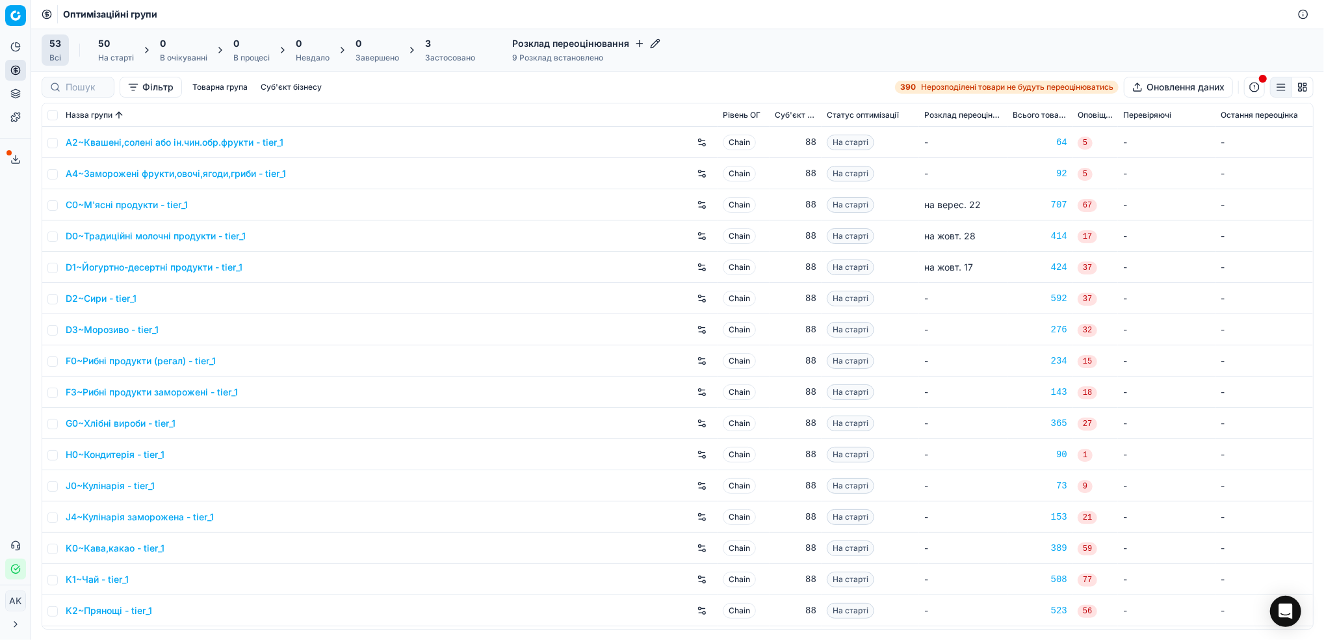
click at [443, 58] on div "Застосовано" at bounding box center [450, 58] width 50 height 10
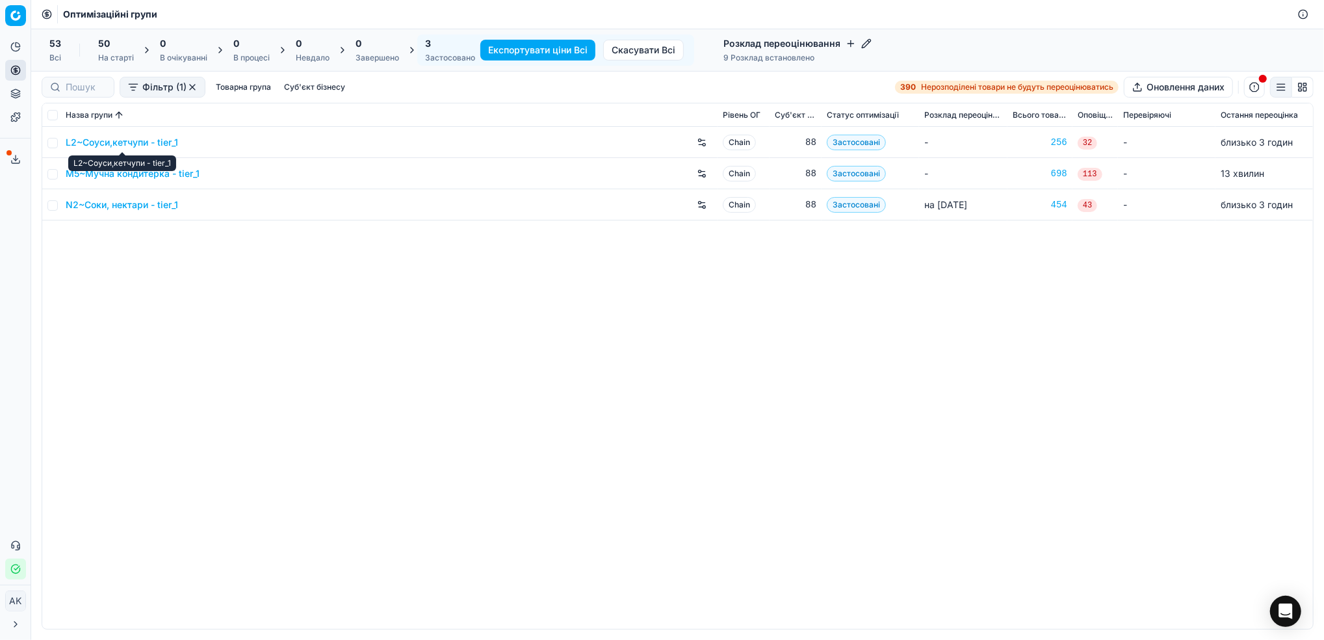
click at [99, 143] on link "L2~Соуси,кетчупи - tier_1" at bounding box center [122, 142] width 112 height 13
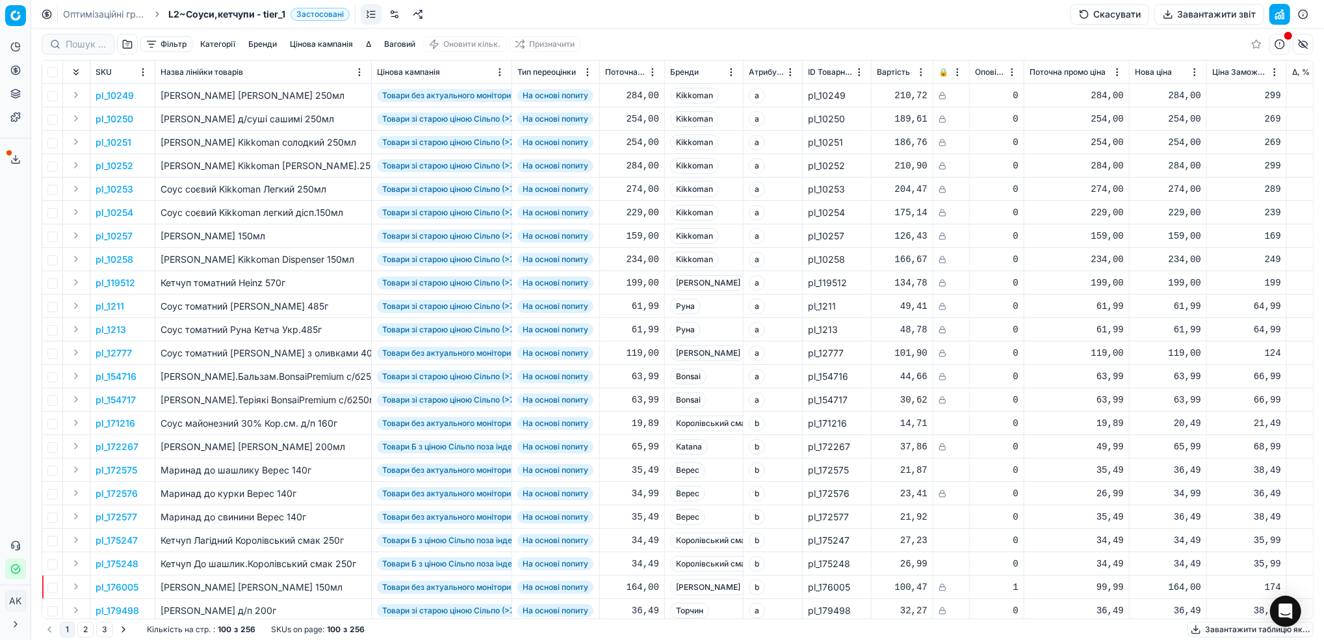
click at [1211, 9] on button "Завантажити звіт" at bounding box center [1210, 14] width 110 height 21
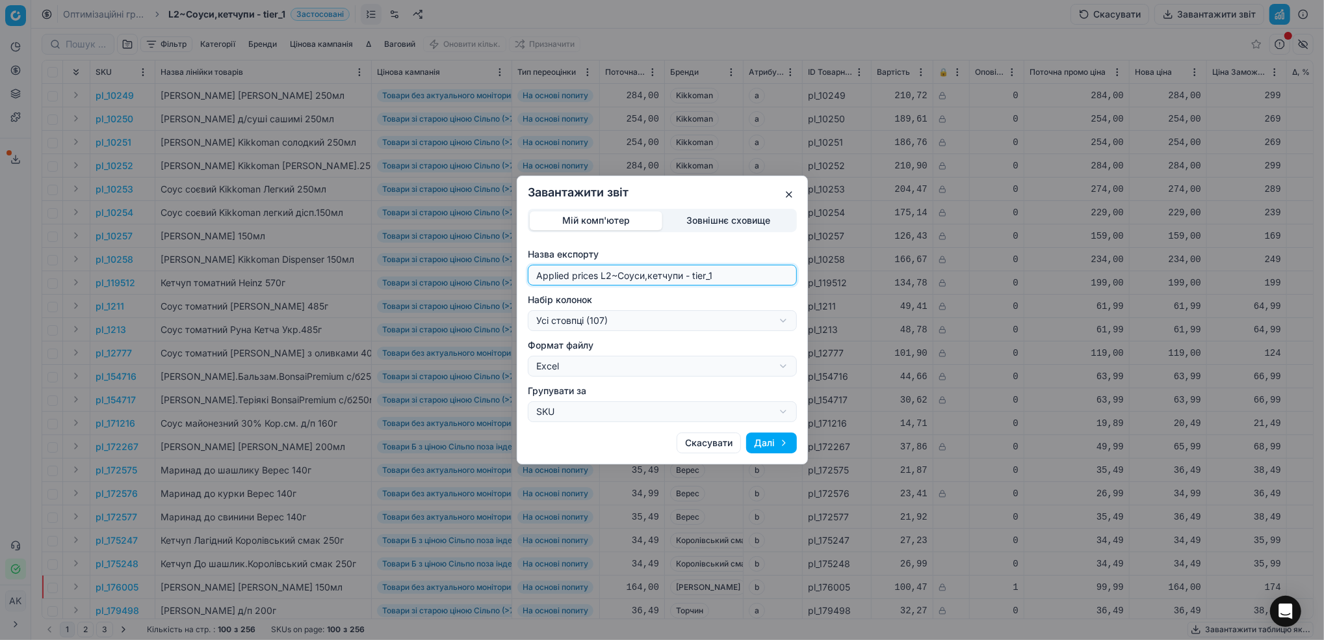
drag, startPoint x: 609, startPoint y: 276, endPoint x: 505, endPoint y: 278, distance: 104.0
click at [505, 278] on div "Завантажити звіт Мій комп'ютер Зовнішнє сховище Назва експорту Applied prices L…" at bounding box center [662, 320] width 1324 height 640
type input "20251015~Соуси,кетчупи - tier_1"
click at [779, 321] on div "Завантажити звіт Мій комп'ютер Зовнішнє сховище Назва експорту 20251015~Соуси,к…" at bounding box center [662, 320] width 1324 height 640
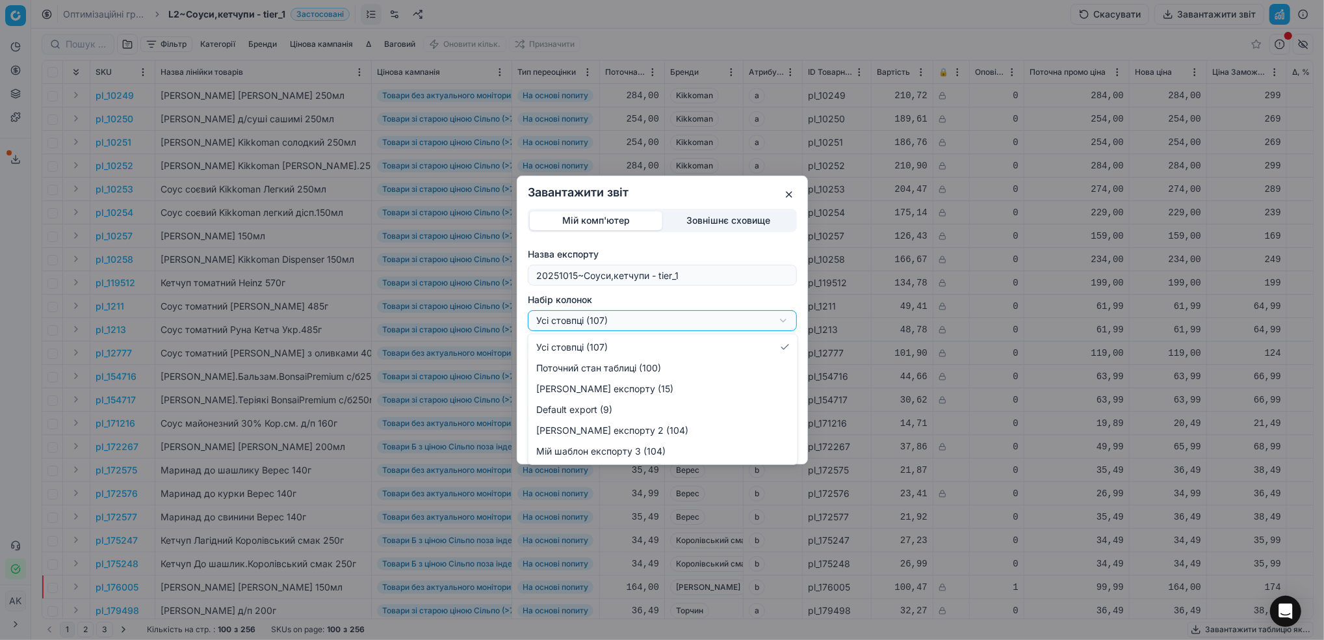
select select "custom"
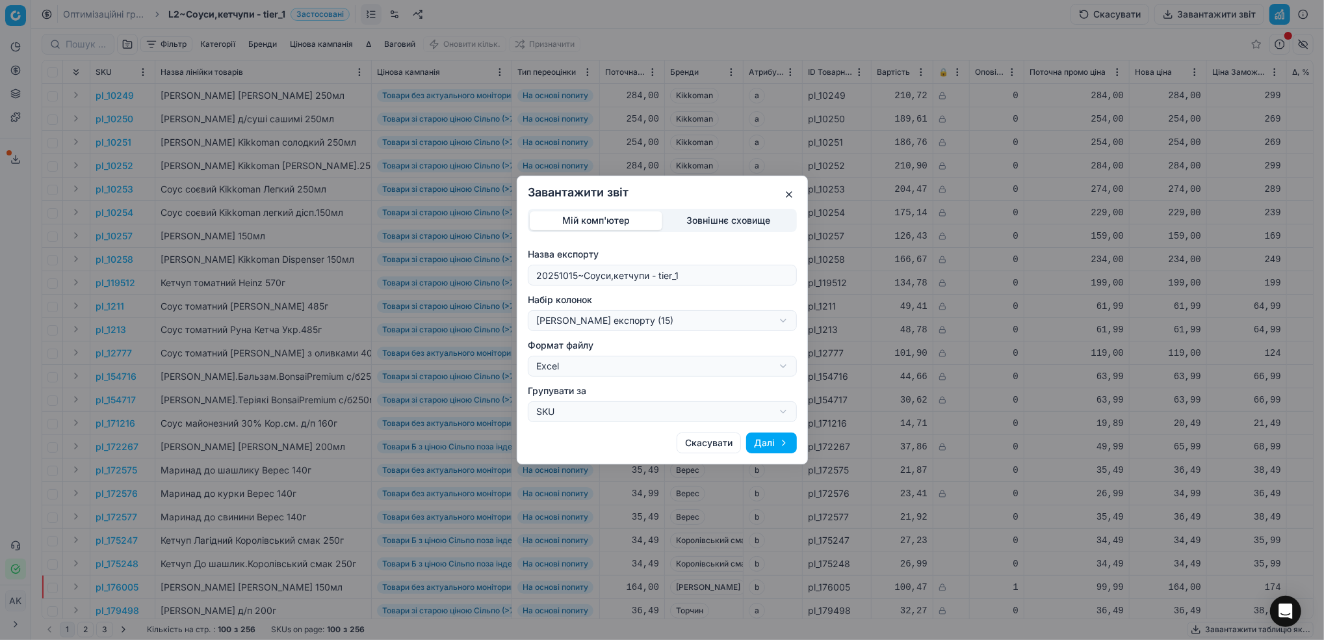
click at [773, 439] on button "Далі" at bounding box center [771, 442] width 51 height 21
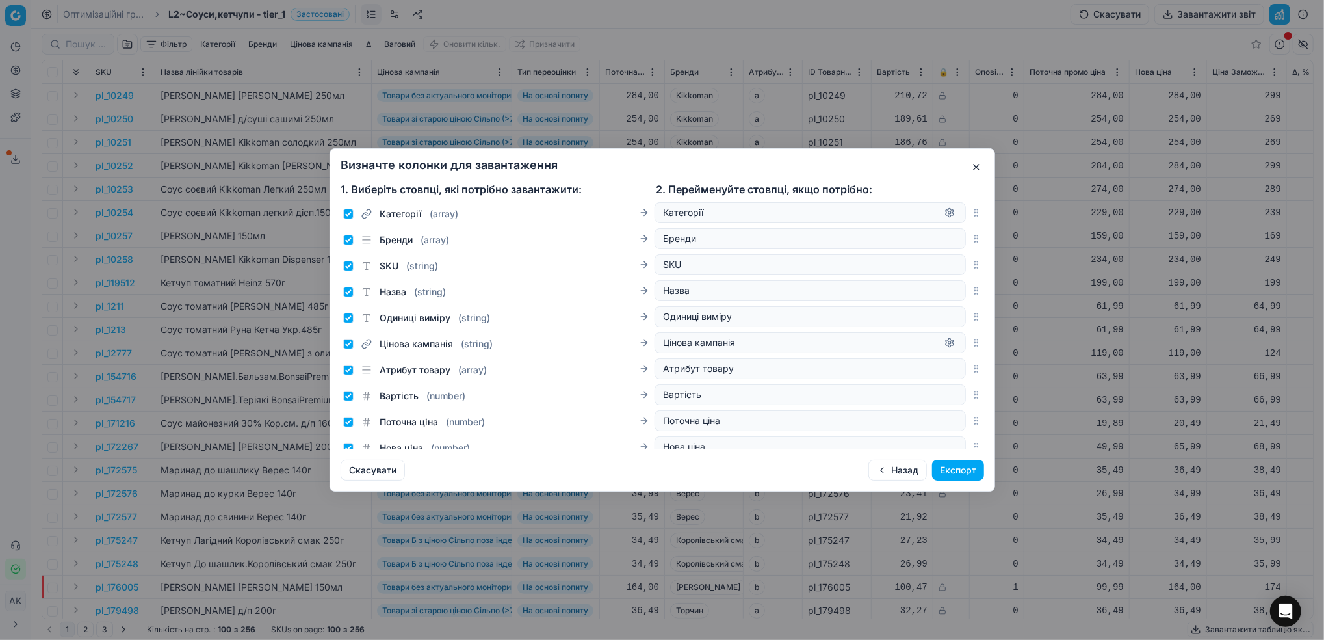
click at [962, 471] on button "Експорт" at bounding box center [958, 470] width 52 height 21
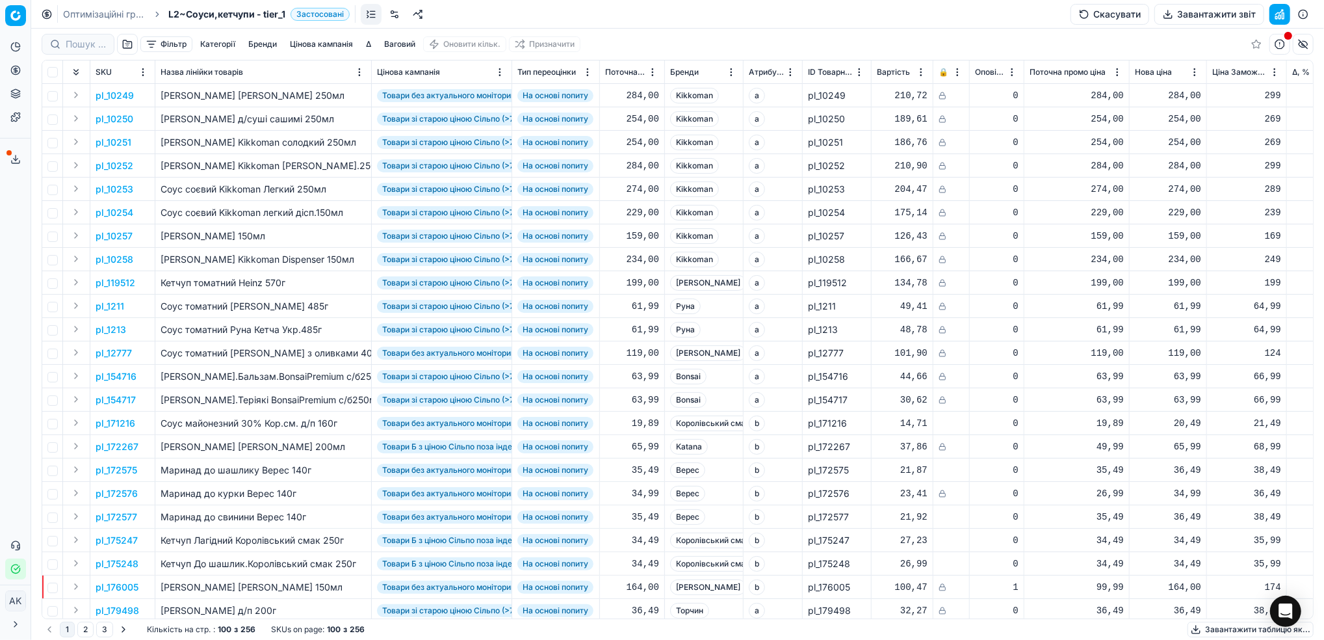
click at [324, 42] on button "Цінова кампанія" at bounding box center [321, 44] width 73 height 16
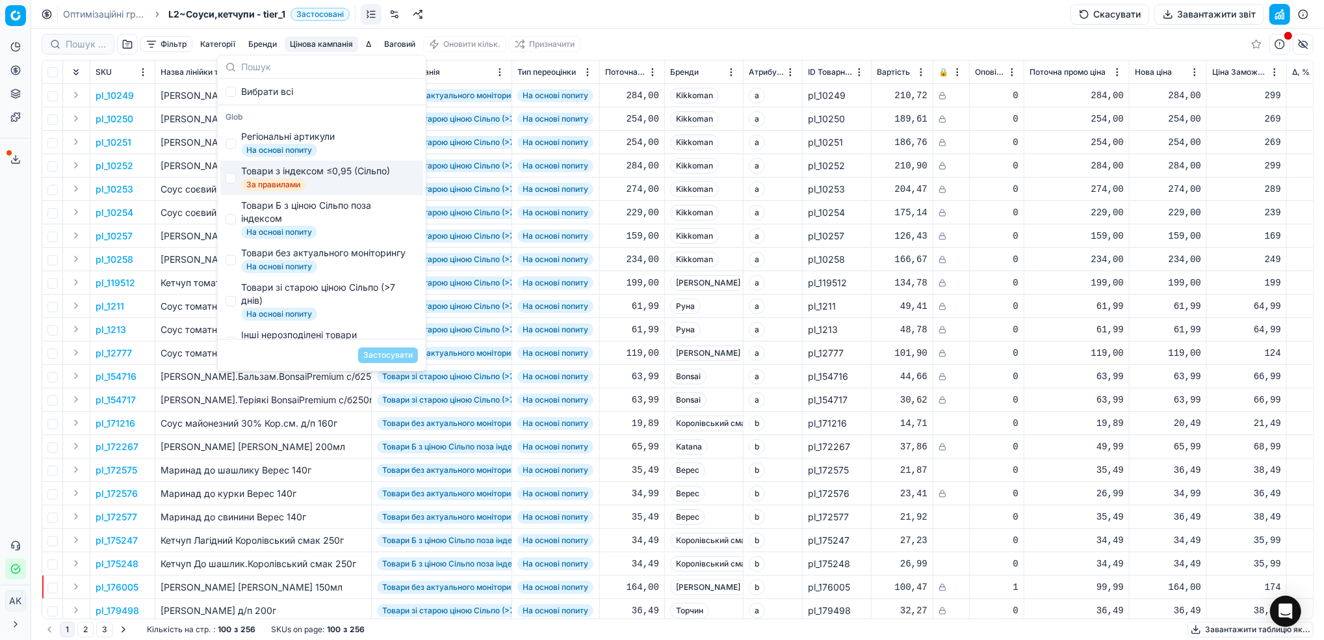
click at [261, 170] on div "Товари з індексом ≤0,95 (Сільпо)" at bounding box center [315, 170] width 149 height 13
checkbox input "true"
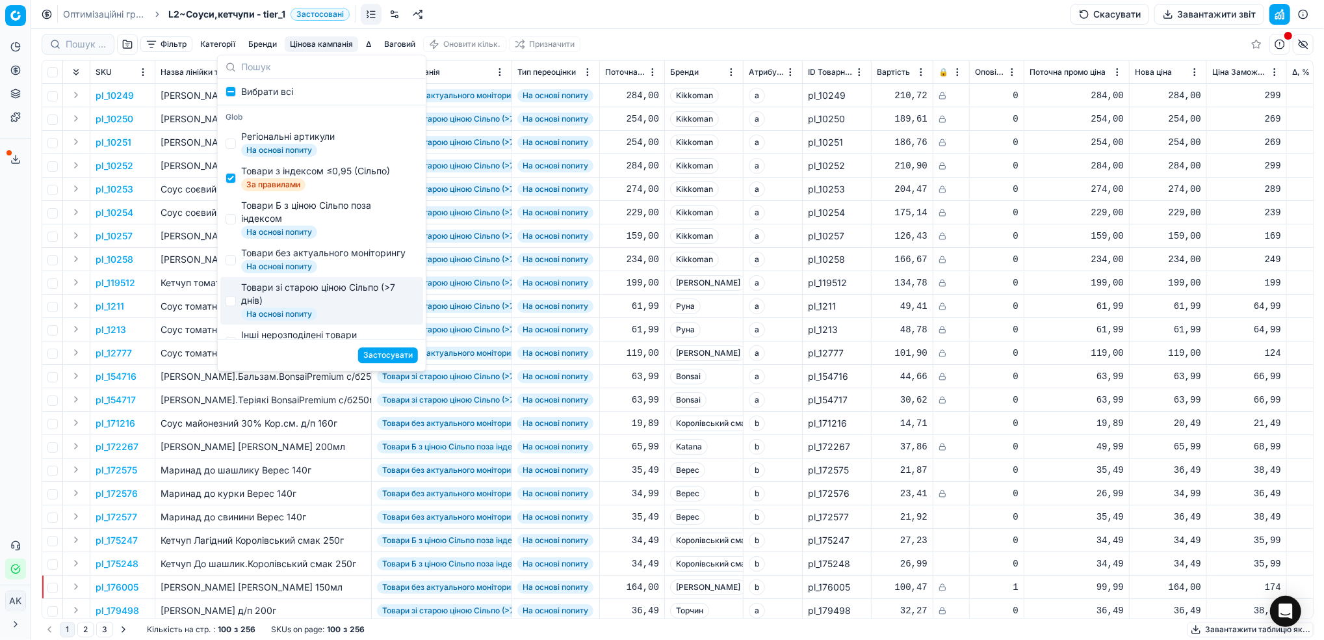
click at [386, 357] on button "Застосувати" at bounding box center [388, 355] width 60 height 16
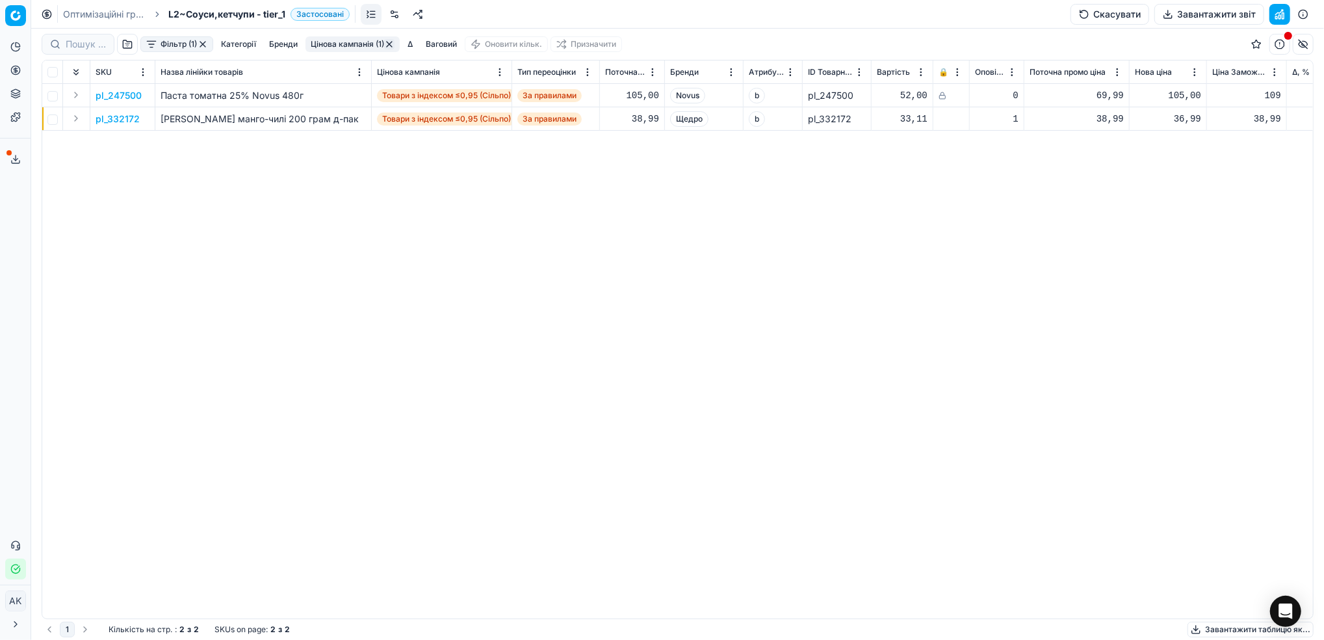
click at [77, 16] on link "Оптимізаційні групи" at bounding box center [104, 14] width 83 height 13
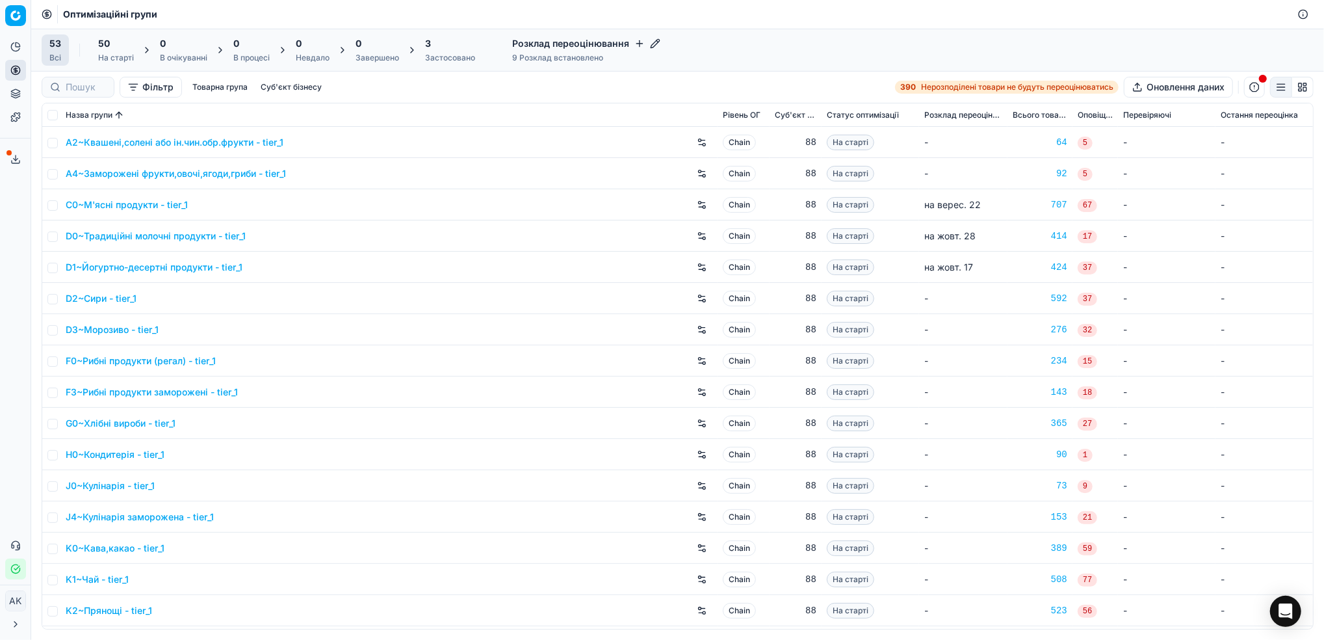
click at [16, 157] on icon at bounding box center [16, 157] width 0 height 5
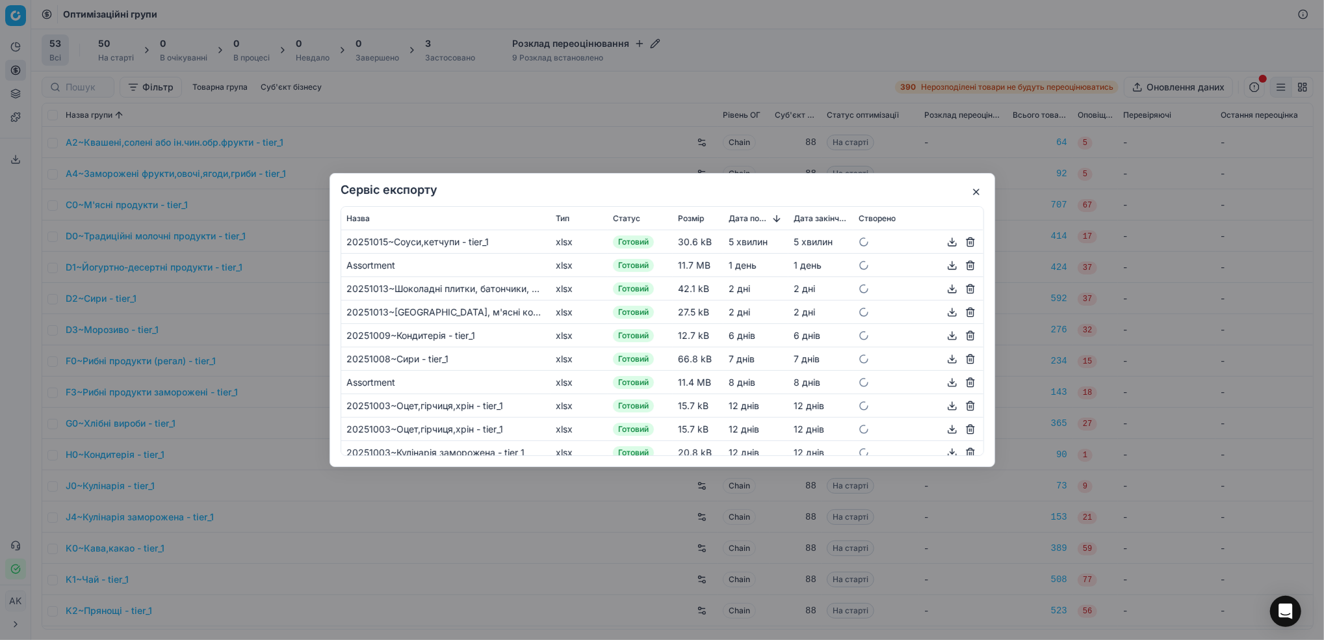
click at [945, 246] on button "button" at bounding box center [953, 242] width 16 height 16
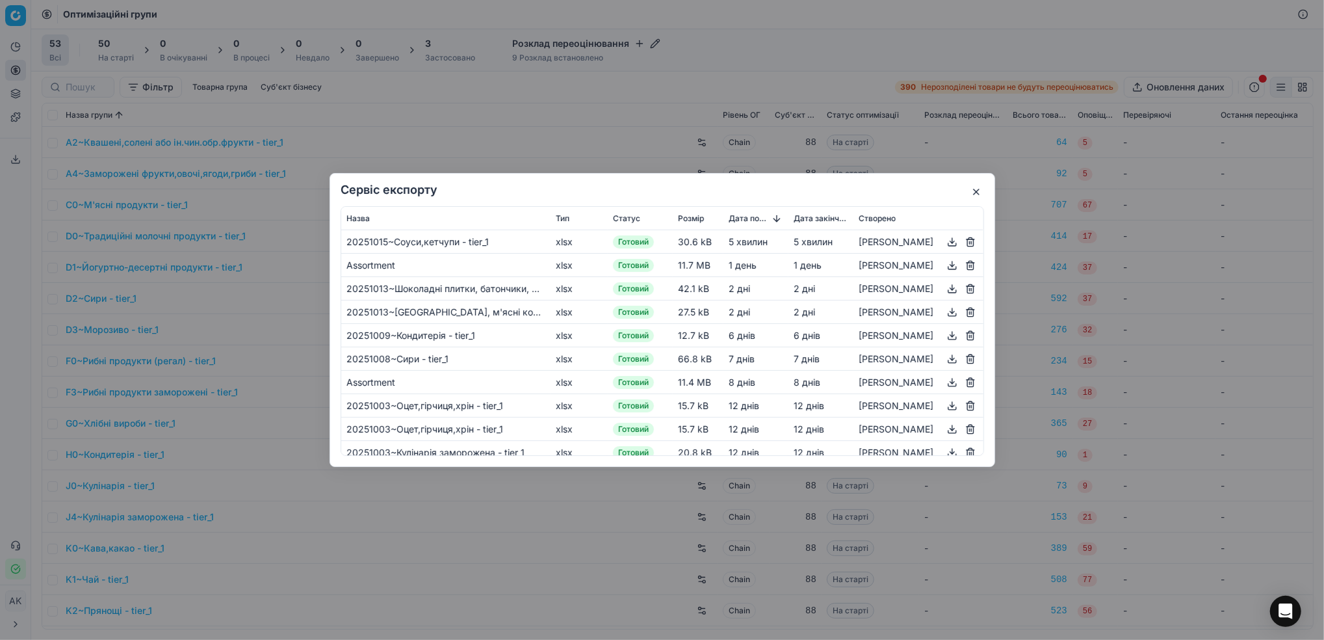
drag, startPoint x: 527, startPoint y: 61, endPoint x: 520, endPoint y: 79, distance: 18.7
click at [527, 60] on div "Сервіс експорту Назва Тип Статус Розмір Дата початку Дата закінчення Створено 2…" at bounding box center [662, 320] width 1324 height 640
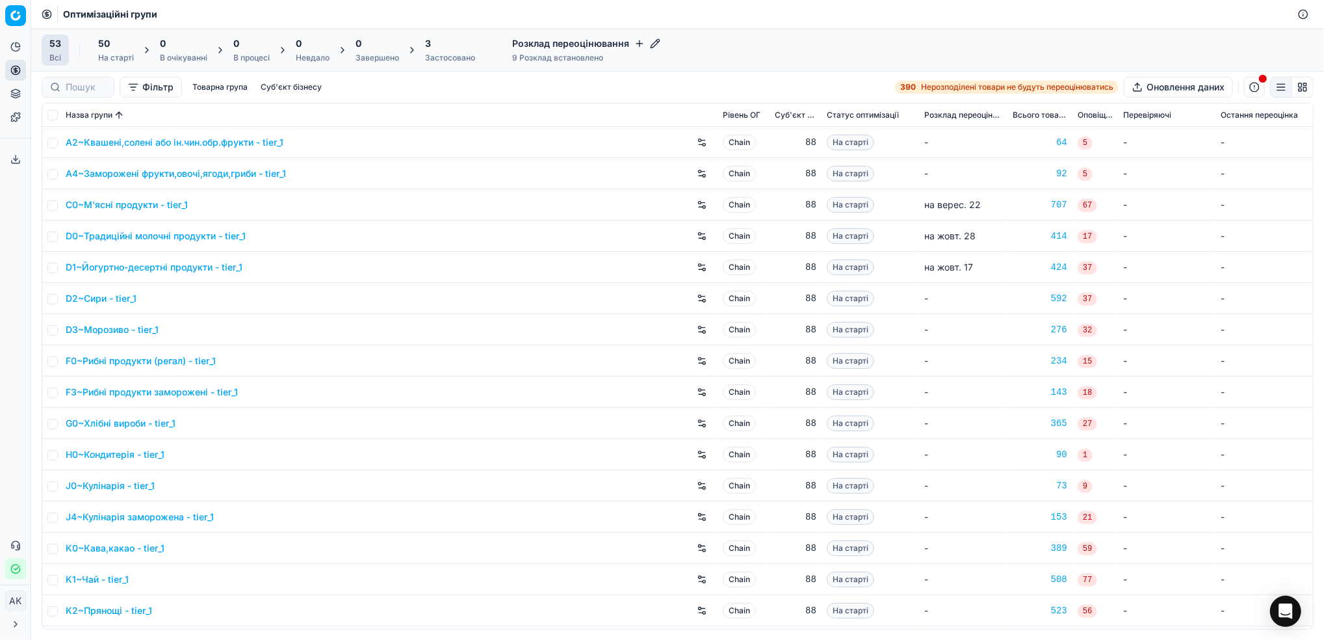
click at [433, 45] on div "3" at bounding box center [450, 43] width 50 height 13
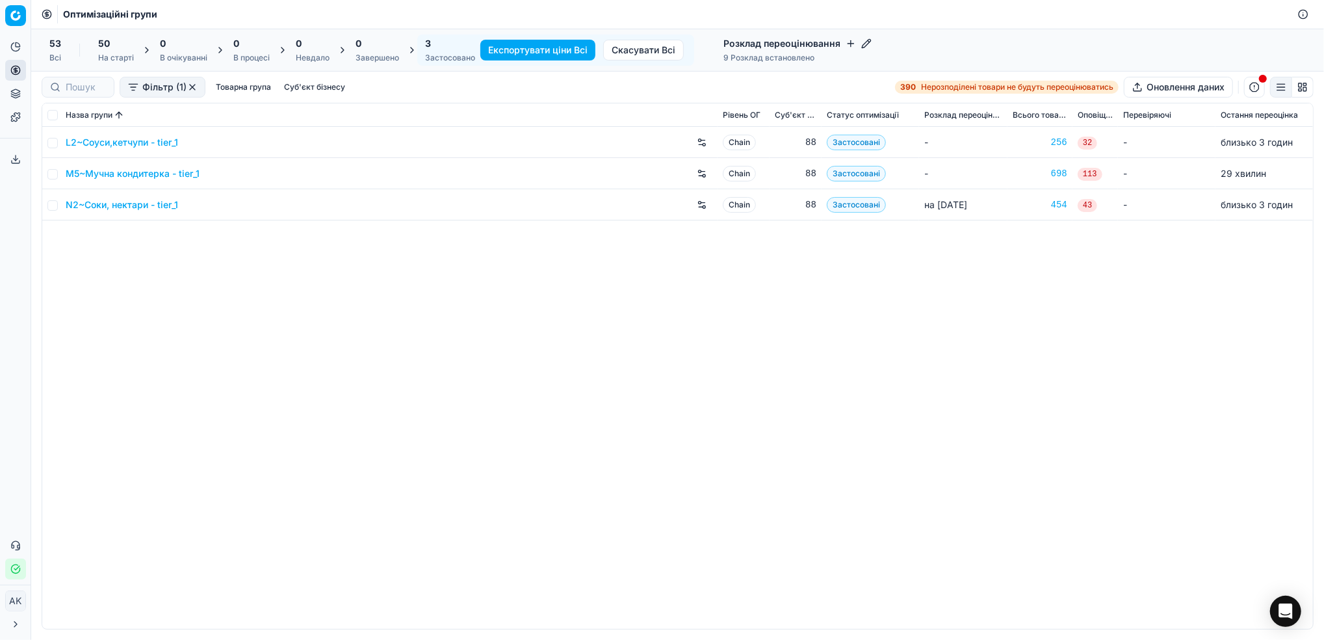
click at [130, 172] on link "M5~Мучна кондитерка - tier_1" at bounding box center [133, 173] width 134 height 13
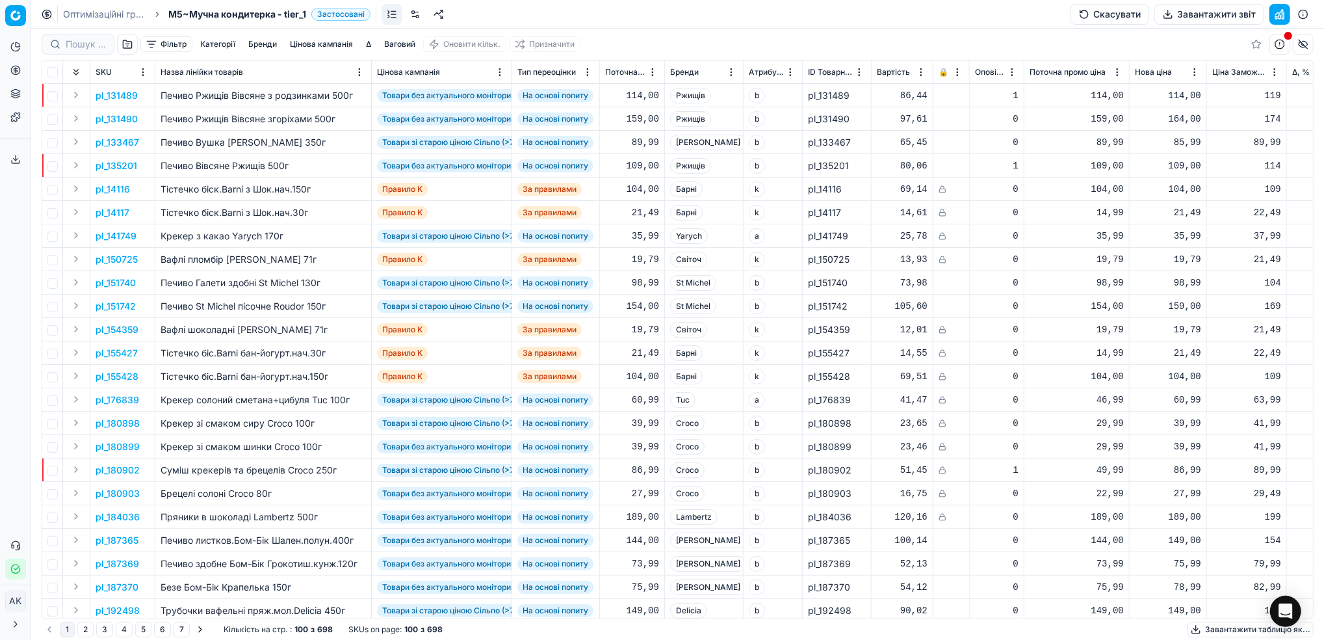
click at [1194, 17] on button "Завантажити звіт" at bounding box center [1210, 14] width 110 height 21
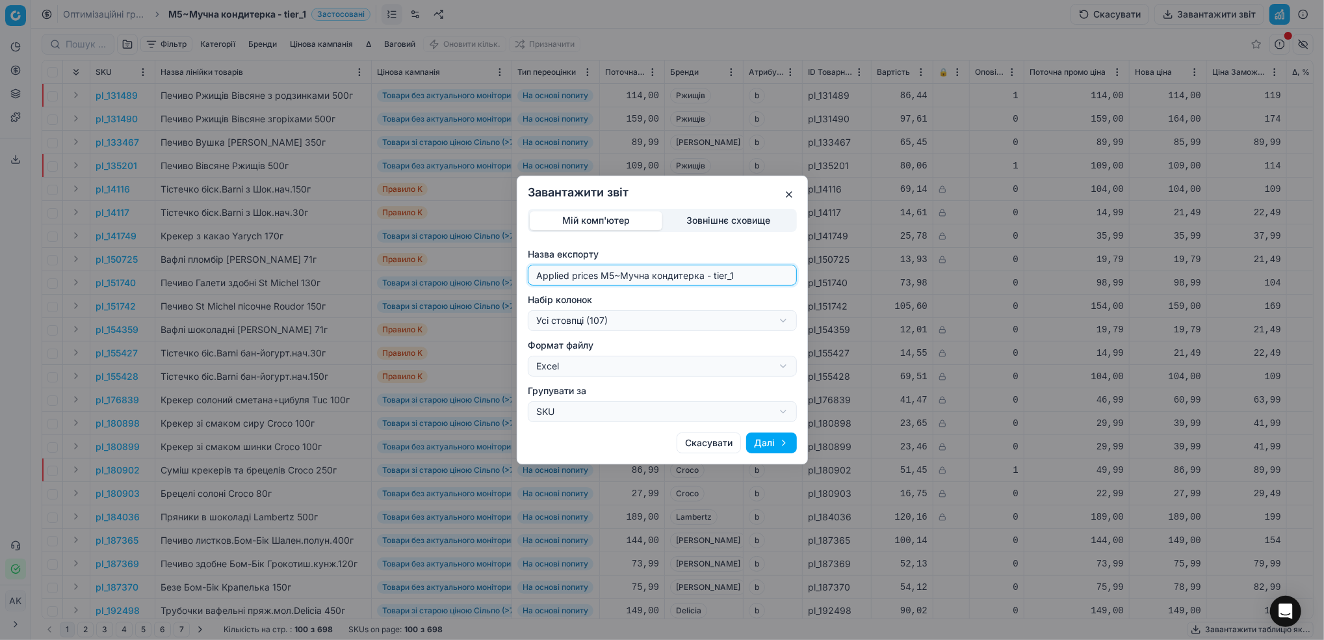
click at [610, 274] on input "Applied prices M5~Мучна кондитерка - tier_1" at bounding box center [662, 275] width 257 height 20
drag, startPoint x: 614, startPoint y: 274, endPoint x: 504, endPoint y: 274, distance: 109.2
click at [504, 274] on div "Завантажити звіт Мій комп'ютер Зовнішнє сховище Назва експорту Applied prices M…" at bounding box center [662, 320] width 1324 height 640
type input "20251015~Мучна кондитерка - tier_1"
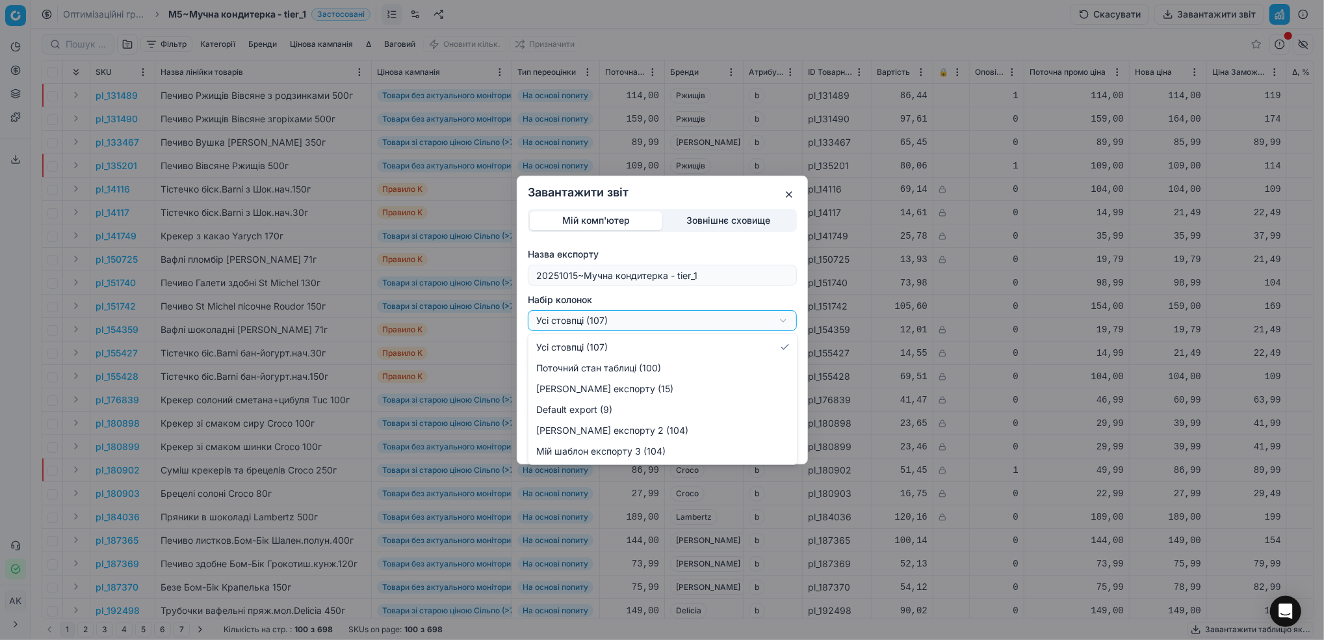
click at [787, 324] on div "Завантажити звіт Мій комп'ютер Зовнішнє сховище Назва експорту 20251015~Мучна к…" at bounding box center [662, 320] width 1324 height 640
select select "custom"
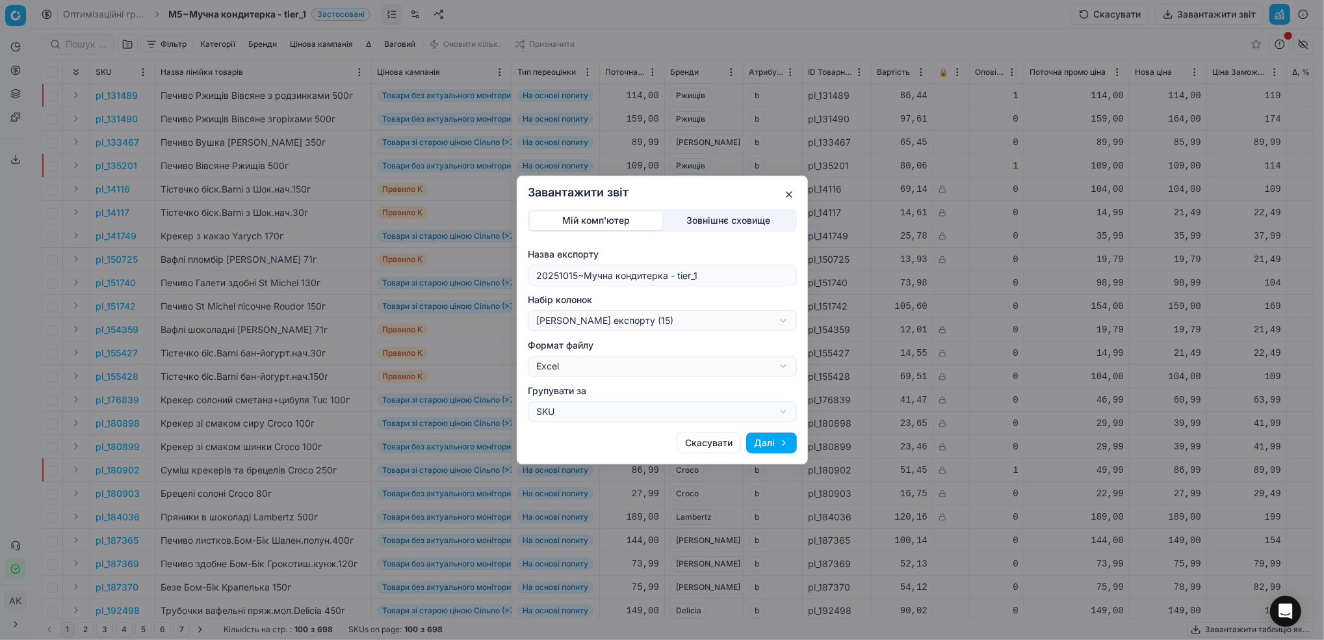
click at [761, 447] on button "Далі" at bounding box center [771, 442] width 51 height 21
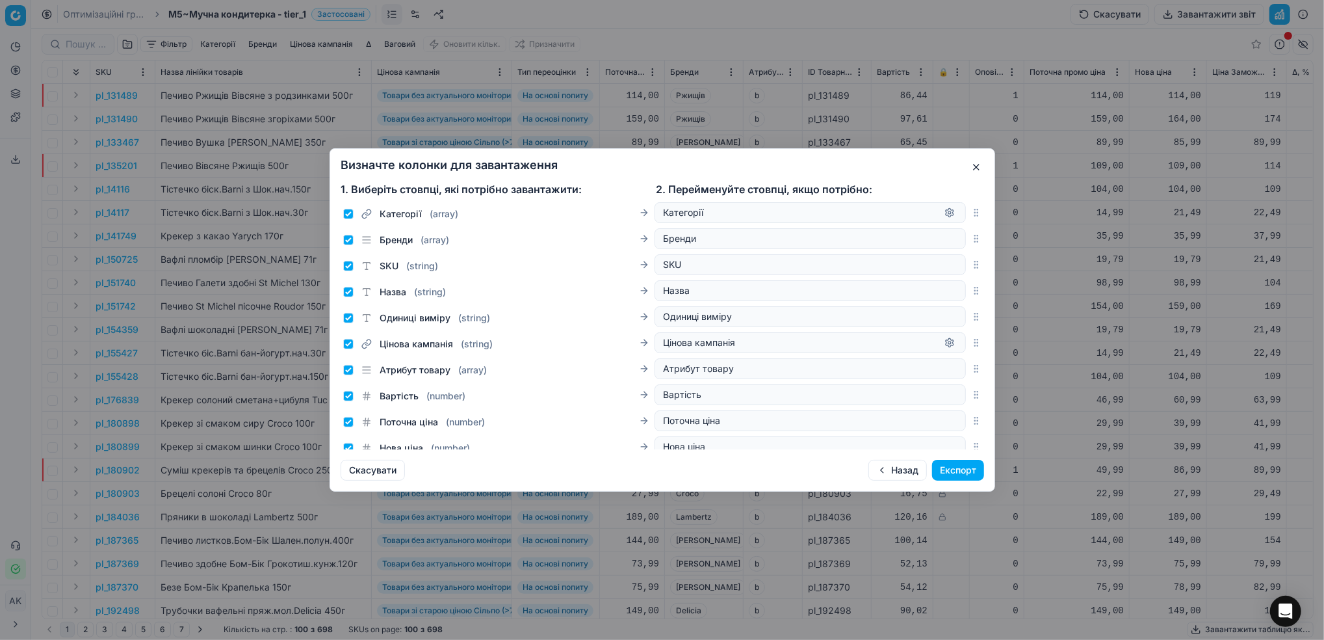
click at [955, 469] on button "Експорт" at bounding box center [958, 470] width 52 height 21
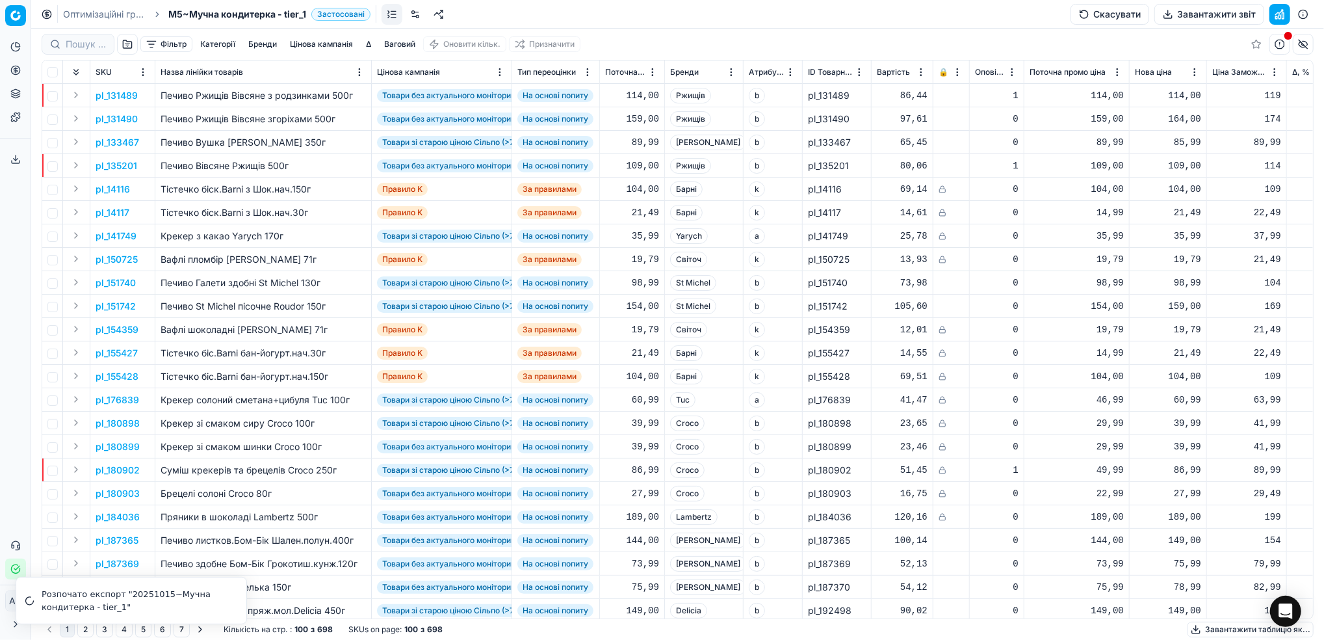
drag, startPoint x: 106, startPoint y: 12, endPoint x: 172, endPoint y: 109, distance: 117.4
click at [106, 12] on link "Оптимізаційні групи" at bounding box center [104, 14] width 83 height 13
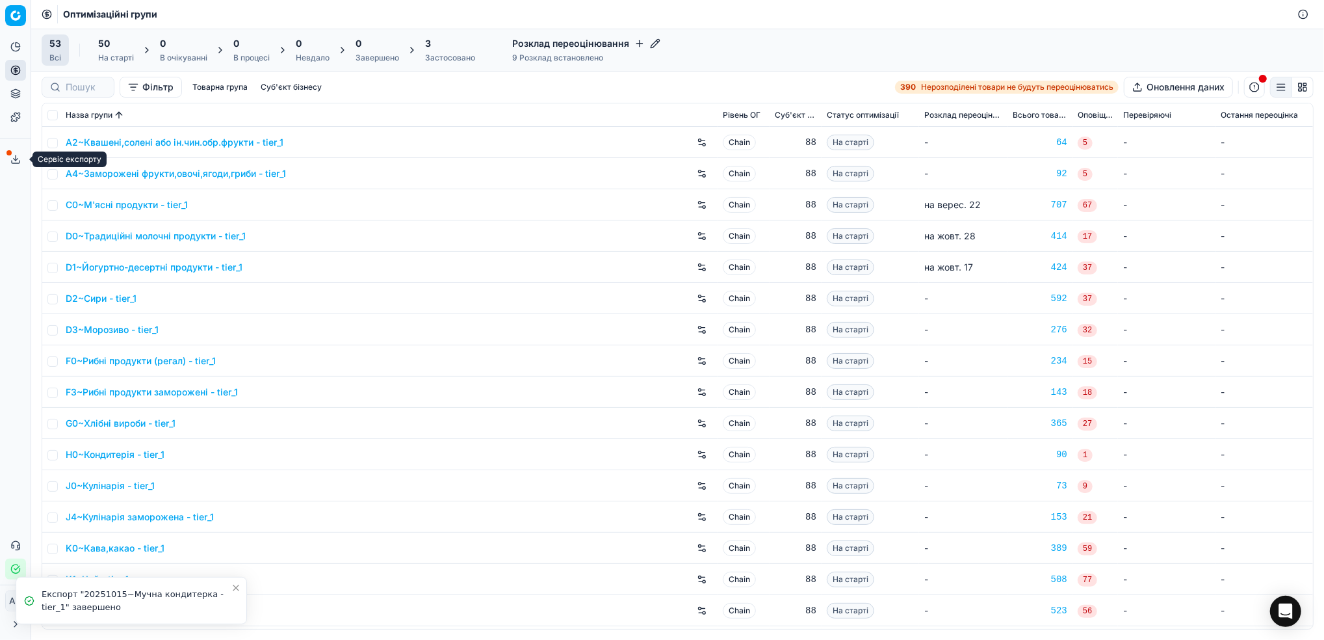
click at [18, 159] on icon at bounding box center [15, 159] width 10 height 10
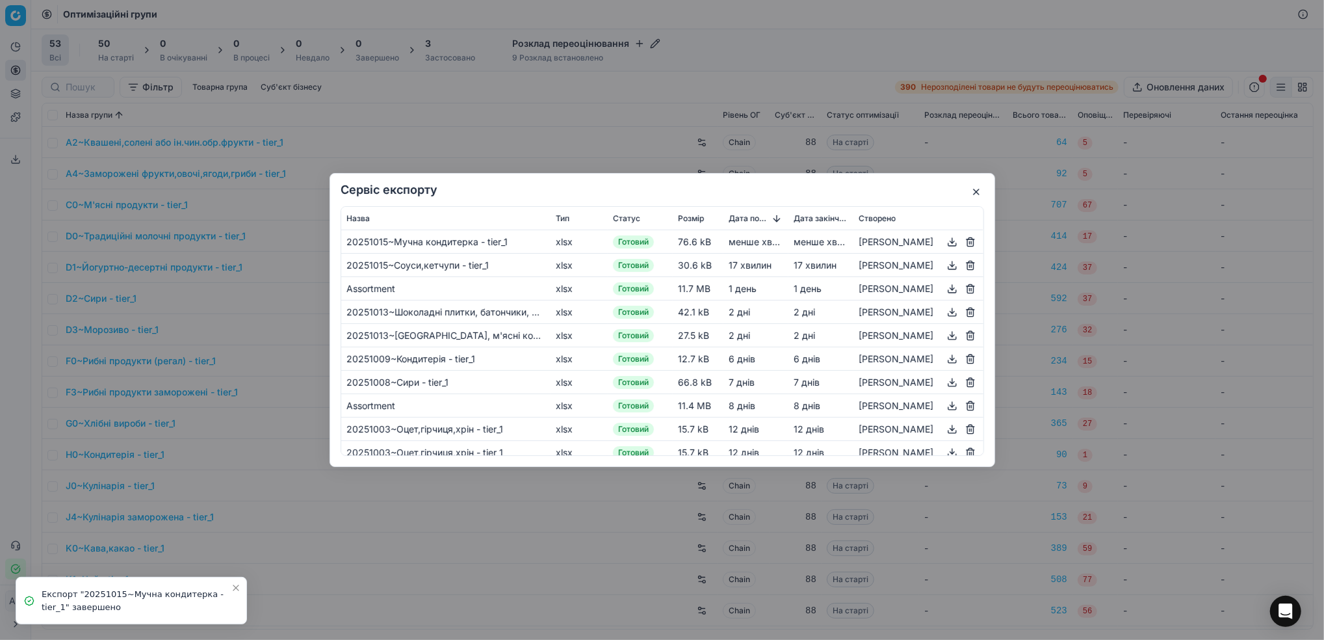
click at [947, 245] on button "button" at bounding box center [953, 242] width 16 height 16
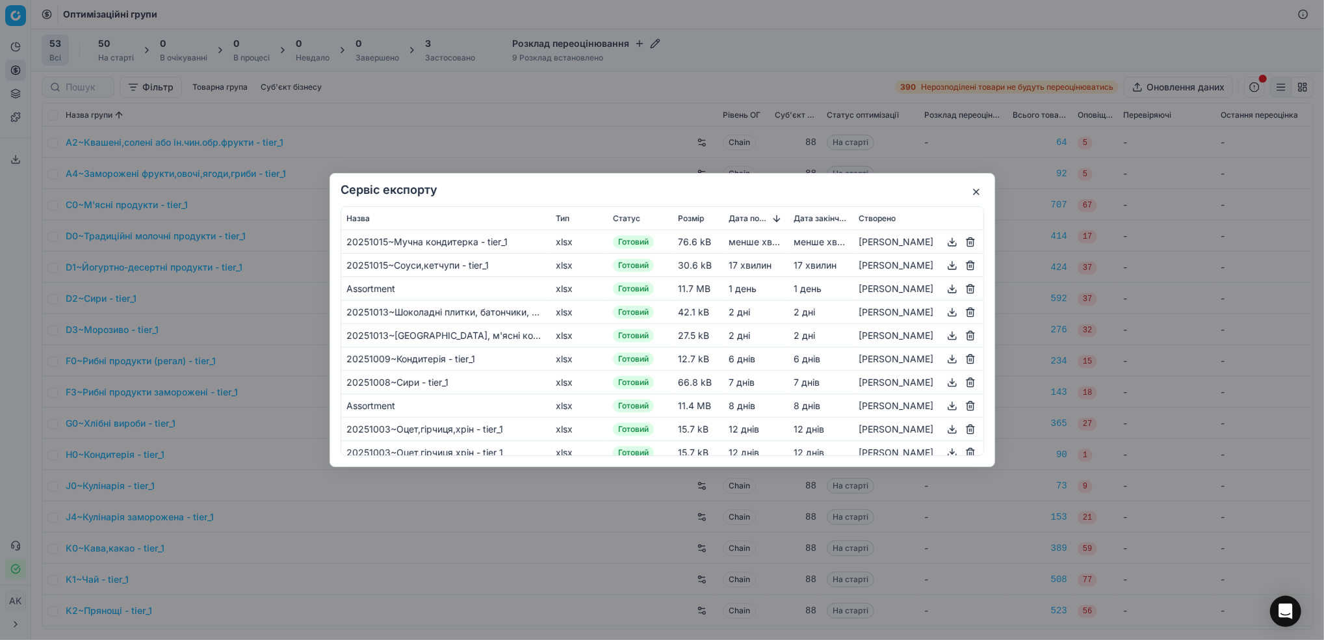
click at [978, 190] on button "button" at bounding box center [977, 192] width 16 height 16
